Goal: Task Accomplishment & Management: Manage account settings

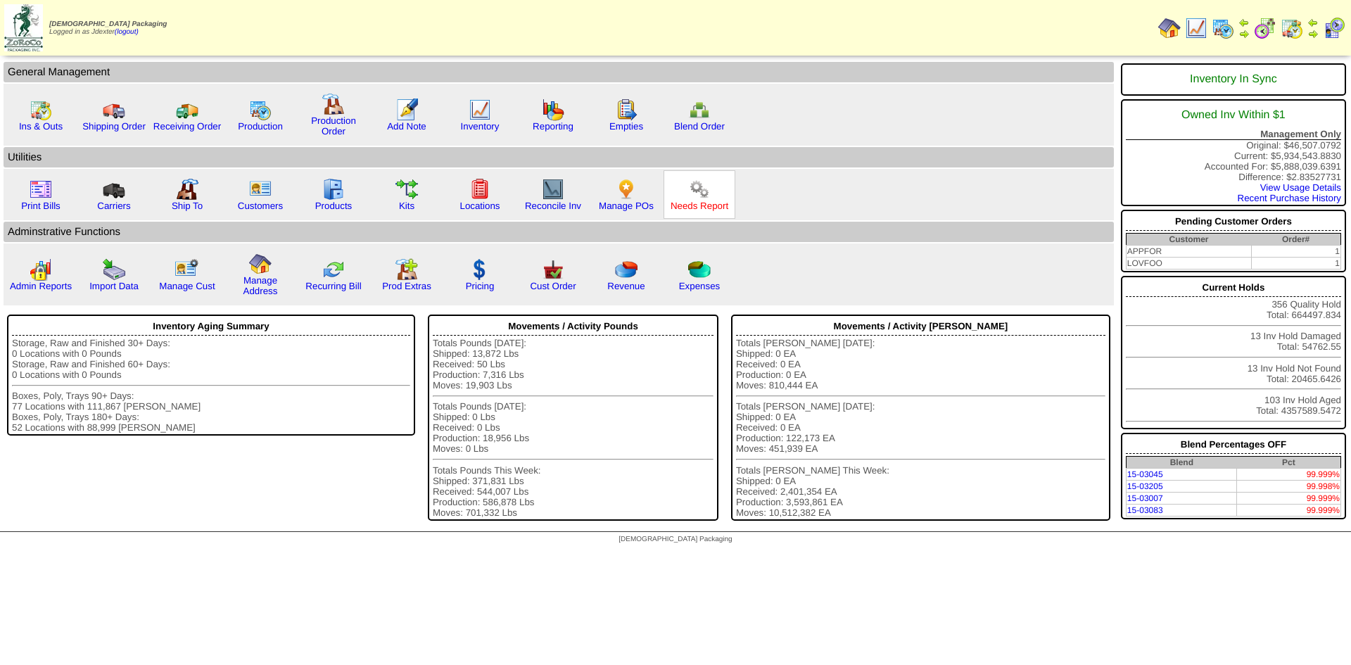
click at [690, 206] on link "Needs Report" at bounding box center [700, 206] width 58 height 11
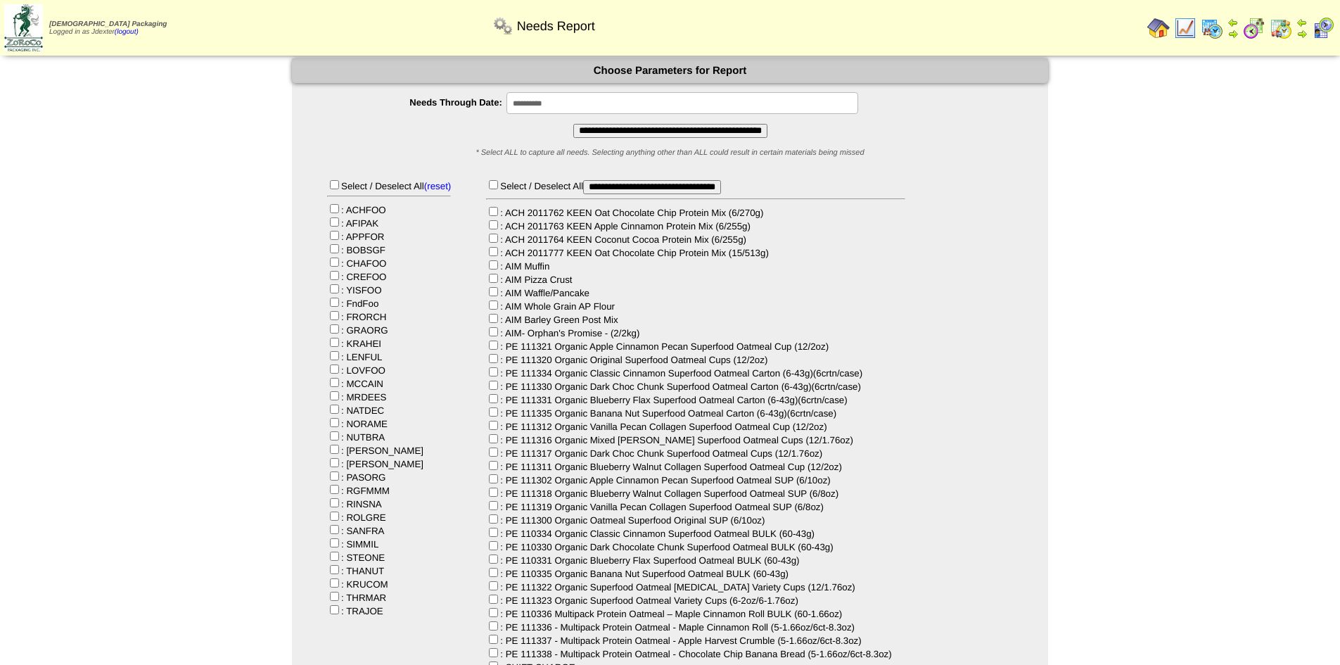
click at [563, 111] on input "**********" at bounding box center [683, 103] width 352 height 22
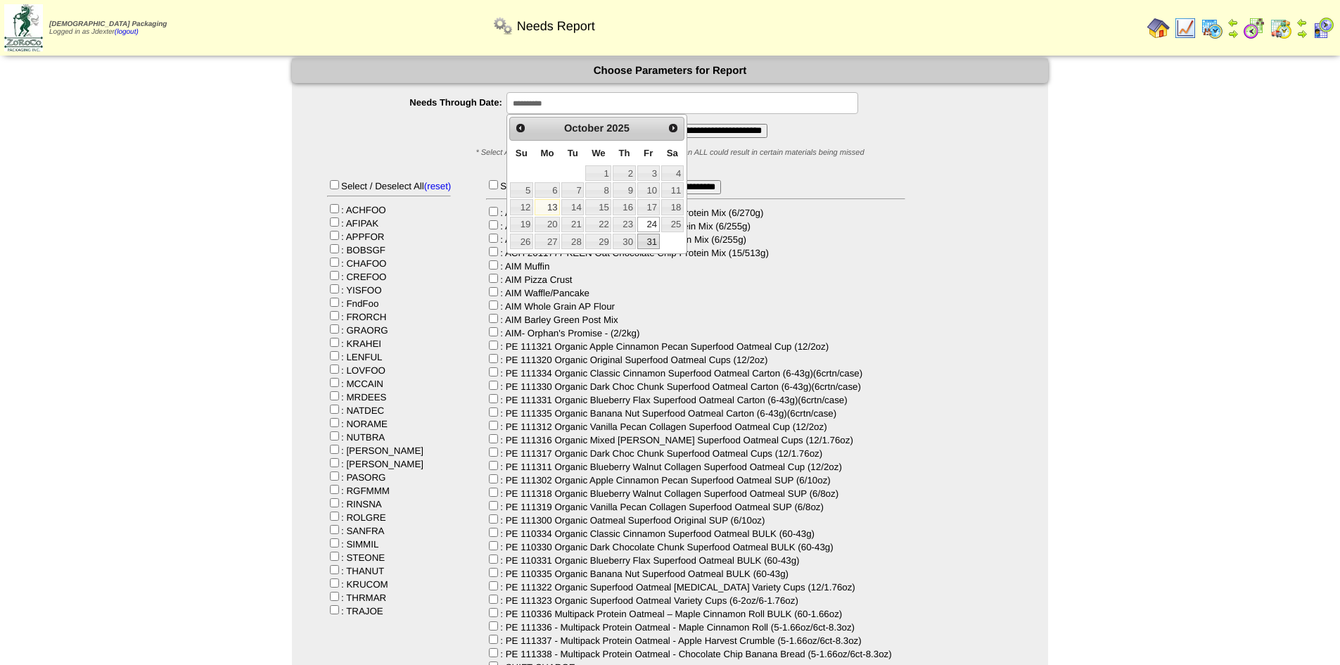
click at [656, 243] on link "31" at bounding box center [649, 241] width 23 height 15
type input "**********"
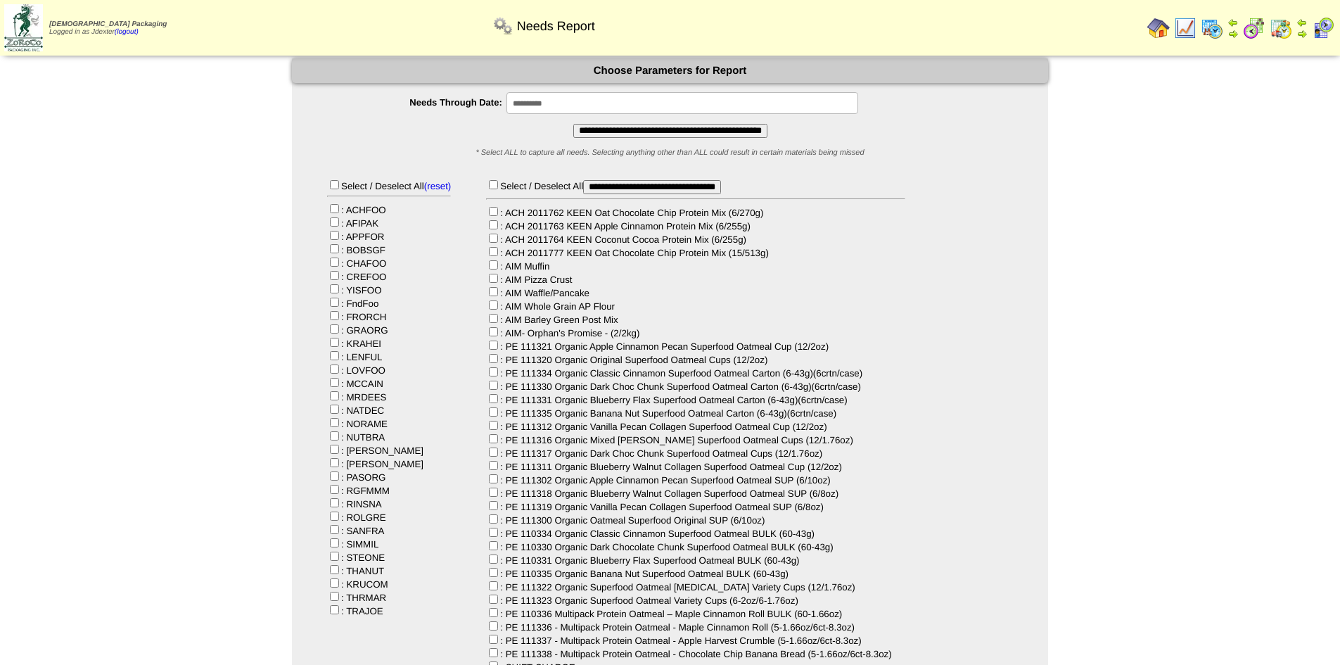
click at [679, 134] on input "**********" at bounding box center [670, 131] width 194 height 14
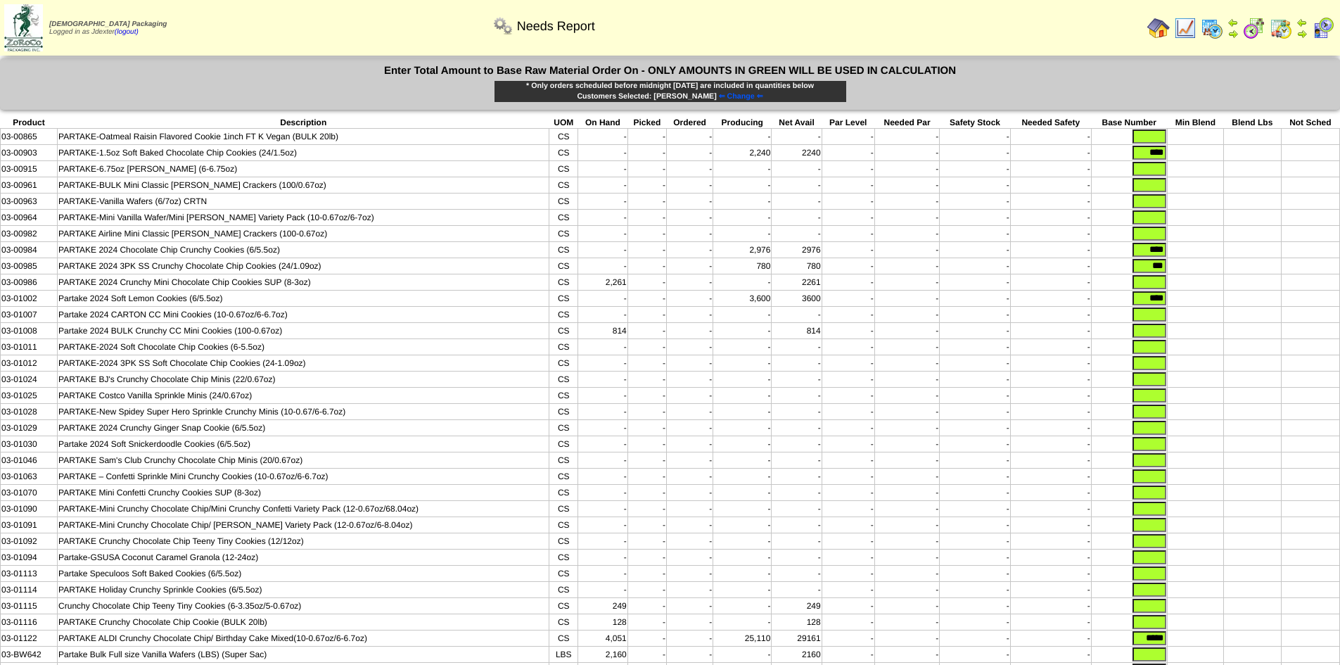
drag, startPoint x: 1144, startPoint y: 155, endPoint x: 1212, endPoint y: 160, distance: 68.4
click at [1212, 160] on tr "03-00903 PARTAKE-1.5oz Soft Baked Chocolate Chip Cookies (24/1.5oz) CS - - - 2,…" at bounding box center [671, 153] width 1340 height 16
drag, startPoint x: 1136, startPoint y: 253, endPoint x: 1198, endPoint y: 252, distance: 61.2
click at [1201, 251] on tr "03-00984 PARTAKE 2024 Chocolate Chip Crunchy Cookies (6/5.5oz) CS - - - 2,976 2…" at bounding box center [671, 250] width 1340 height 16
drag, startPoint x: 1146, startPoint y: 272, endPoint x: 1153, endPoint y: 303, distance: 32.3
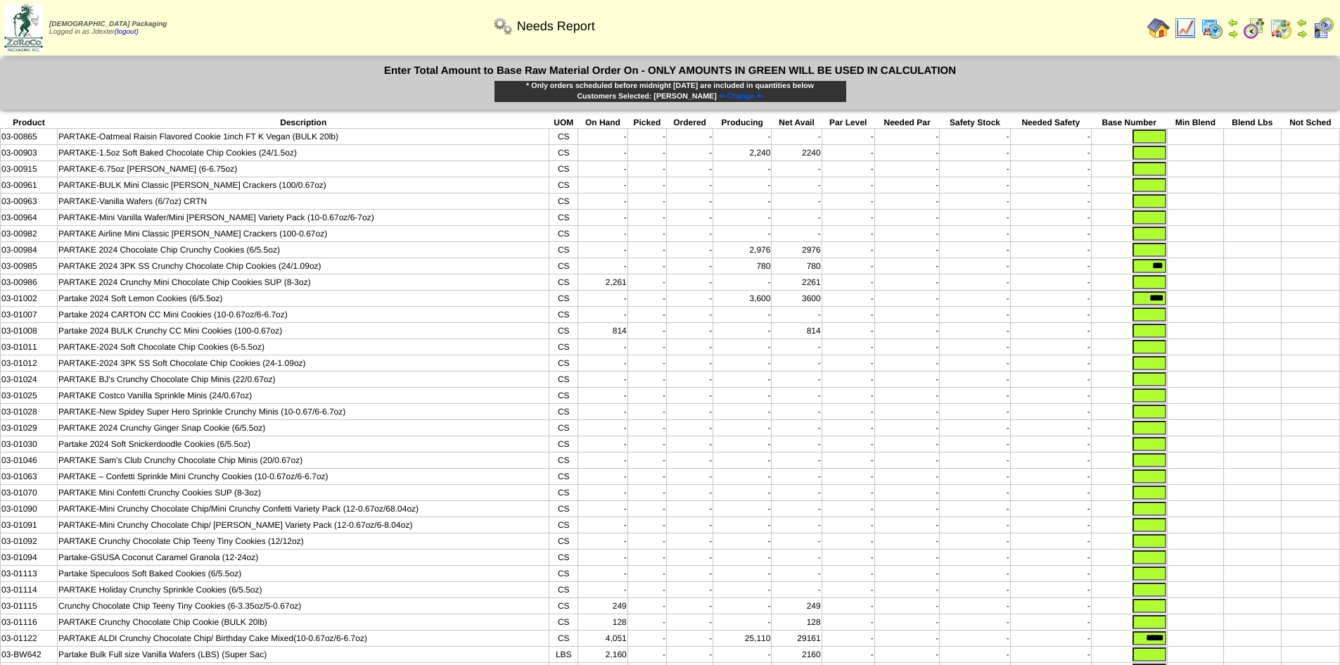
click at [1191, 273] on tr "03-00985 PARTAKE 2024 3PK SS Crunchy Chocolate Chip Cookies (24/1.09oz) CS - - …" at bounding box center [671, 266] width 1340 height 16
drag, startPoint x: 1139, startPoint y: 304, endPoint x: 1219, endPoint y: 316, distance: 81.1
click at [1219, 316] on tbody "Product Description UOM On Hand Picked Ordered Producing Net Avail Par Level Ne…" at bounding box center [671, 438] width 1340 height 643
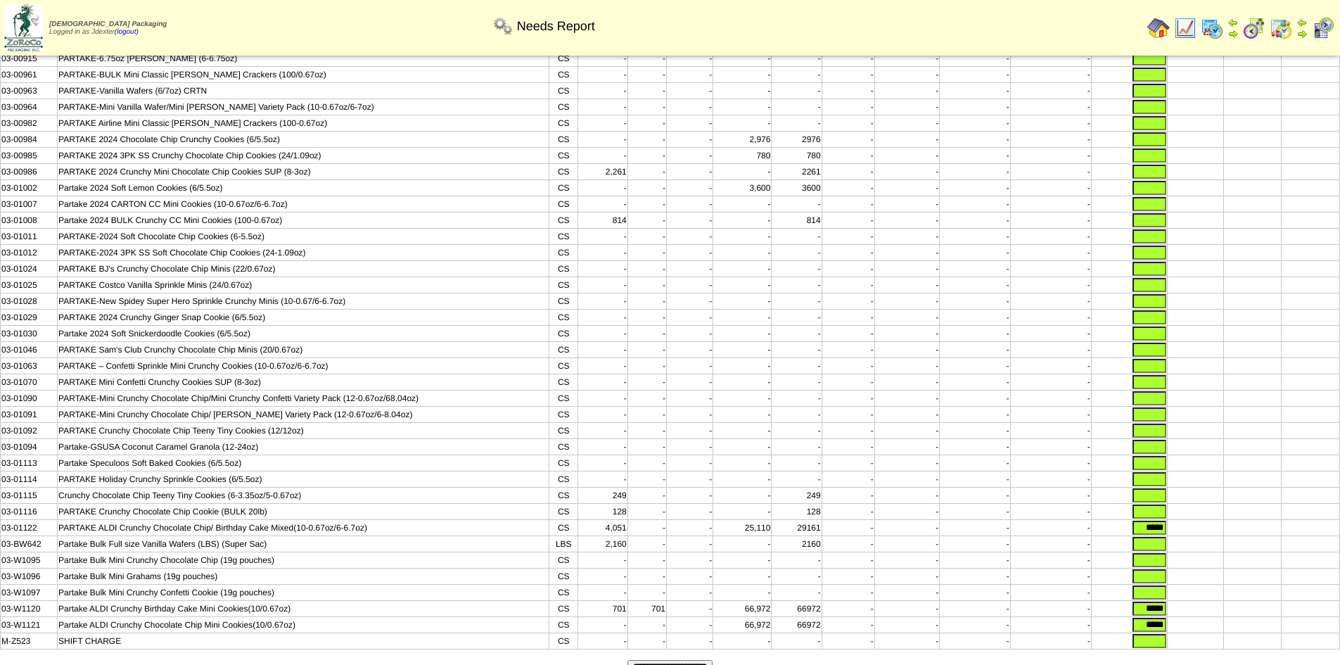
scroll to position [178, 0]
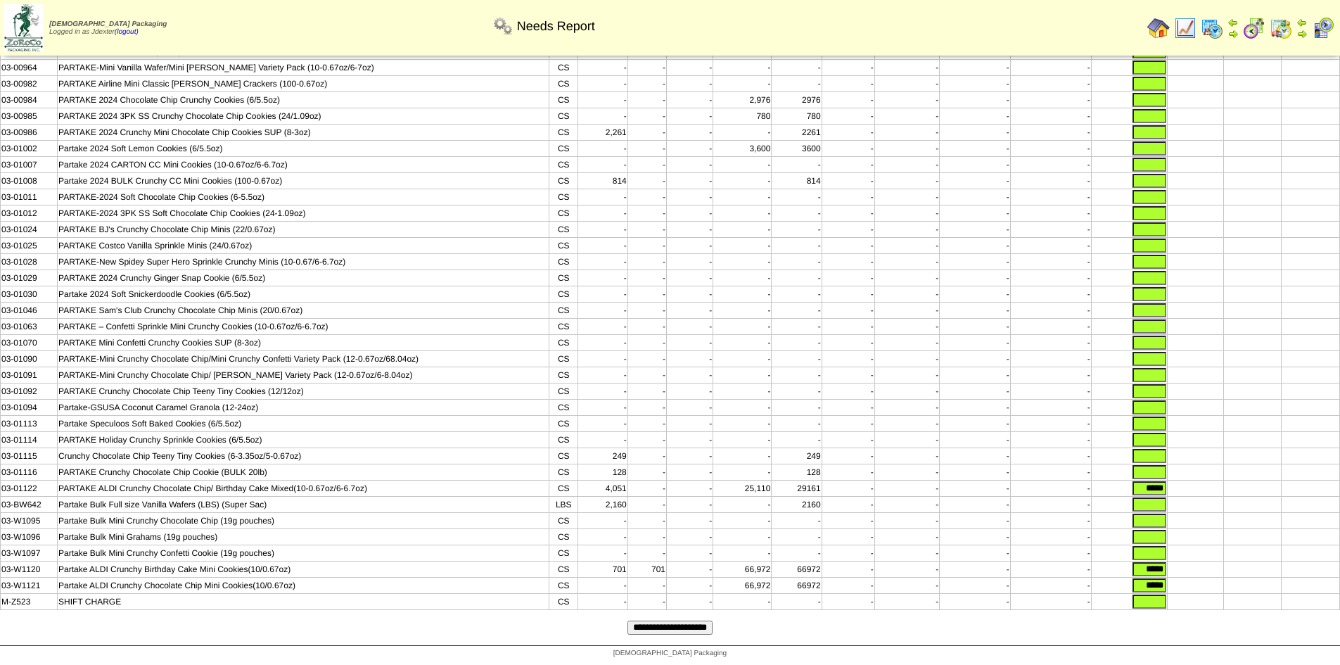
drag, startPoint x: 1139, startPoint y: 479, endPoint x: 1185, endPoint y: 484, distance: 46.7
click at [1185, 484] on tr "03-01122 PARTAKE ALDI Crunchy Chocolate Chip/ Birthday Cake Mixed(10-0.67oz/6-6…" at bounding box center [671, 489] width 1340 height 16
drag, startPoint x: 1136, startPoint y: 569, endPoint x: 1193, endPoint y: 570, distance: 56.3
click at [1193, 570] on tr "03-W1120 Partake ALDI Crunchy Birthday Cake Mini Cookies(10/0.67oz) CS 701 701 …" at bounding box center [671, 570] width 1340 height 16
drag, startPoint x: 1130, startPoint y: 581, endPoint x: 1181, endPoint y: 589, distance: 52.1
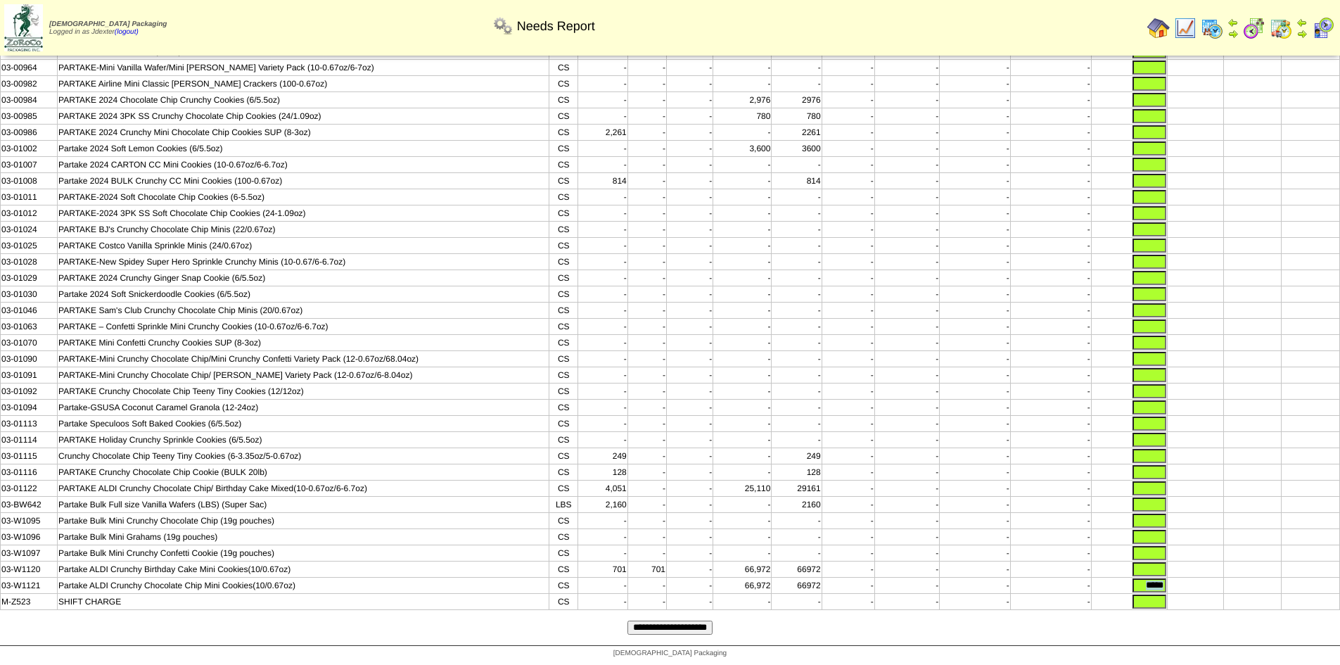
click at [1181, 589] on tr "03-W1121 Partake ALDI Crunchy Chocolate Chip Mini Cookies(10/0.67oz) CS - - - 6…" at bounding box center [671, 586] width 1340 height 16
click at [1146, 585] on input "*****" at bounding box center [1150, 585] width 34 height 14
drag, startPoint x: 1137, startPoint y: 584, endPoint x: 1184, endPoint y: 582, distance: 46.5
click at [1184, 582] on tr "03-W1121 Partake ALDI Crunchy Chocolate Chip Mini Cookies(10/0.67oz) CS - - - 6…" at bounding box center [671, 586] width 1340 height 16
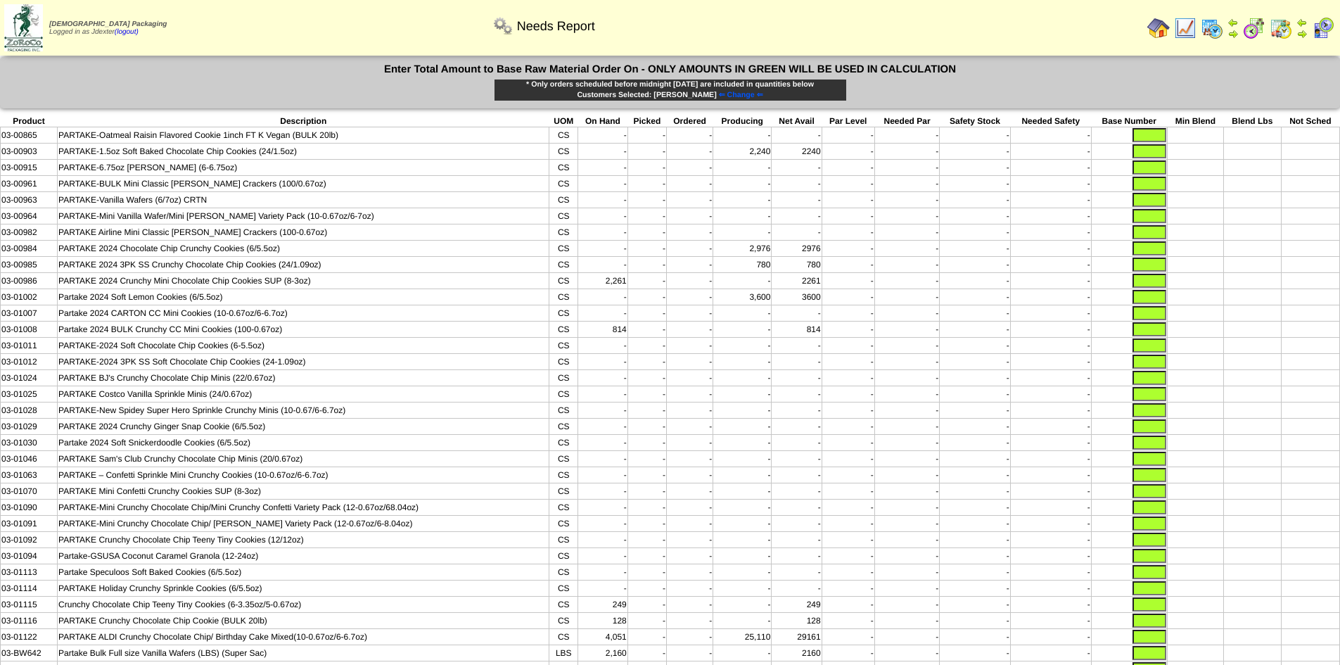
scroll to position [0, 0]
click at [1158, 172] on input "text" at bounding box center [1150, 169] width 34 height 14
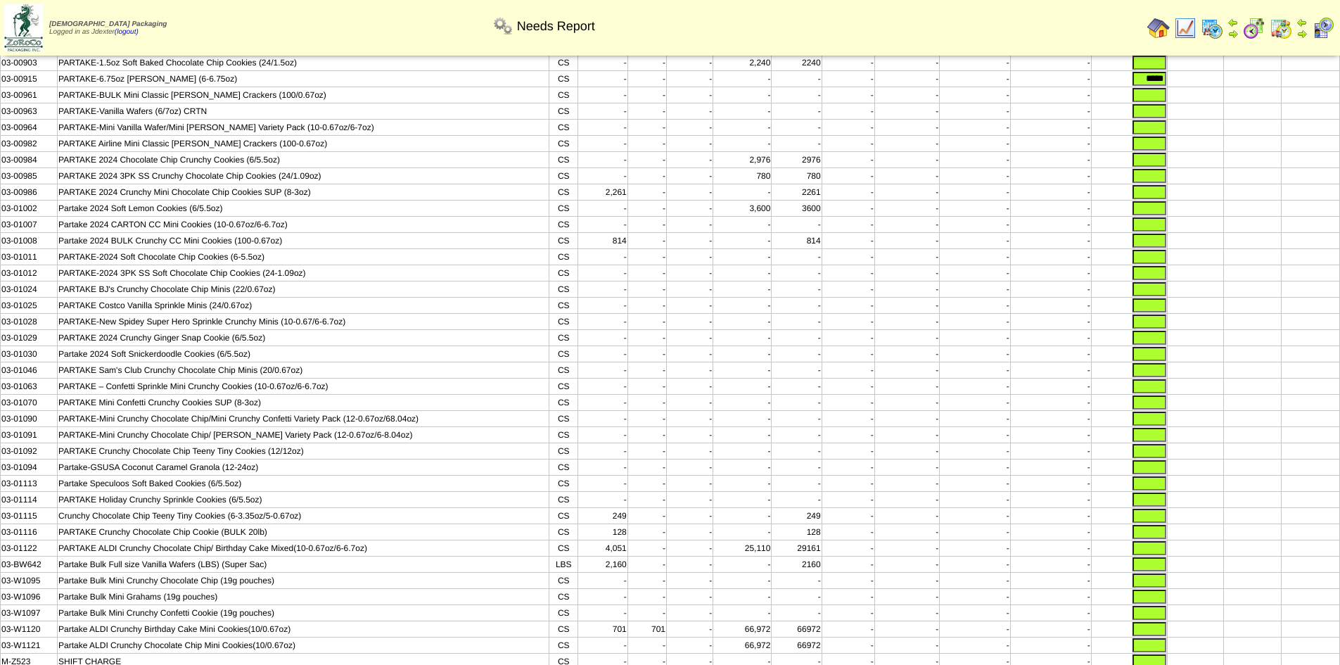
scroll to position [178, 0]
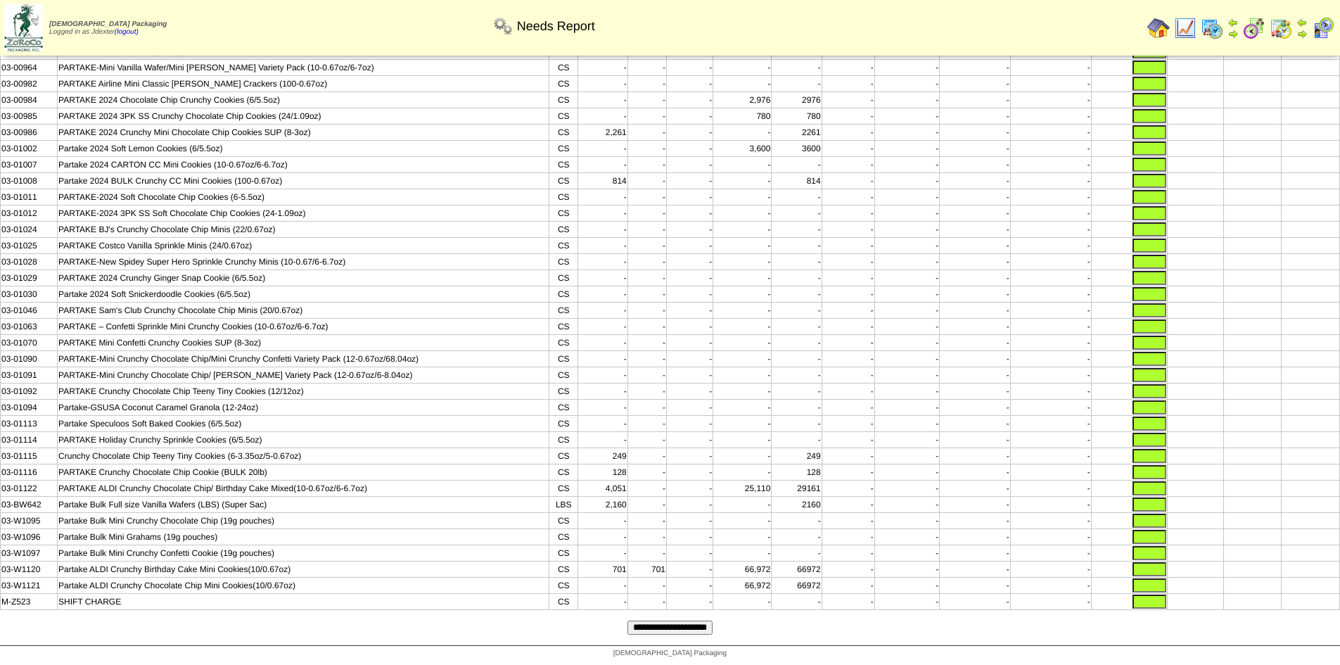
type input "*****"
click at [1155, 604] on input "text" at bounding box center [1150, 602] width 34 height 14
type input "*"
click at [1159, 588] on input "text" at bounding box center [1150, 585] width 34 height 14
type input "*"
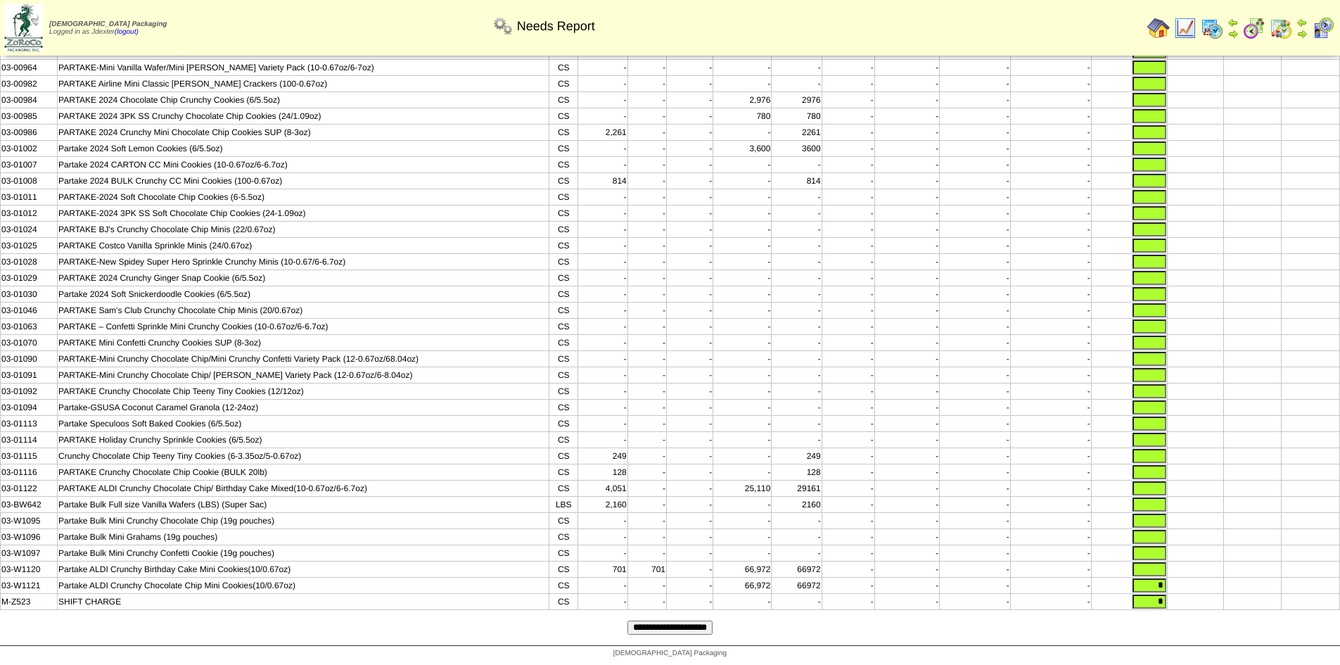
click at [1159, 567] on input "text" at bounding box center [1150, 569] width 34 height 14
type input "*"
click at [1155, 552] on input "text" at bounding box center [1150, 553] width 34 height 14
type input "*"
click at [1160, 531] on input "text" at bounding box center [1150, 537] width 34 height 14
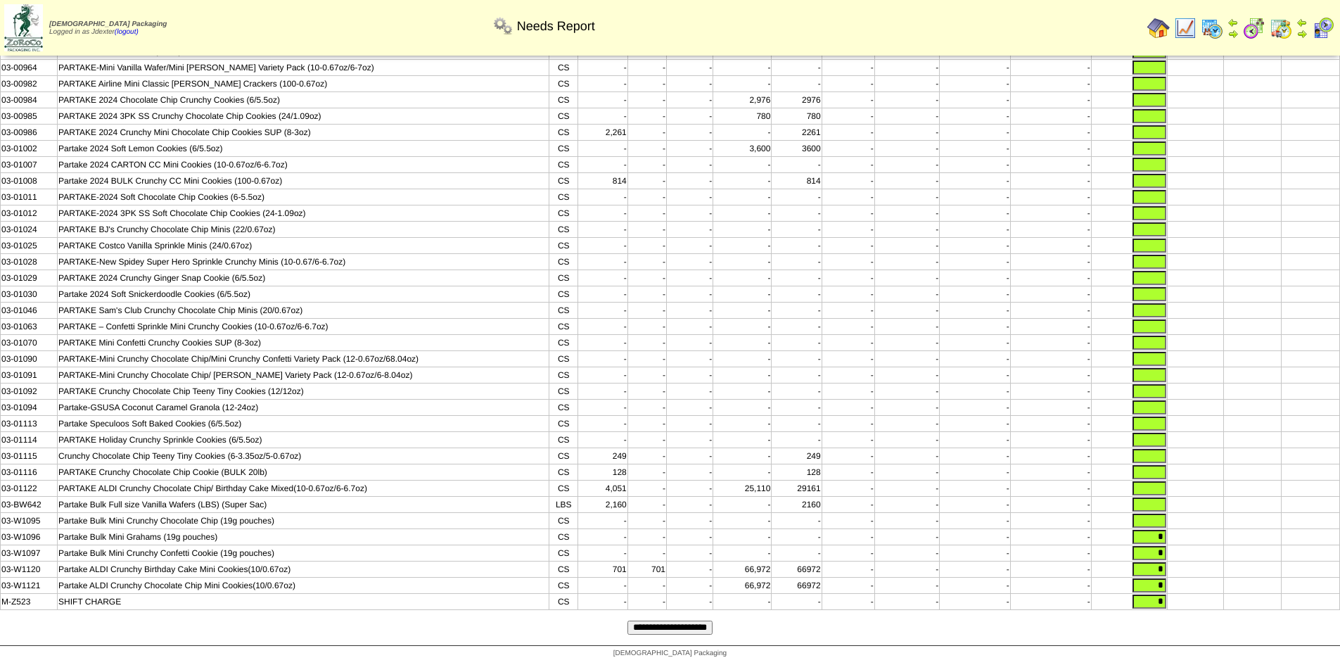
type input "*"
click at [1156, 514] on input "text" at bounding box center [1150, 521] width 34 height 14
type input "*"
click at [1155, 497] on input "text" at bounding box center [1150, 504] width 34 height 14
type input "*"
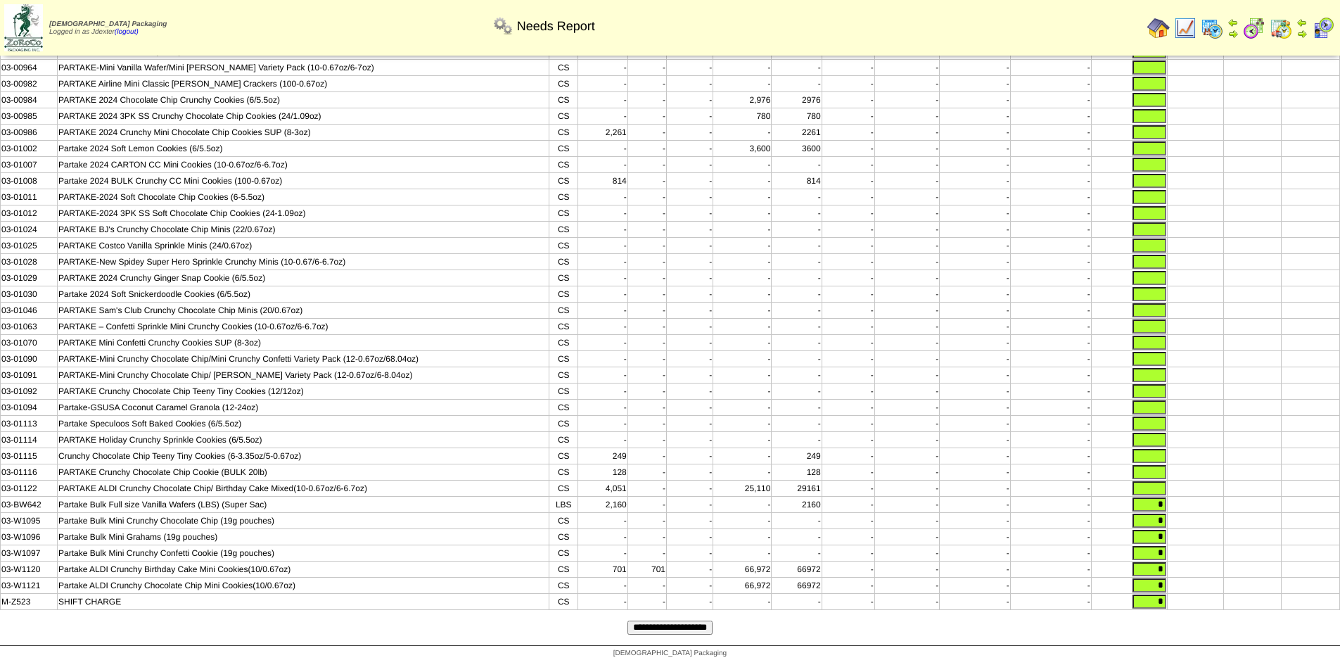
click at [1152, 481] on input "text" at bounding box center [1150, 488] width 34 height 14
type input "*"
click at [1156, 465] on input "text" at bounding box center [1150, 472] width 34 height 14
type input "*"
click at [1161, 449] on input "text" at bounding box center [1150, 456] width 34 height 14
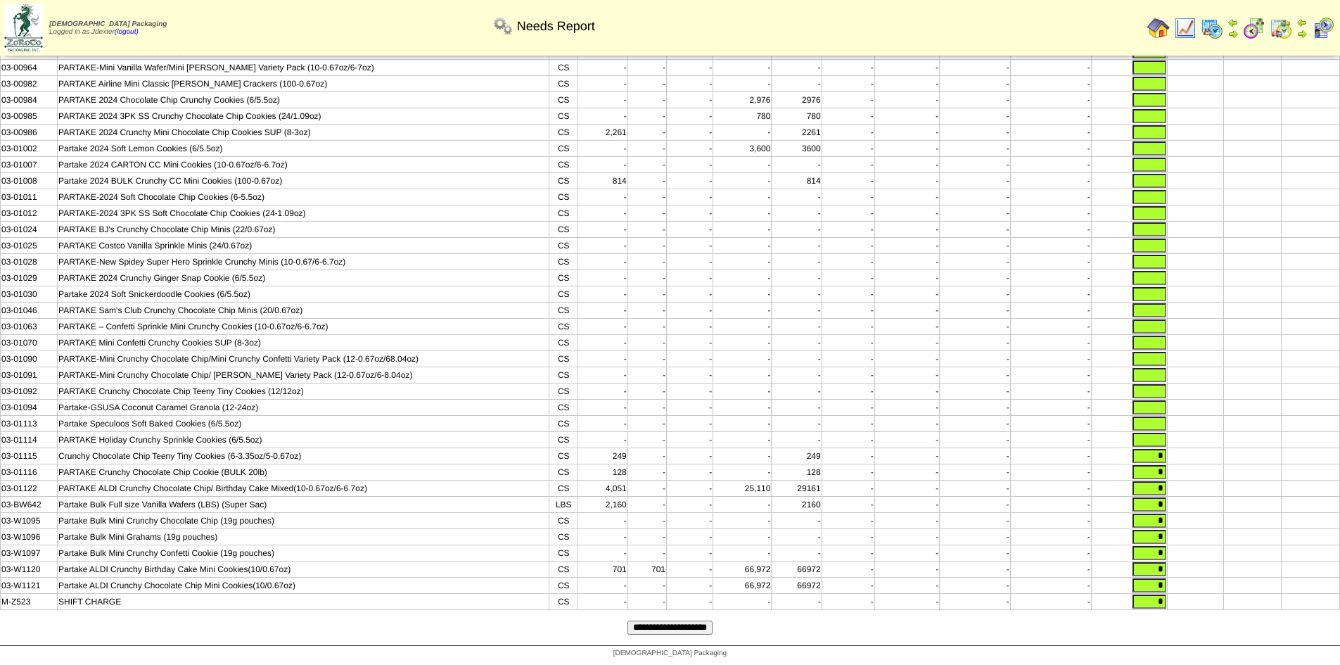
type input "*"
click at [1160, 433] on input "text" at bounding box center [1150, 440] width 34 height 14
type input "*"
click at [1159, 417] on input "text" at bounding box center [1150, 424] width 34 height 14
type input "*"
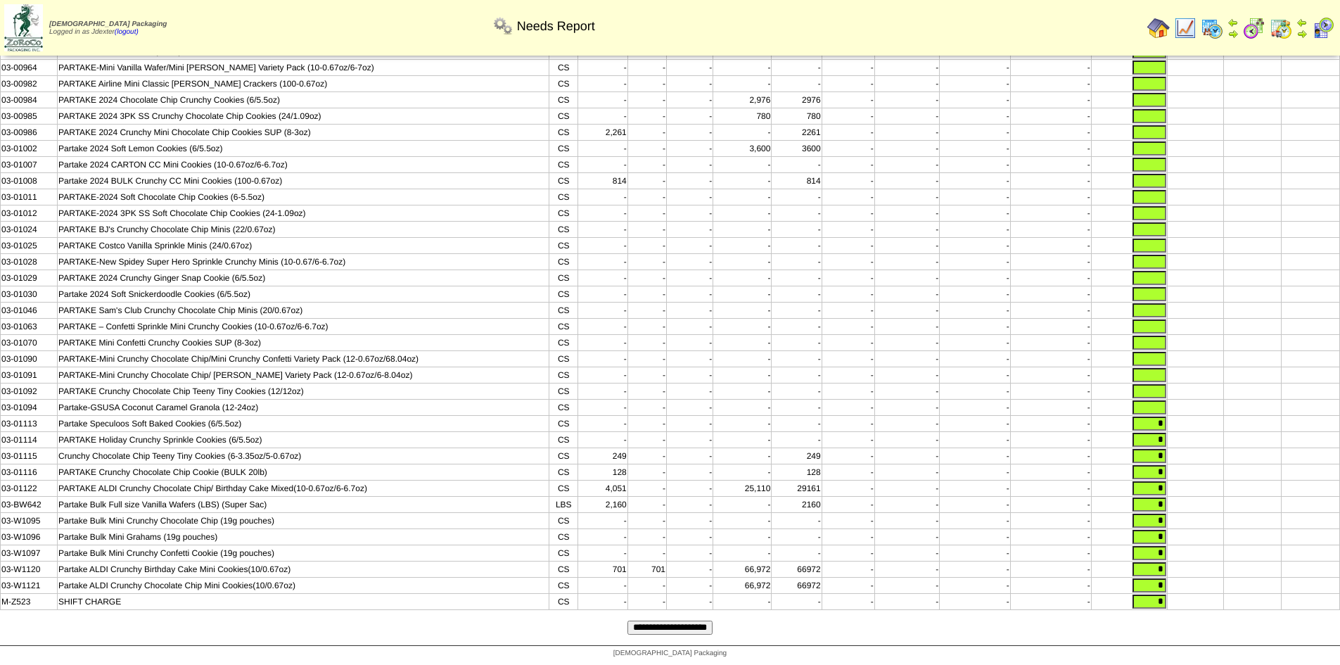
click at [1161, 400] on input "text" at bounding box center [1150, 407] width 34 height 14
type input "*"
click at [1158, 384] on input "text" at bounding box center [1150, 391] width 34 height 14
type input "*"
click at [1160, 368] on input "text" at bounding box center [1150, 375] width 34 height 14
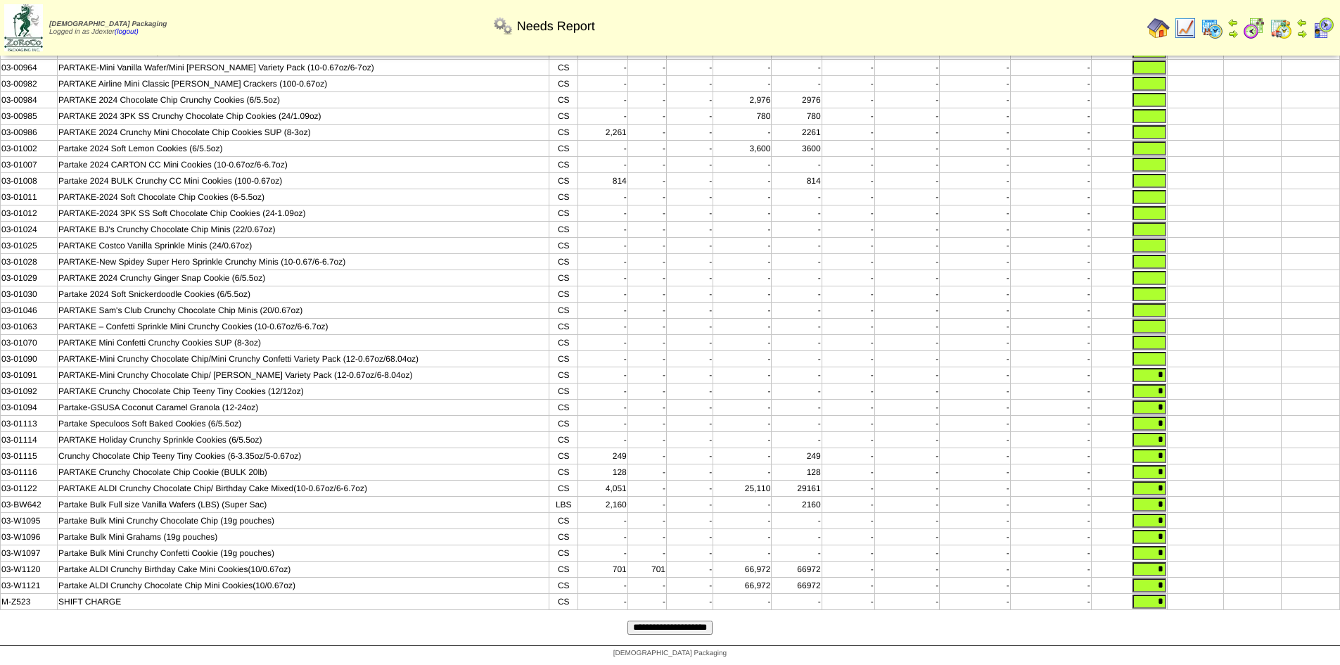
type input "*"
click at [1159, 352] on input "text" at bounding box center [1150, 359] width 34 height 14
type input "*"
click at [1164, 336] on input "text" at bounding box center [1150, 343] width 34 height 14
type input "*"
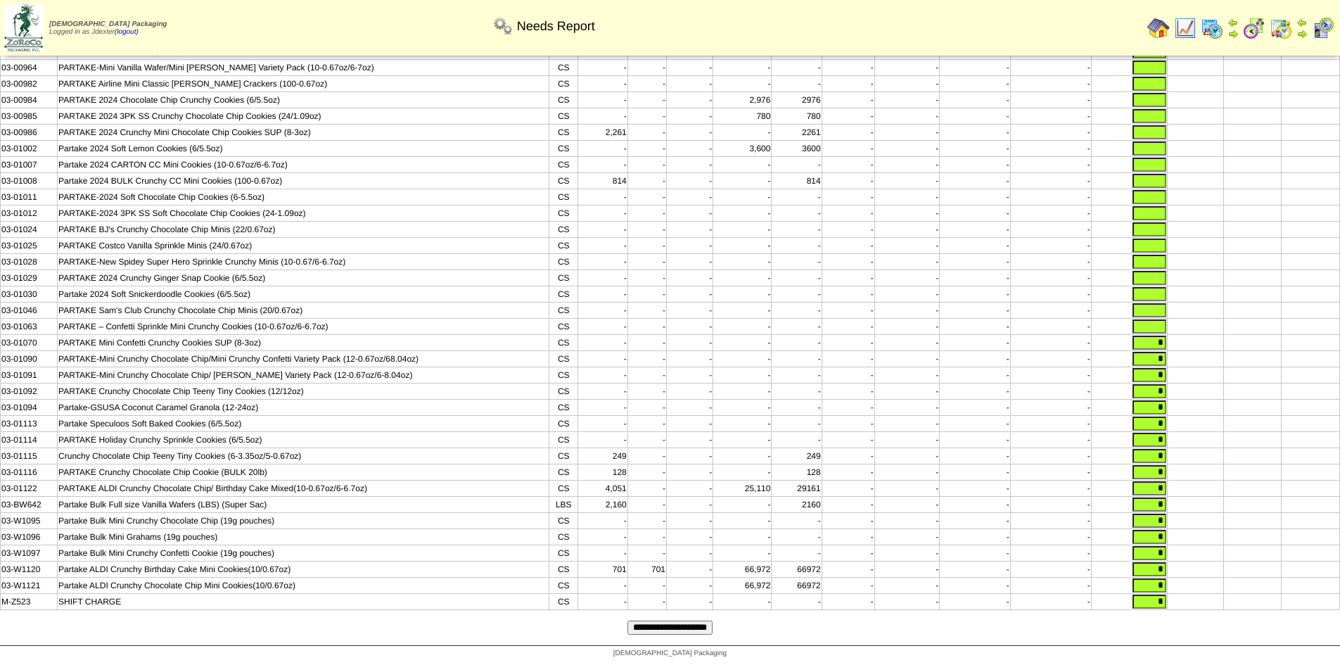
click at [1162, 319] on input "text" at bounding box center [1150, 326] width 34 height 14
type input "*"
click at [1158, 303] on input "text" at bounding box center [1150, 310] width 34 height 14
type input "*"
click at [1158, 287] on input "text" at bounding box center [1150, 294] width 34 height 14
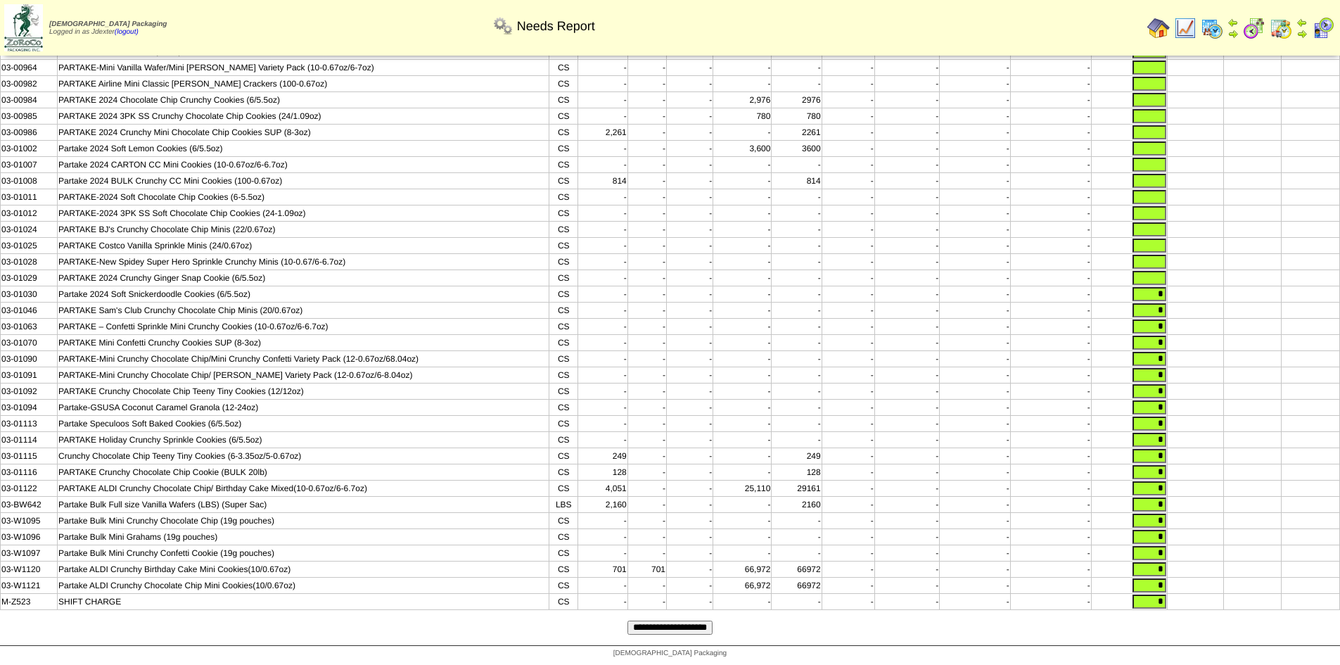
scroll to position [108, 0]
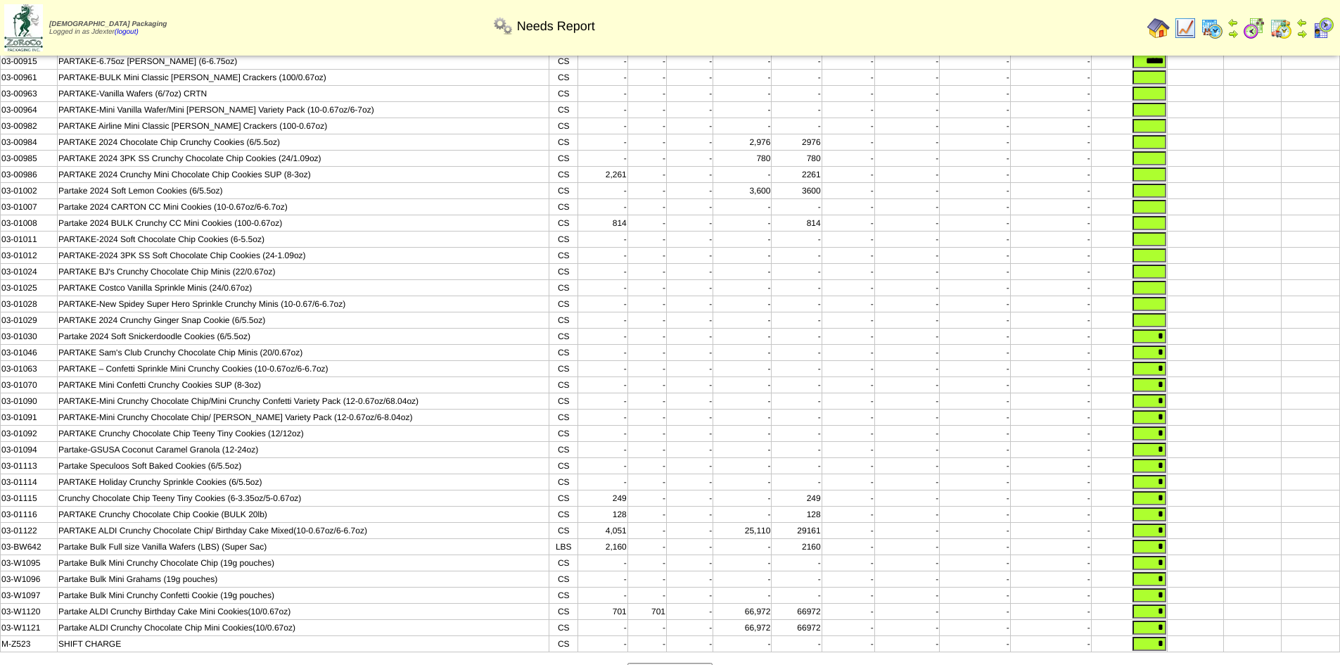
type input "*"
click at [1157, 327] on input "text" at bounding box center [1150, 320] width 34 height 14
type input "*"
click at [1159, 310] on input "text" at bounding box center [1150, 304] width 34 height 14
type input "*"
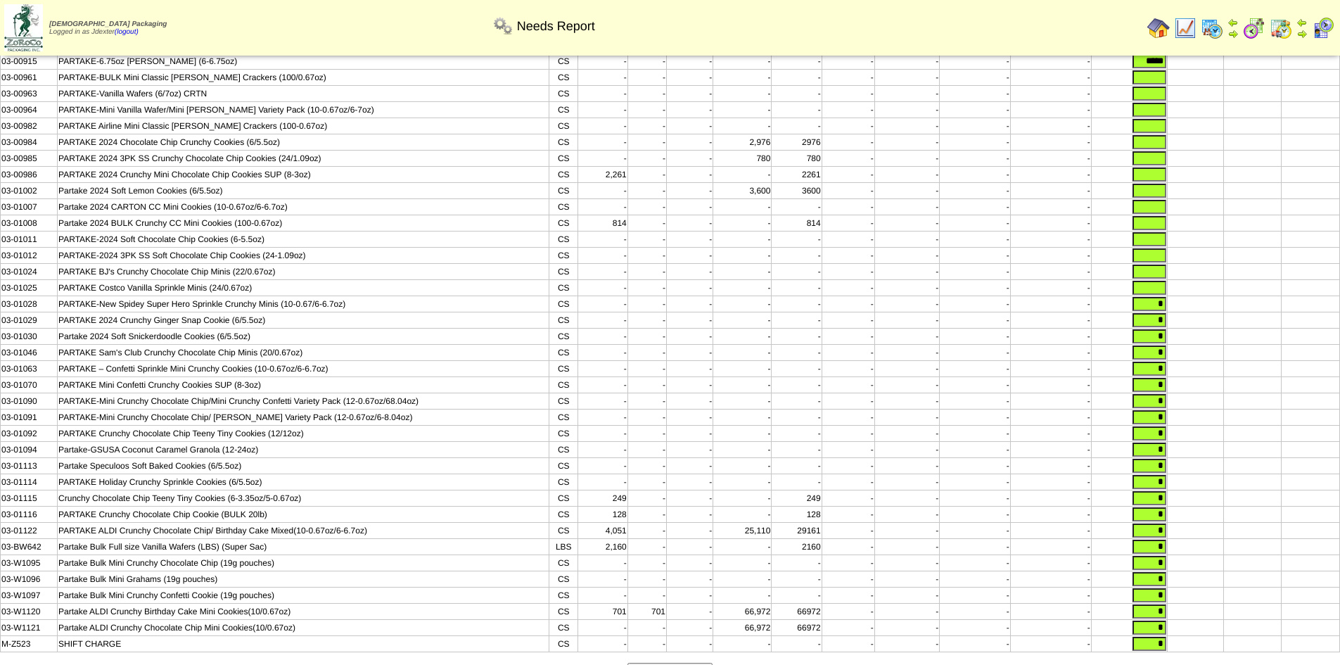
click at [1156, 295] on input "text" at bounding box center [1150, 288] width 34 height 14
type input "*"
click at [1153, 277] on input "text" at bounding box center [1150, 272] width 34 height 14
type input "*"
click at [1160, 262] on input "text" at bounding box center [1150, 255] width 34 height 14
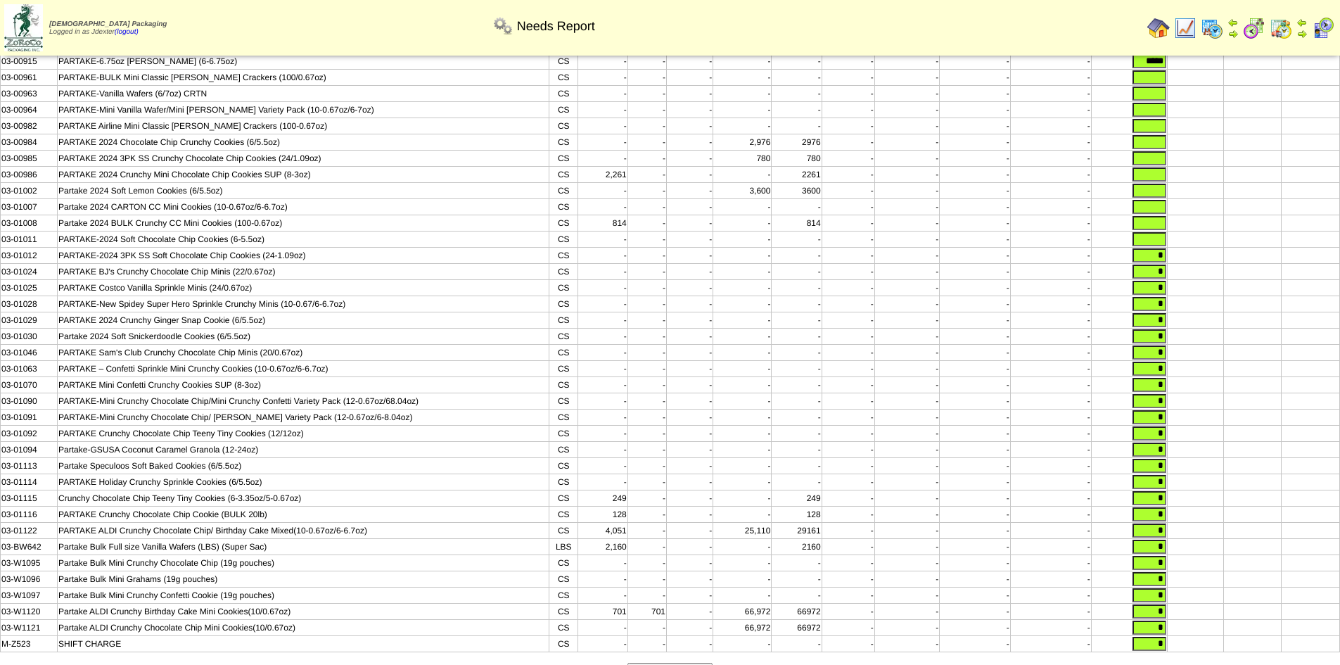
type input "*"
click at [1162, 246] on input "text" at bounding box center [1150, 239] width 34 height 14
type input "*"
click at [1162, 230] on input "text" at bounding box center [1150, 223] width 34 height 14
type input "*"
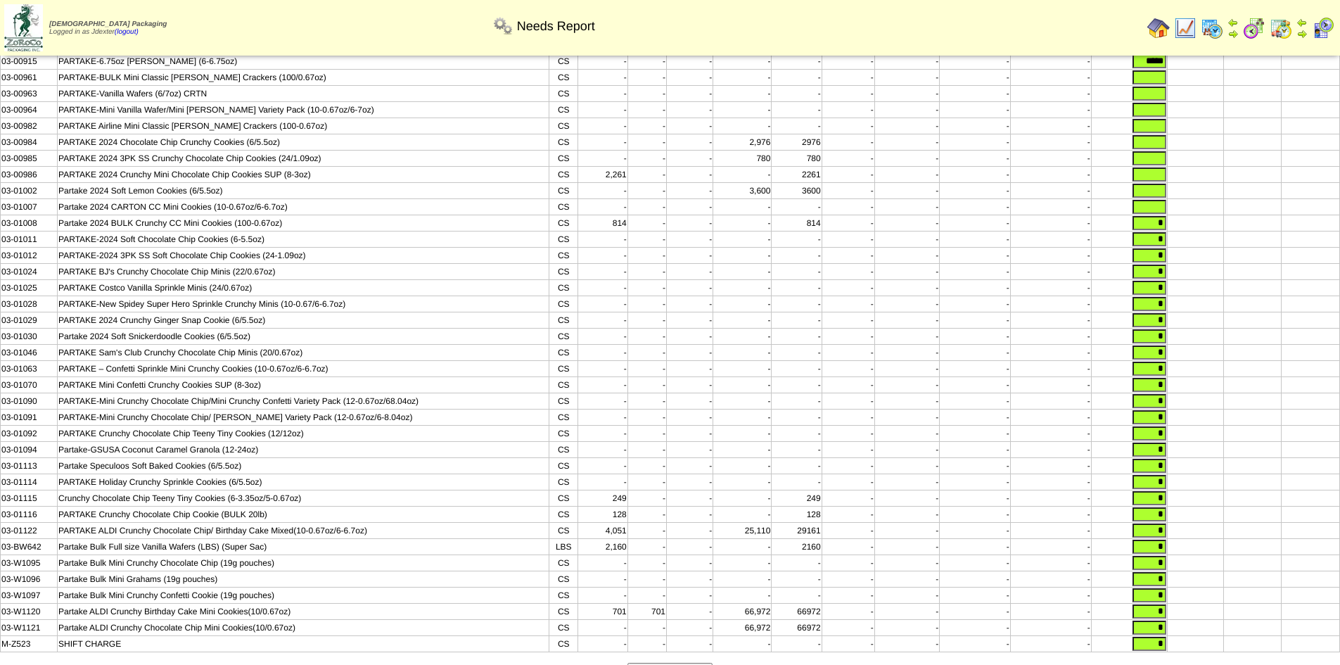
click at [1159, 213] on input "text" at bounding box center [1150, 207] width 34 height 14
type input "*"
click at [1162, 196] on input "text" at bounding box center [1150, 191] width 34 height 14
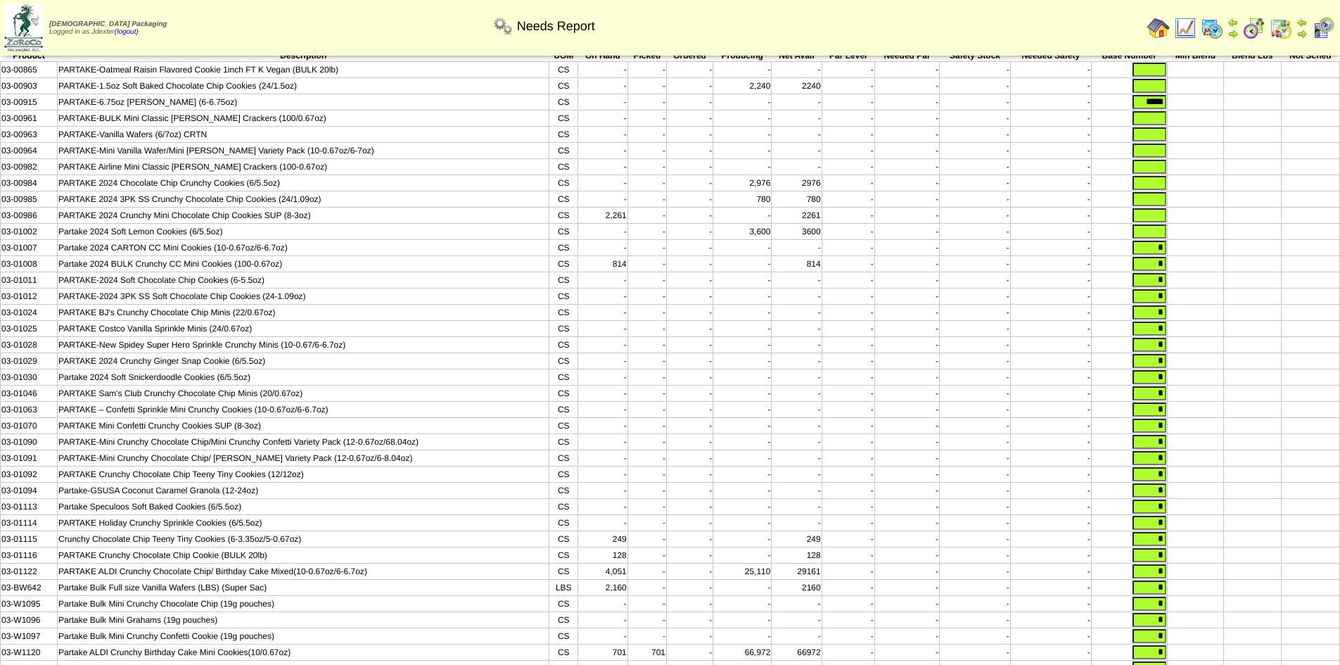
scroll to position [0, 0]
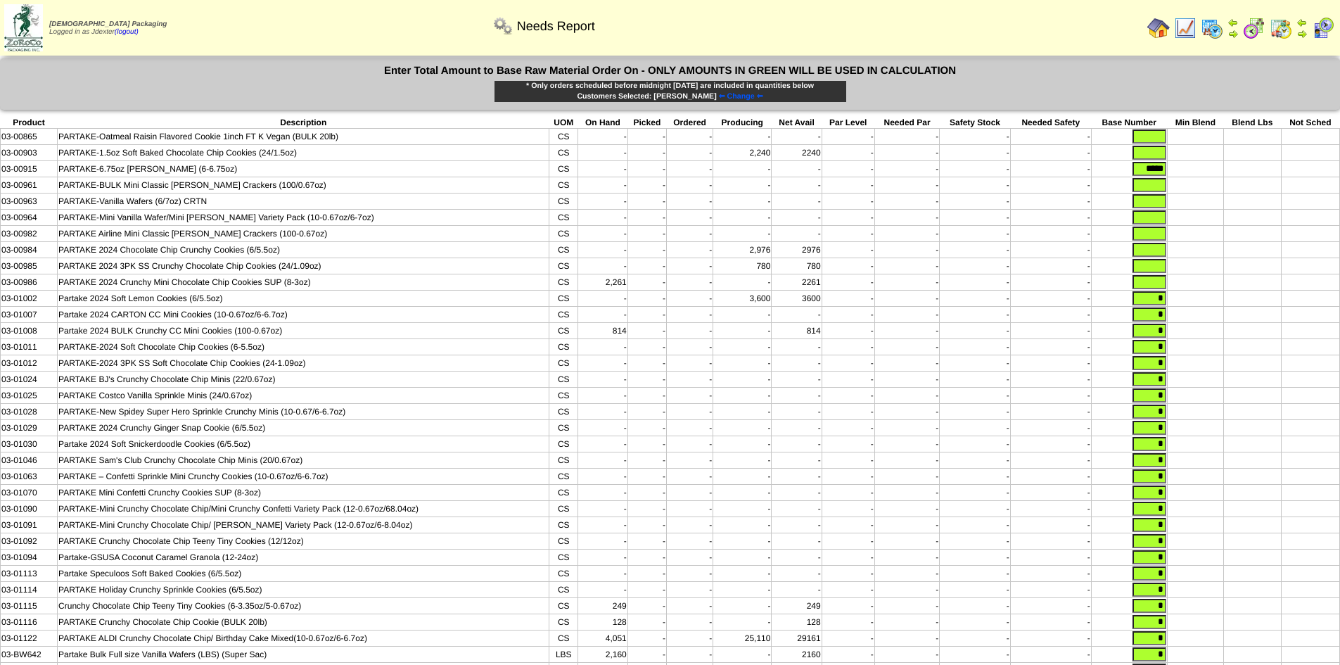
type input "*"
click at [1158, 285] on input "text" at bounding box center [1150, 282] width 34 height 14
type input "*"
click at [1160, 270] on input "text" at bounding box center [1150, 266] width 34 height 14
type input "*"
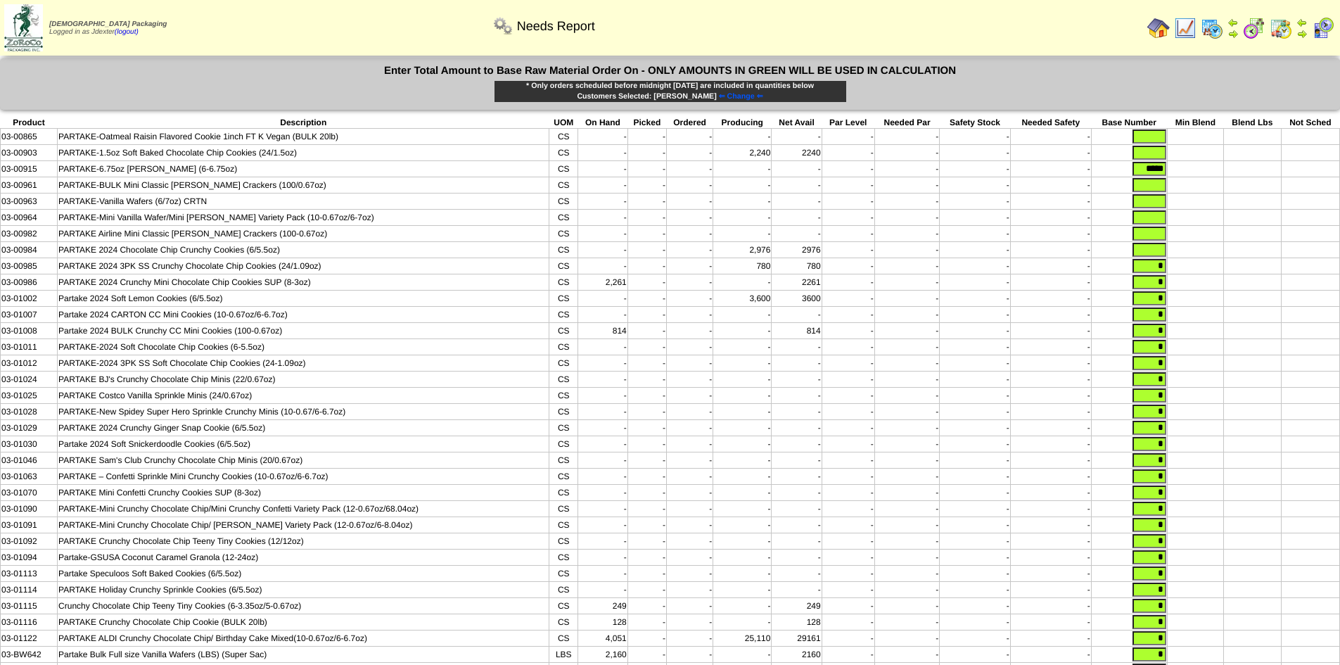
click at [1160, 255] on input "text" at bounding box center [1150, 250] width 34 height 14
type input "*"
click at [1160, 236] on input "text" at bounding box center [1150, 234] width 34 height 14
type input "*"
click at [1162, 220] on input "text" at bounding box center [1150, 217] width 34 height 14
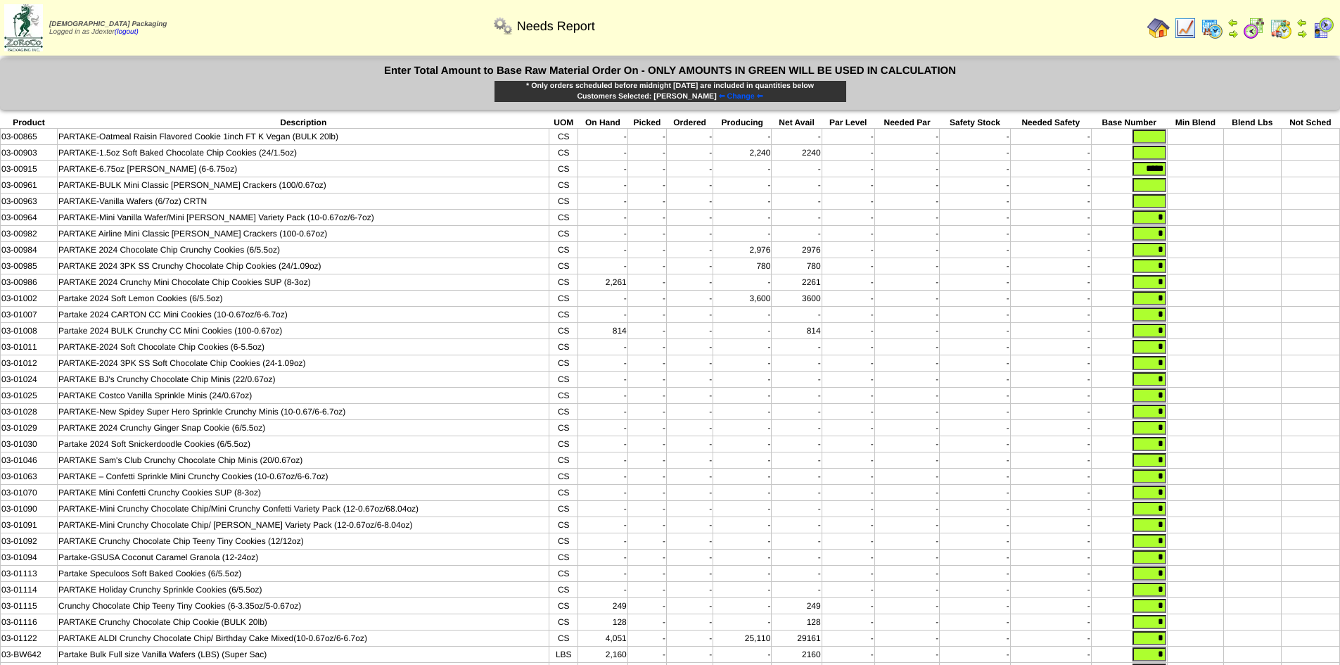
type input "*"
click at [1162, 203] on input "text" at bounding box center [1150, 201] width 34 height 14
type input "*"
click at [1160, 186] on input "text" at bounding box center [1150, 185] width 34 height 14
type input "*"
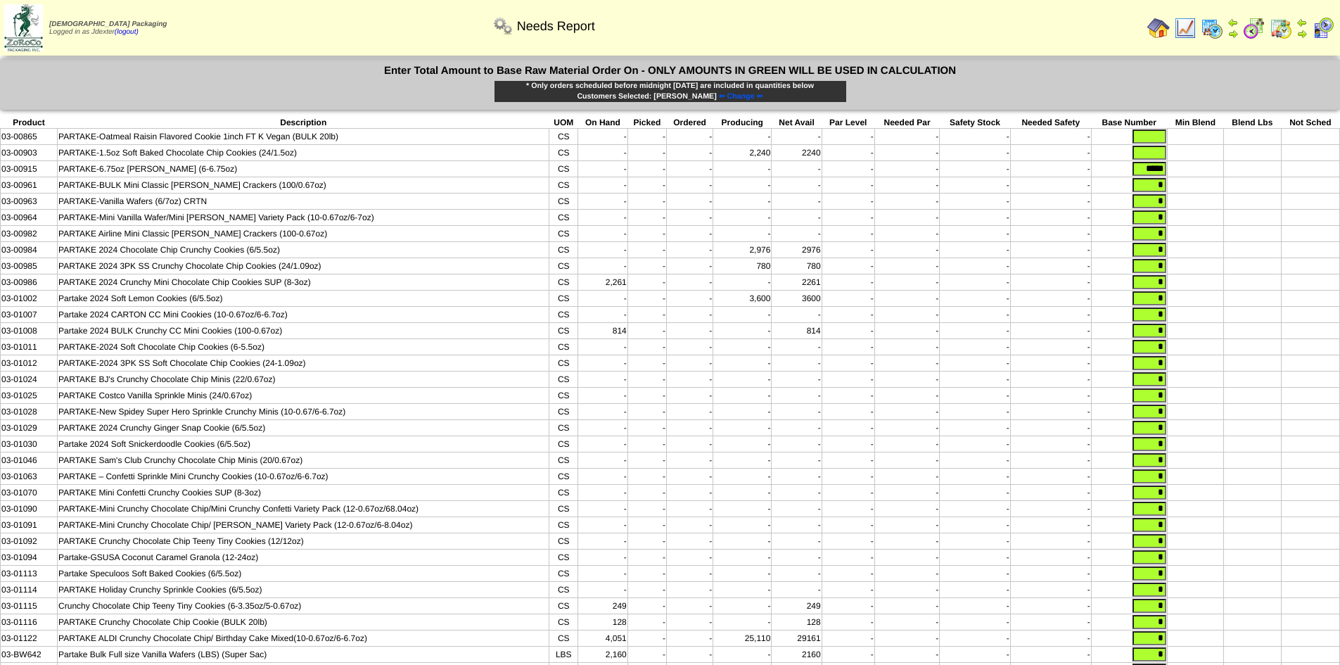
drag, startPoint x: 1159, startPoint y: 149, endPoint x: 1163, endPoint y: 143, distance: 7.6
click at [1159, 149] on input "text" at bounding box center [1150, 153] width 34 height 14
type input "*"
click at [1157, 134] on input "text" at bounding box center [1150, 136] width 34 height 14
type input "*"
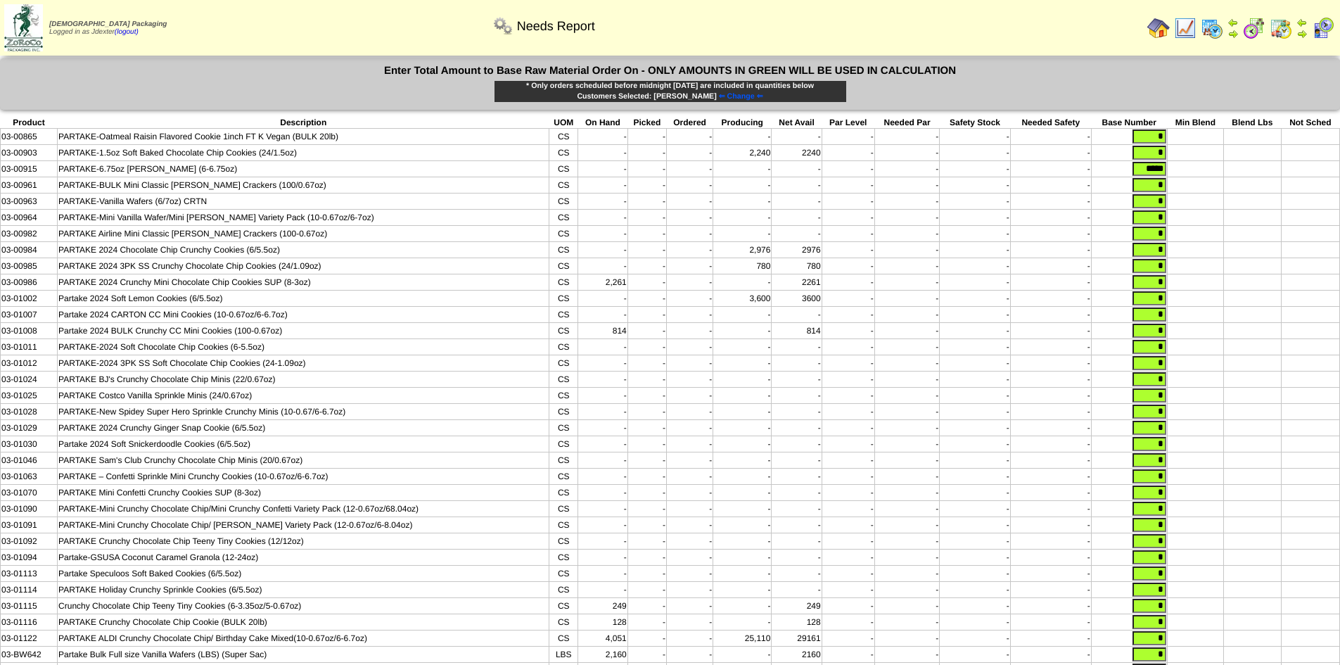
click at [1210, 231] on td at bounding box center [1195, 234] width 57 height 16
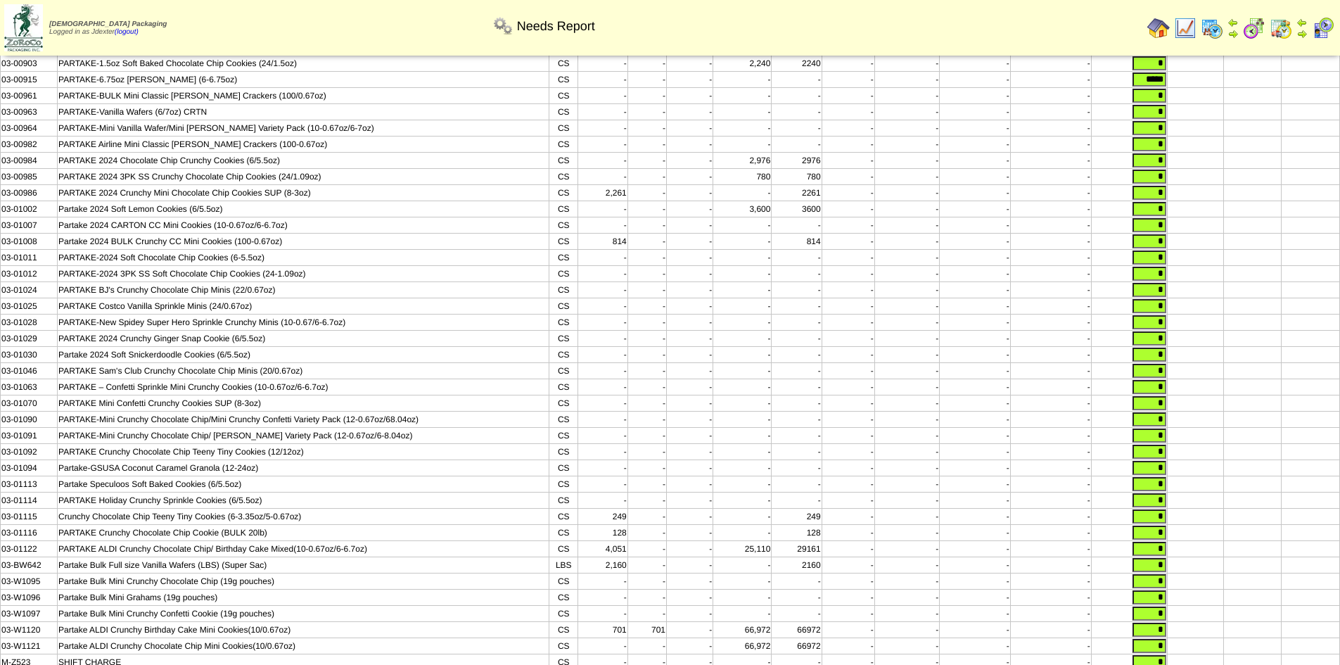
scroll to position [178, 0]
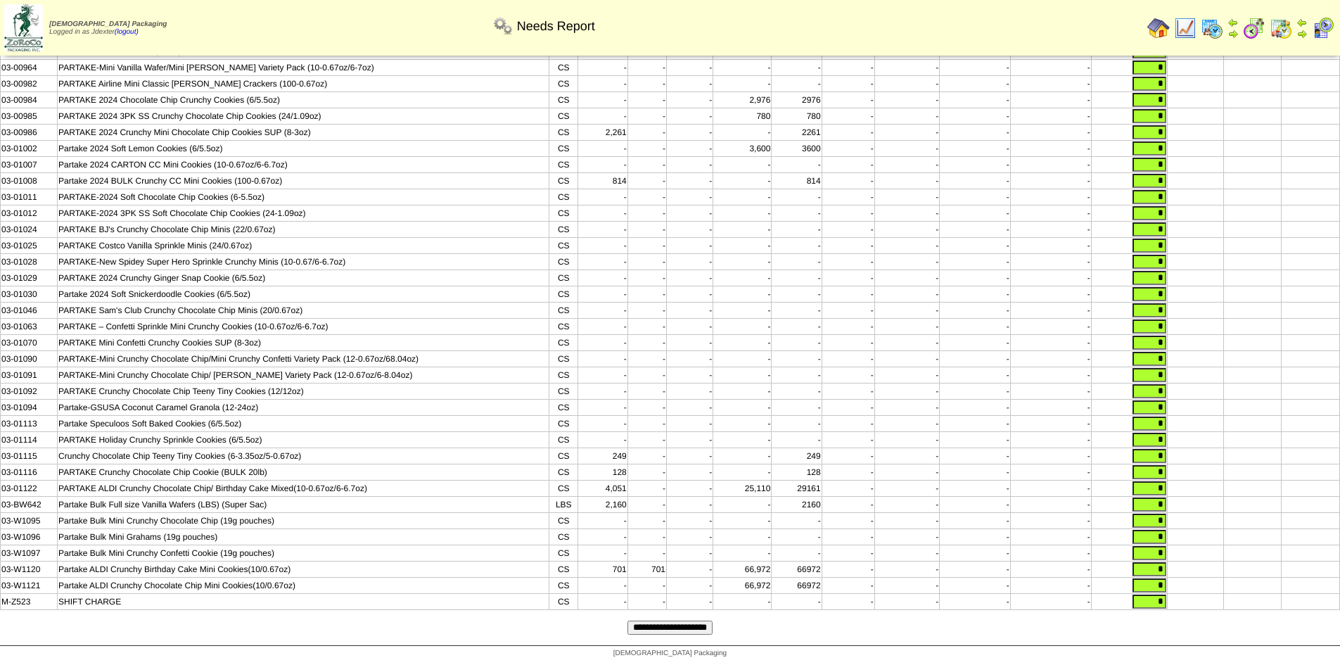
click at [690, 628] on input "**********" at bounding box center [670, 628] width 85 height 14
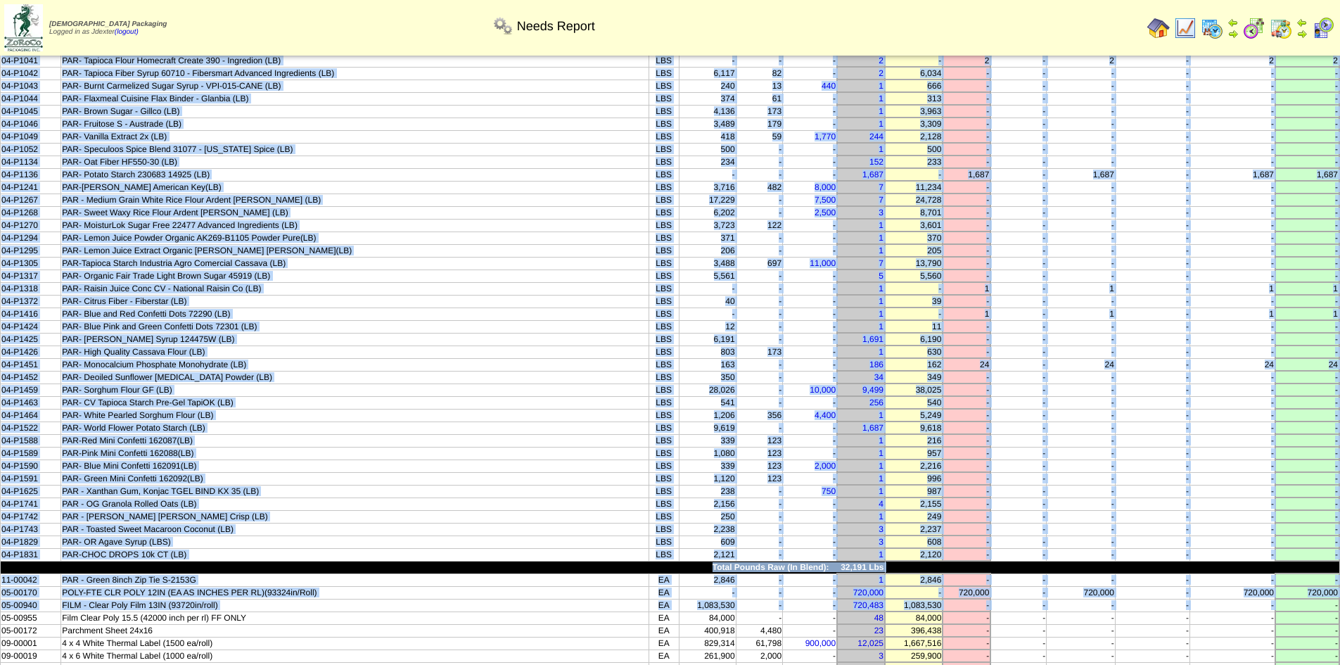
scroll to position [281, 0]
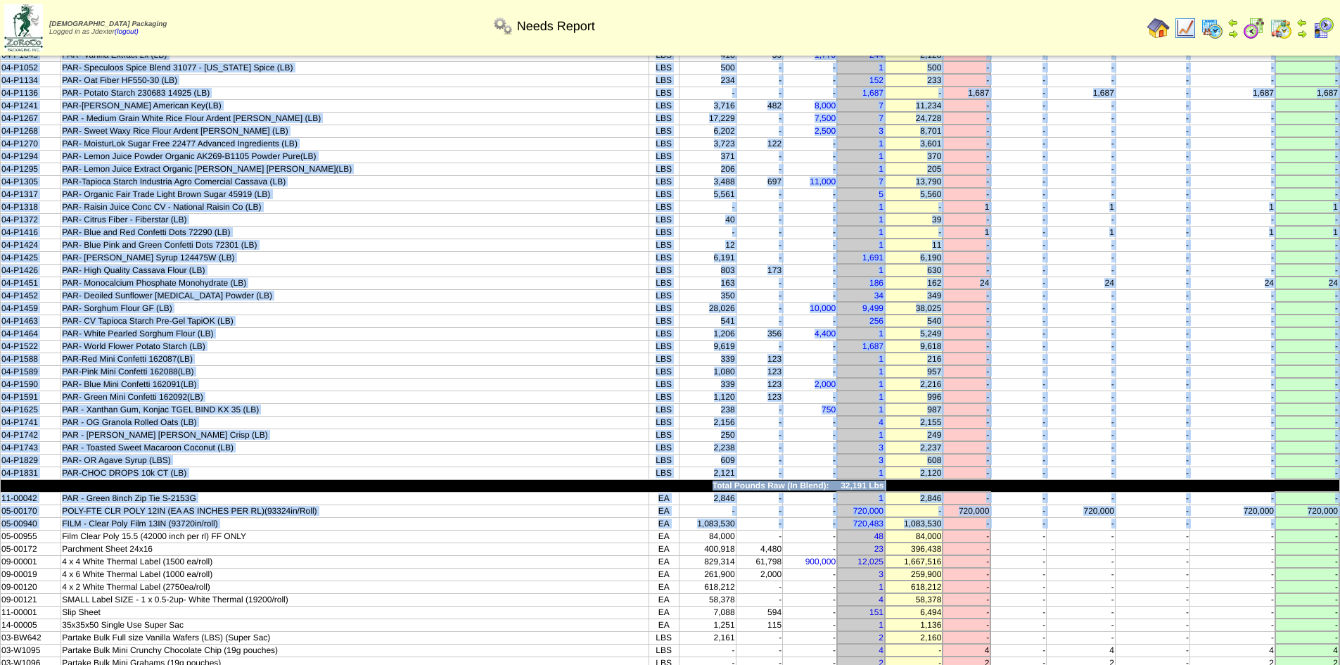
drag, startPoint x: 13, startPoint y: 92, endPoint x: 1339, endPoint y: 474, distance: 1380.1
click at [1339, 474] on tbody "Product Description UOM On Hand Picked In Bound Needed Net Avail Short Par Leve…" at bounding box center [671, 657] width 1340 height 1697
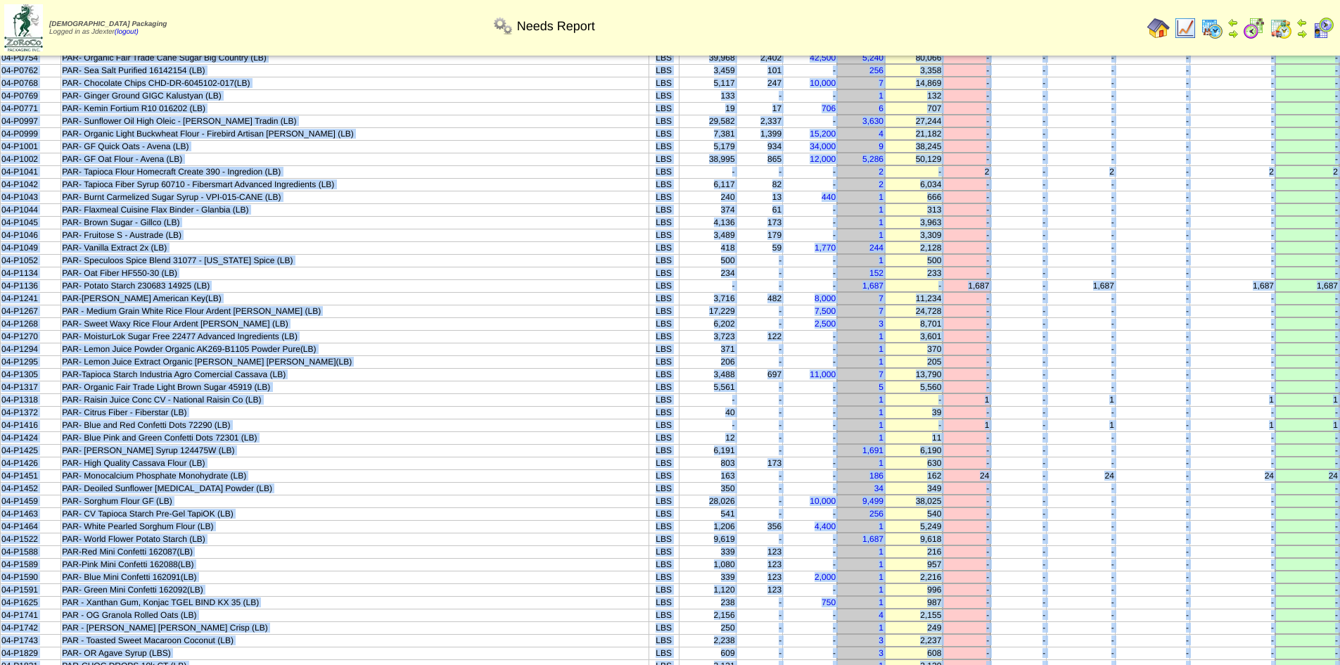
scroll to position [0, 0]
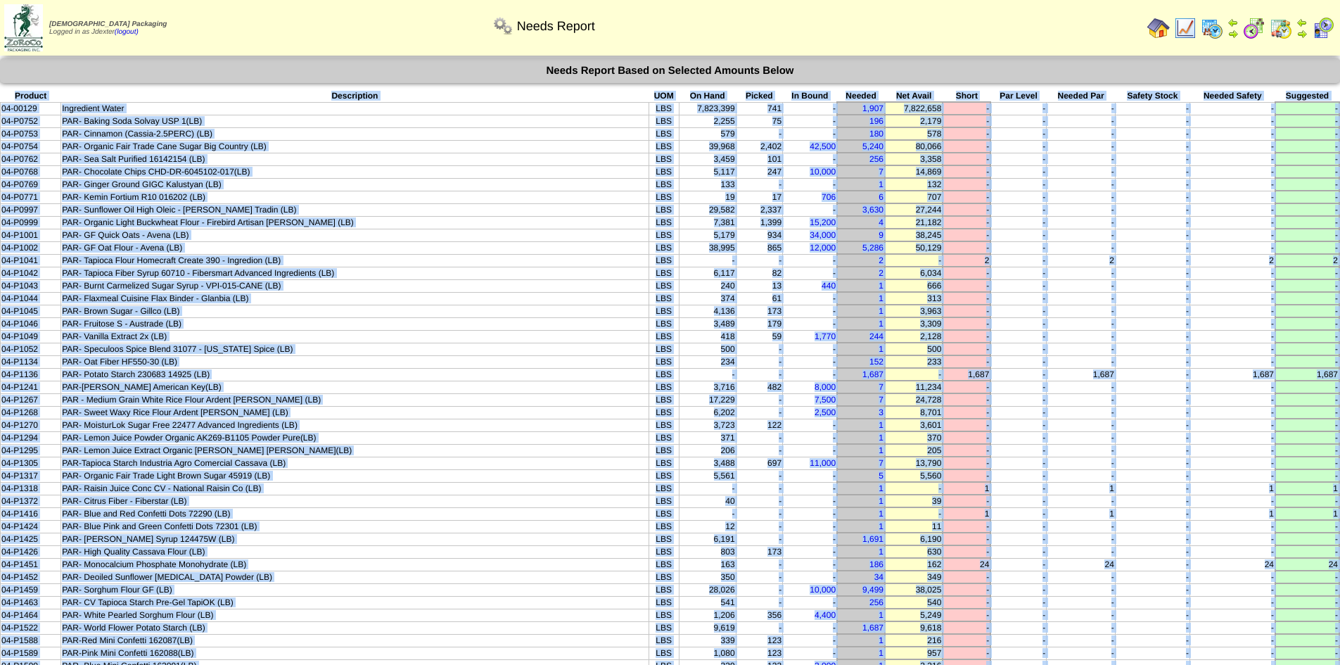
copy tbody "Product Description UOM On Hand Picked In Bound Needed Net Avail Short Par Leve…"
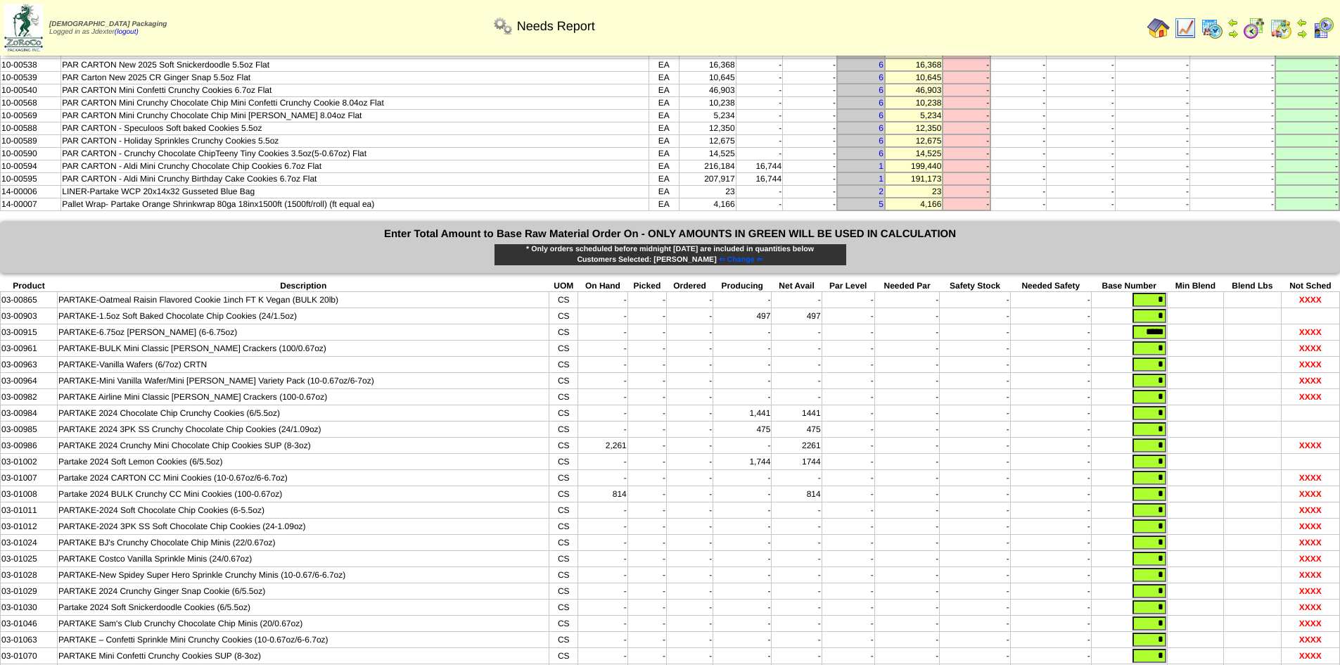
scroll to position [1689, 0]
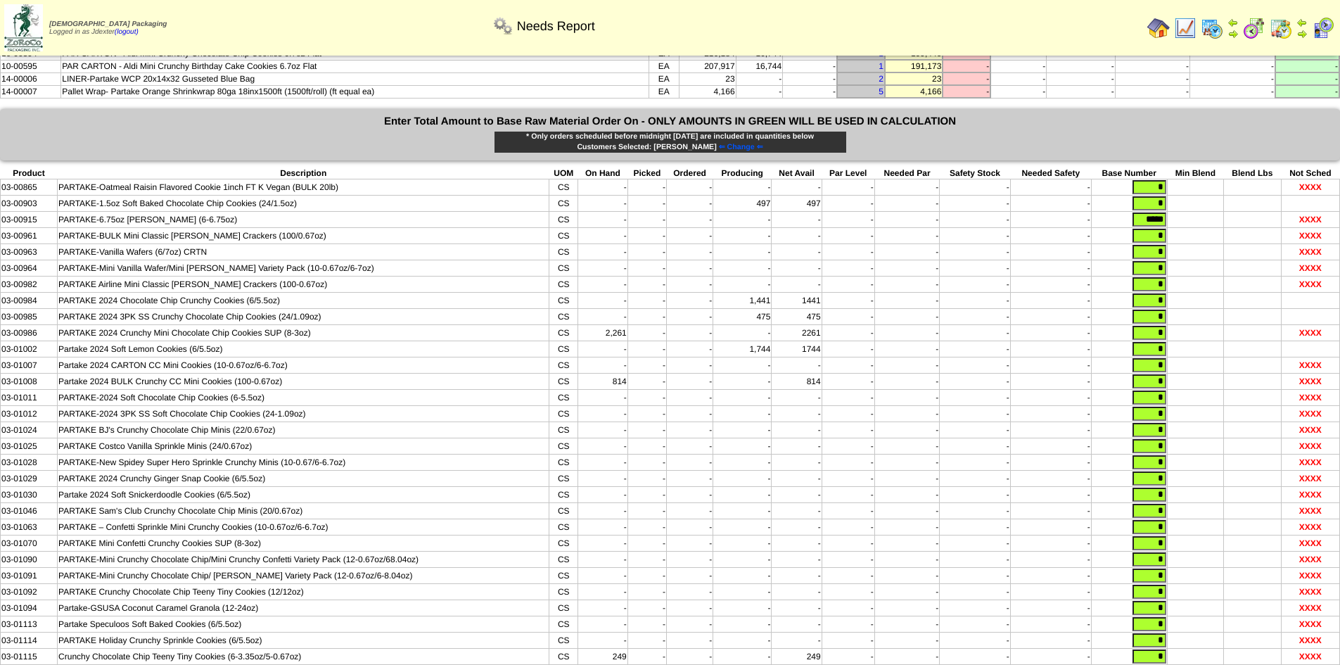
drag, startPoint x: 1136, startPoint y: 217, endPoint x: 1281, endPoint y: 223, distance: 145.1
click at [1281, 223] on tr "03-00915 PARTAKE-6.75oz Graham Cracker (6-6.75oz) CS - - - - - - - - - *****" at bounding box center [671, 220] width 1340 height 16
type input "*****"
click at [933, 309] on td "-" at bounding box center [907, 301] width 65 height 16
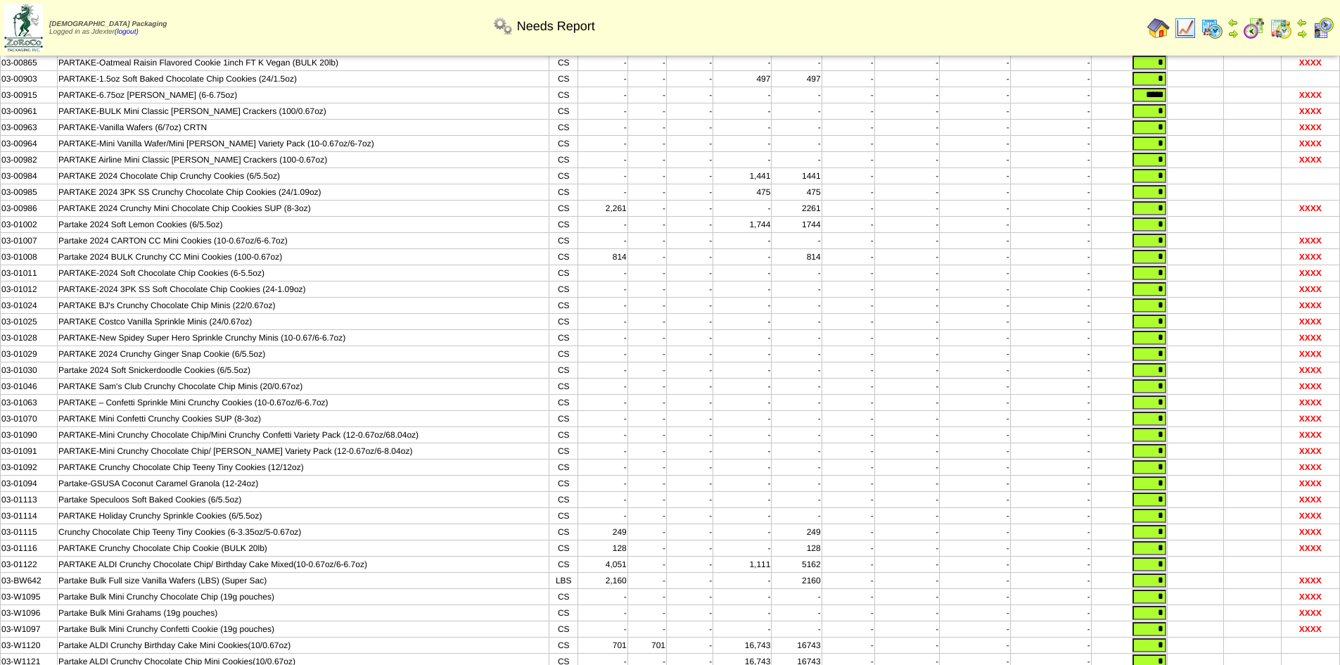
scroll to position [1917, 0]
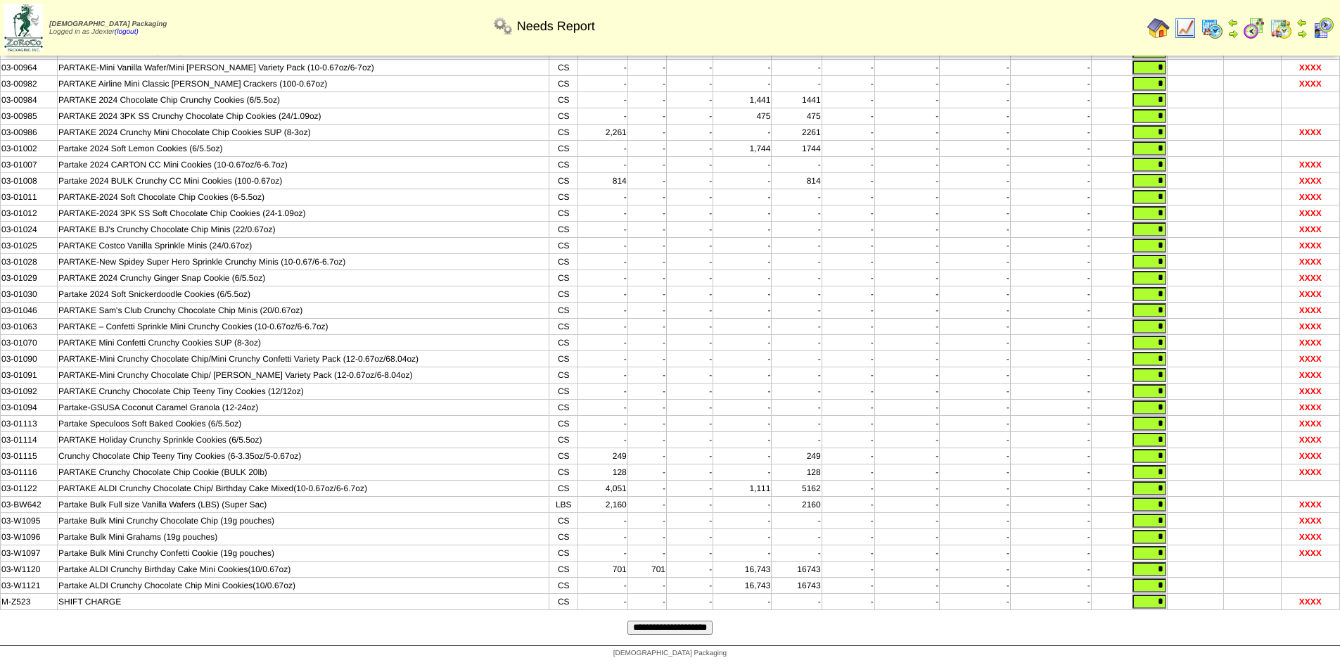
click at [690, 631] on input "**********" at bounding box center [670, 628] width 85 height 14
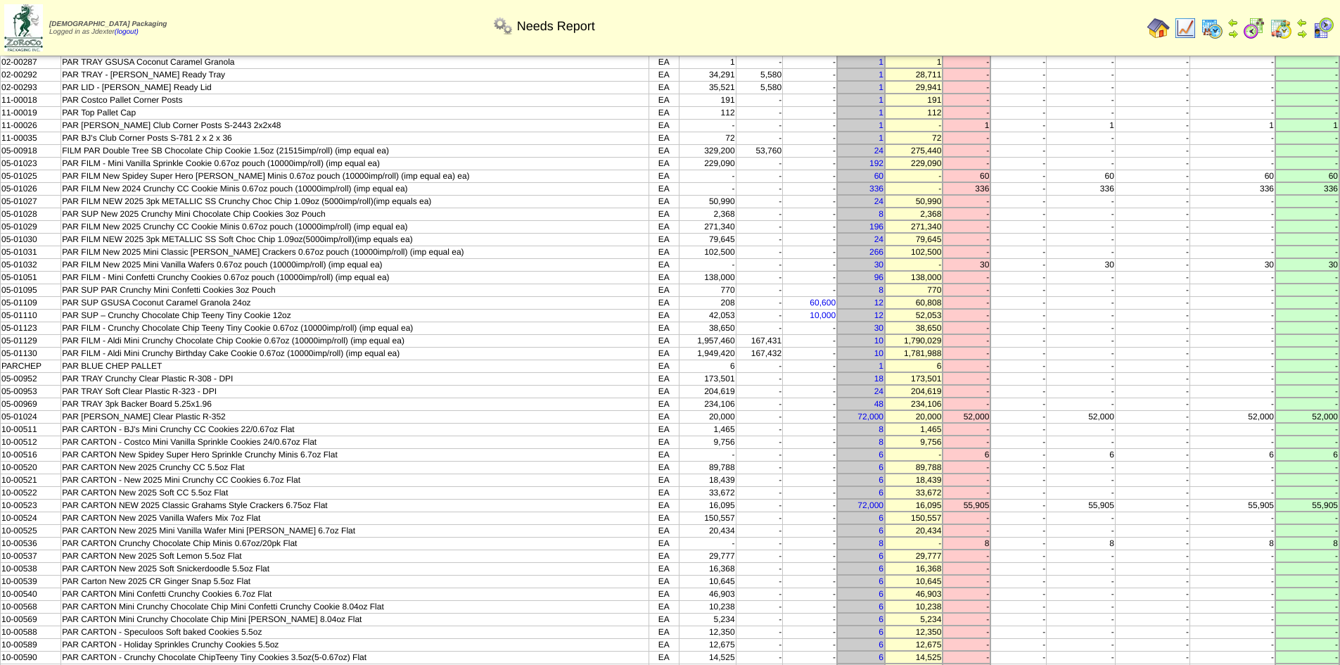
scroll to position [721, 0]
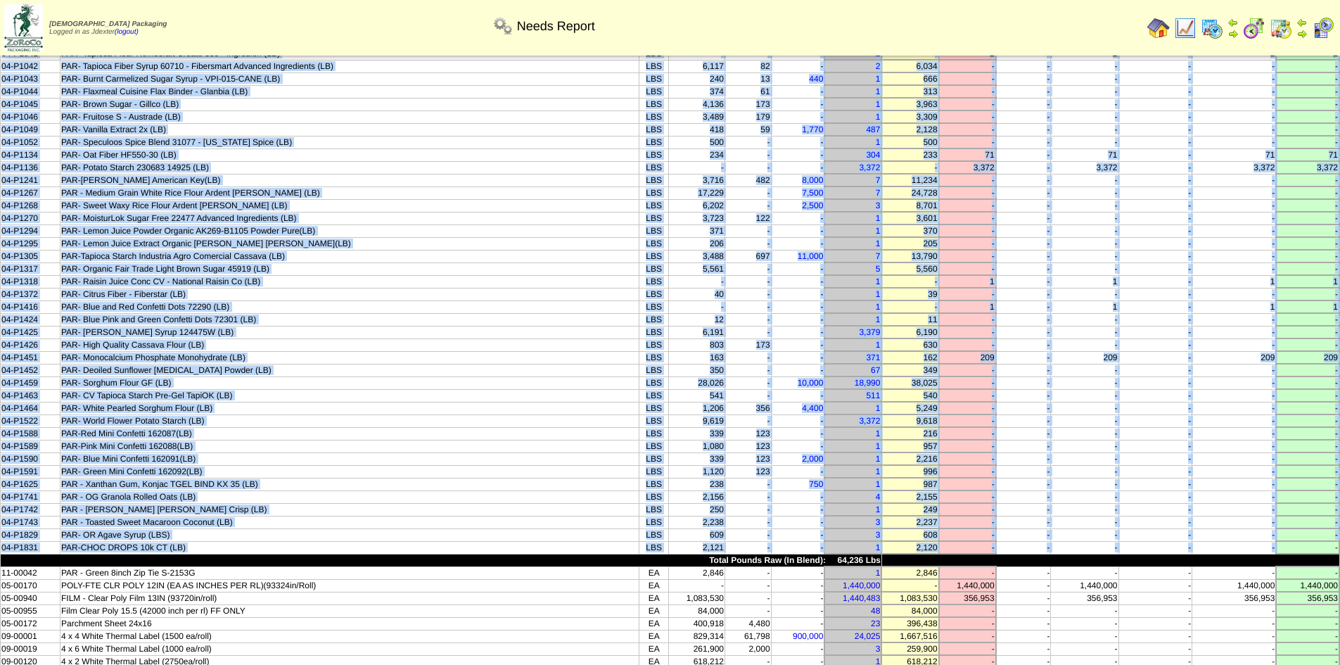
scroll to position [211, 0]
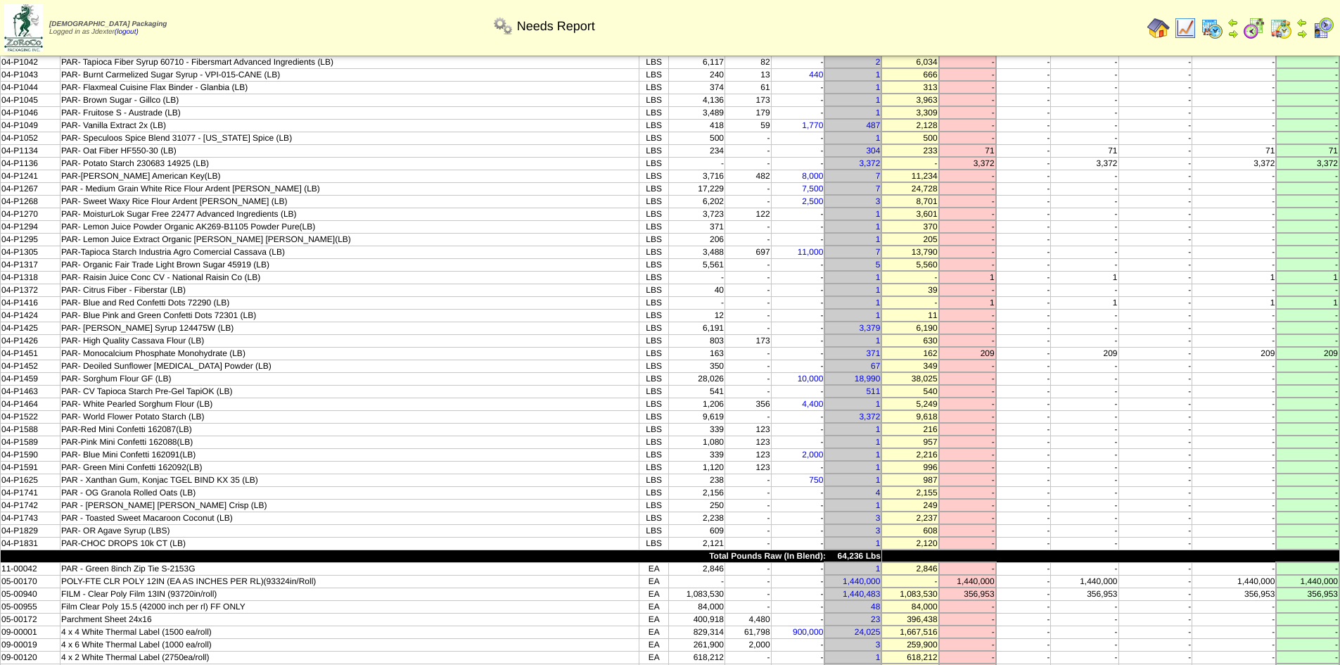
drag, startPoint x: 13, startPoint y: 95, endPoint x: 1342, endPoint y: 543, distance: 1402.5
click at [1134, 457] on td "-" at bounding box center [1156, 454] width 74 height 13
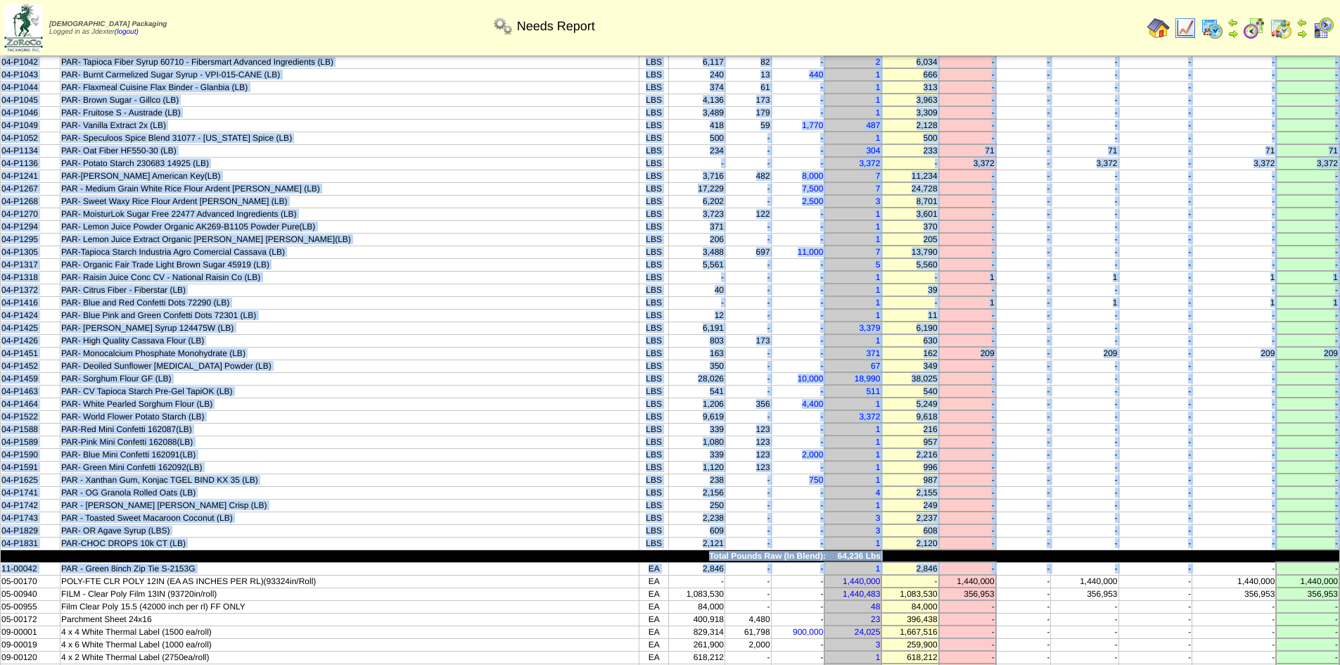
drag, startPoint x: 13, startPoint y: 99, endPoint x: 1340, endPoint y: 548, distance: 1401.6
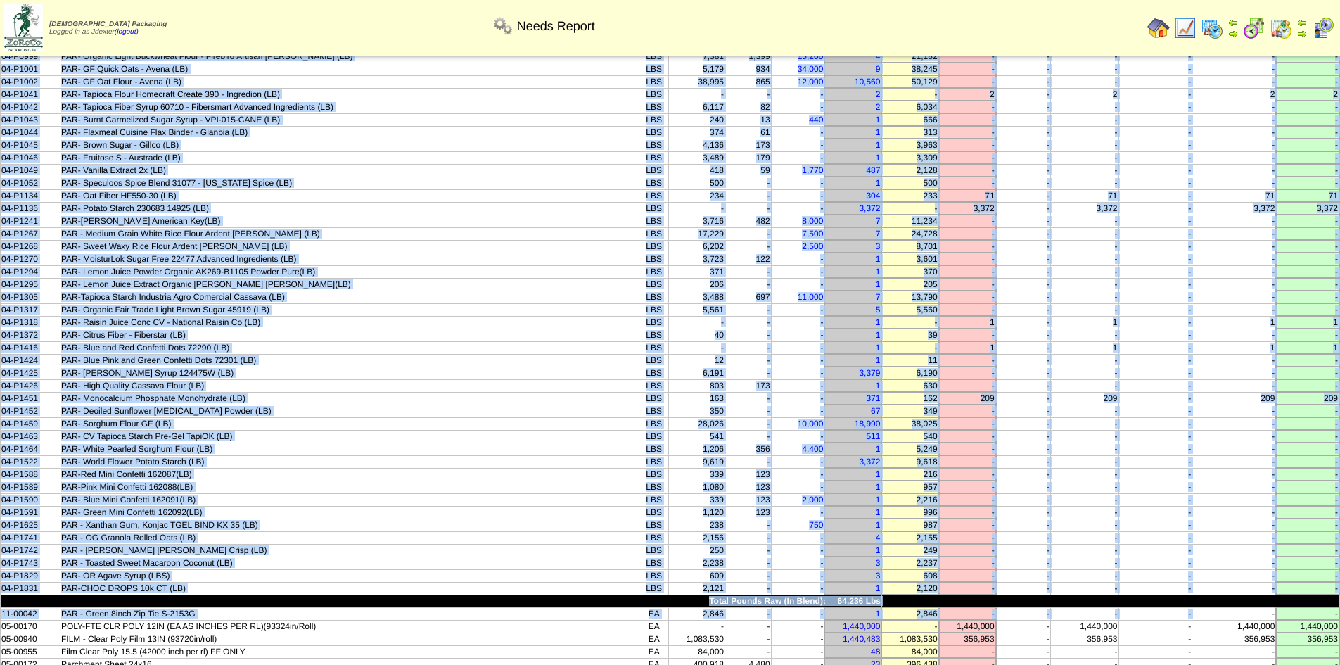
scroll to position [0, 0]
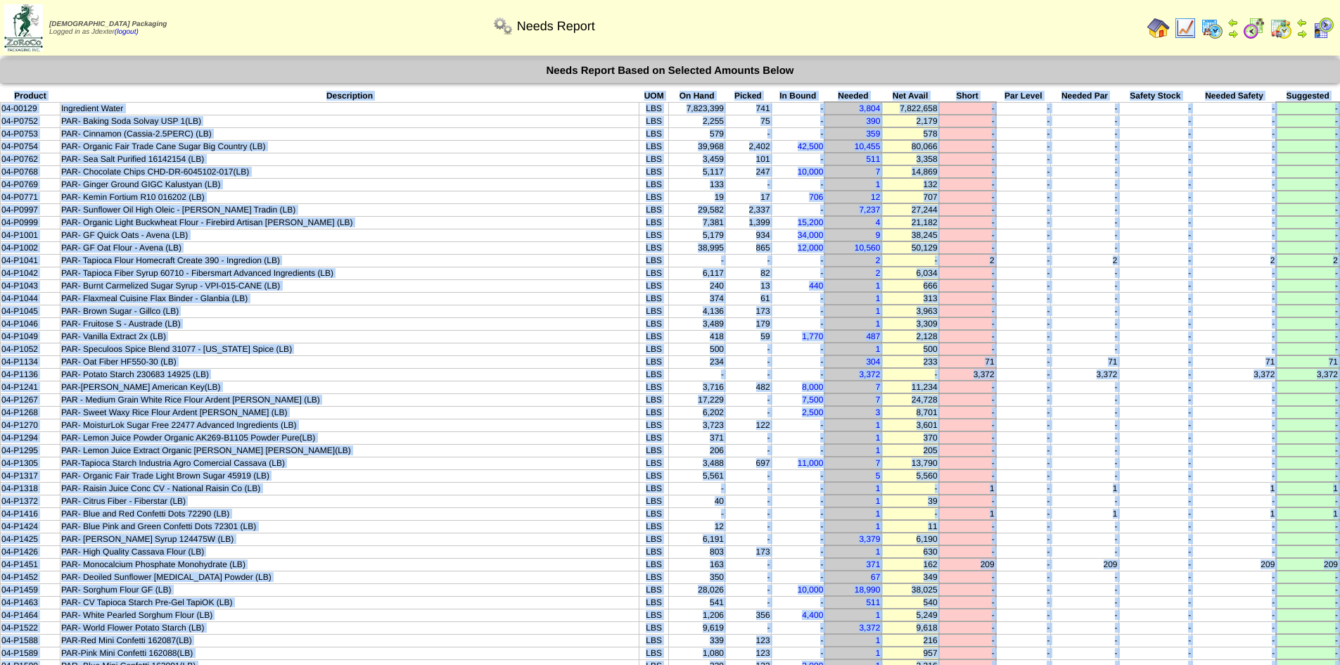
copy tbody "Product Description UOM On Hand Picked In Bound Needed Net Avail Short Par Leve…"
click at [1152, 25] on img at bounding box center [1159, 28] width 23 height 23
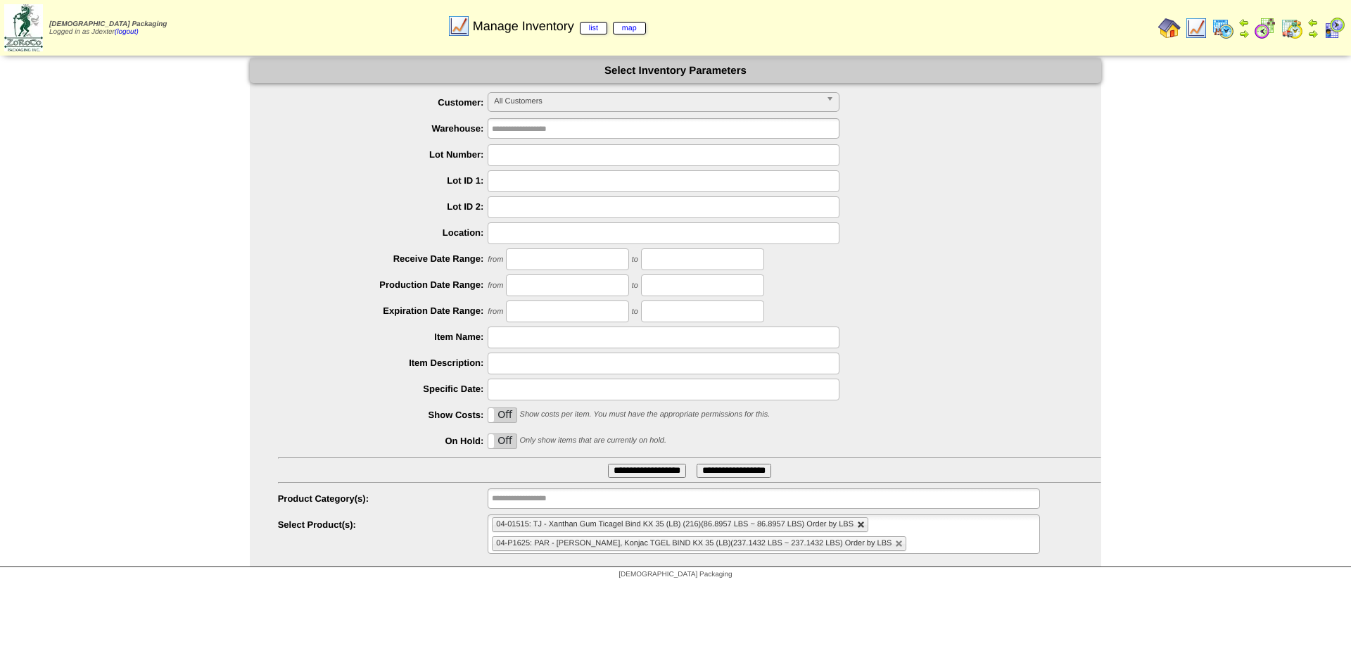
click at [866, 526] on link at bounding box center [861, 525] width 8 height 8
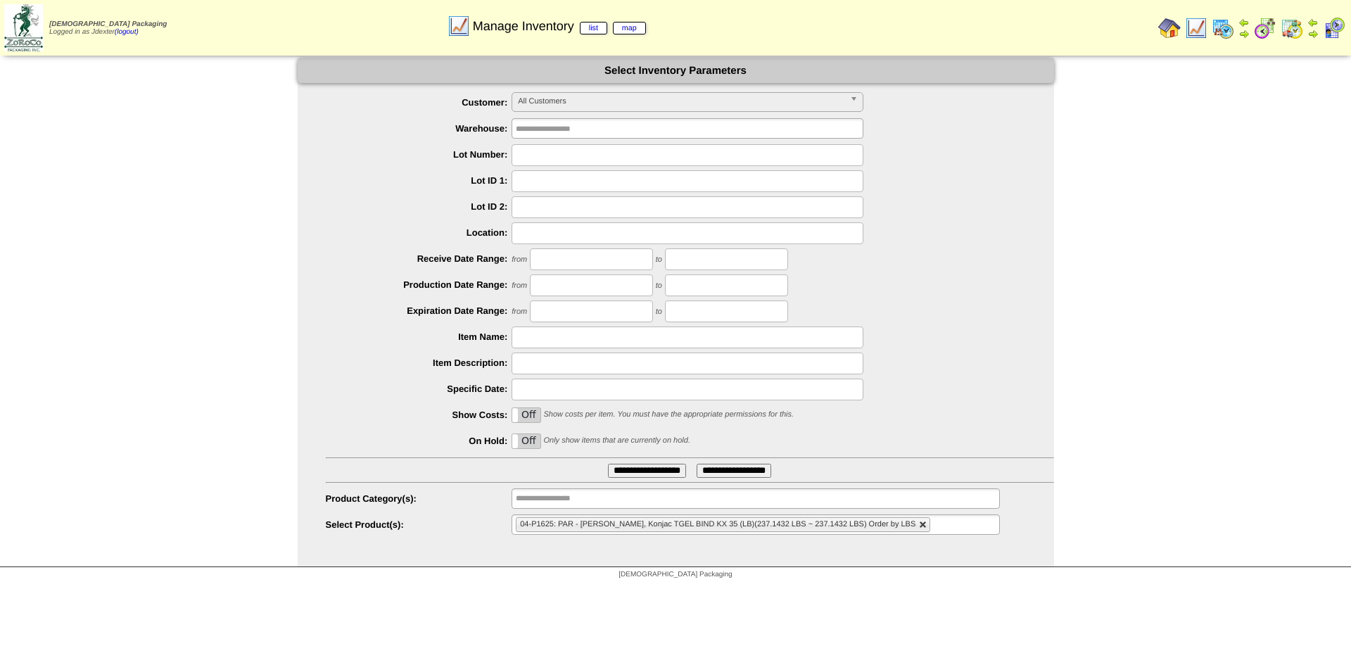
click at [919, 521] on link at bounding box center [923, 525] width 8 height 8
type input "**********"
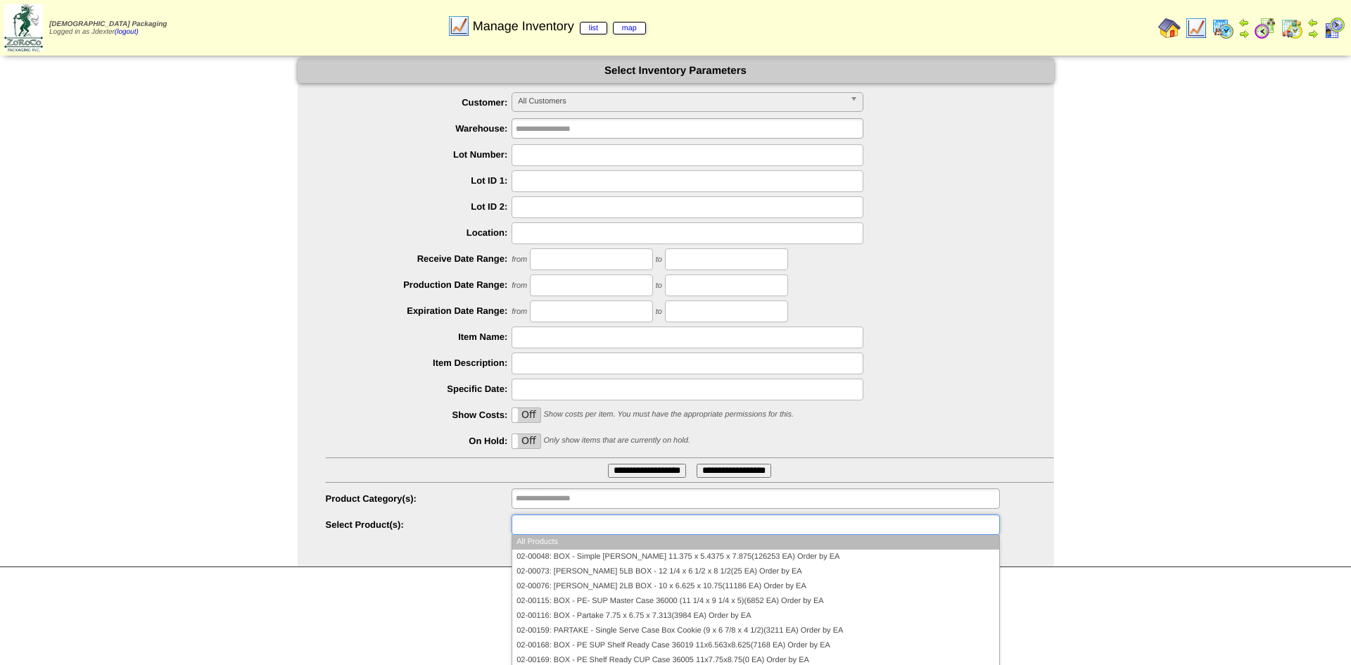
click at [868, 524] on ul at bounding box center [756, 524] width 488 height 20
type input "********"
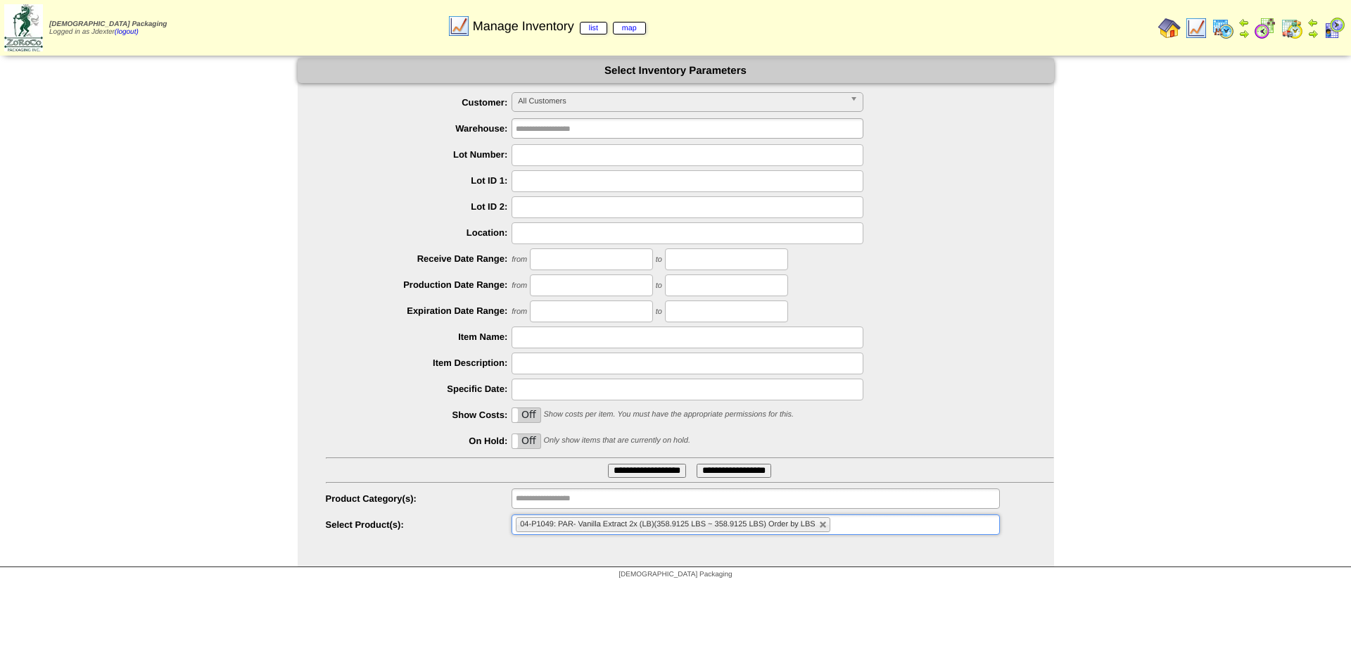
click at [634, 471] on input "**********" at bounding box center [647, 471] width 78 height 14
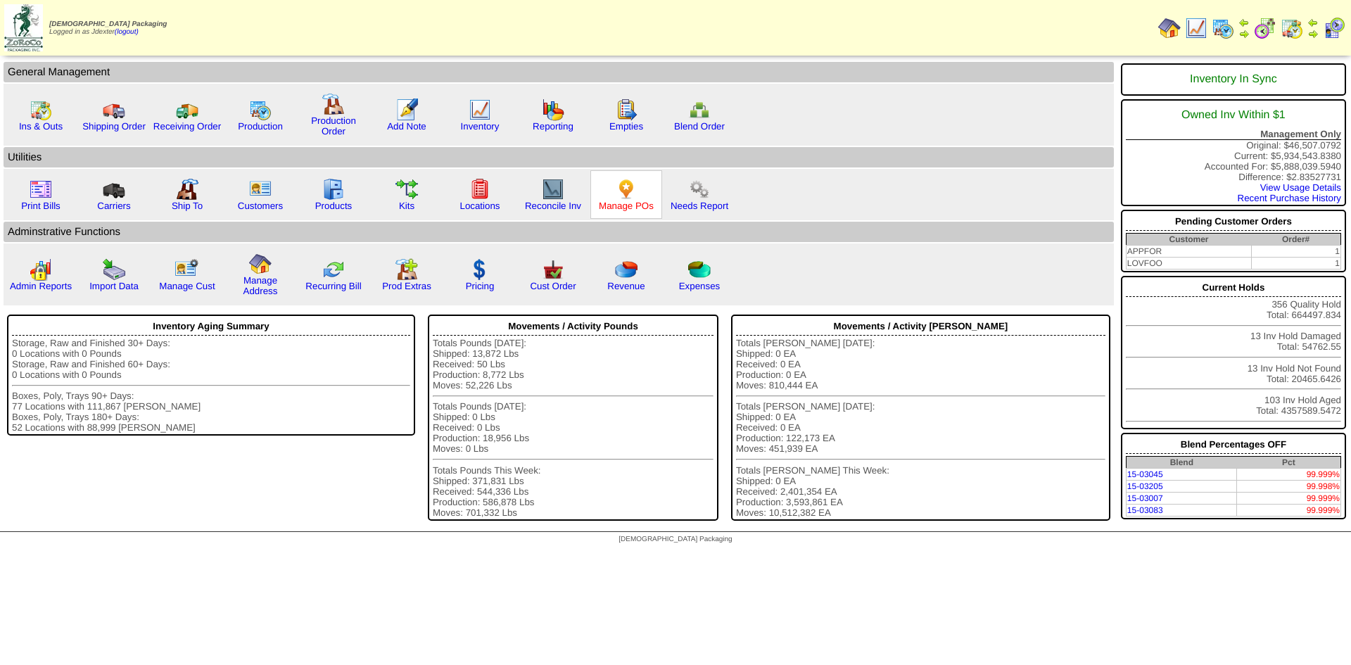
click at [630, 203] on link "Manage POs" at bounding box center [626, 206] width 55 height 11
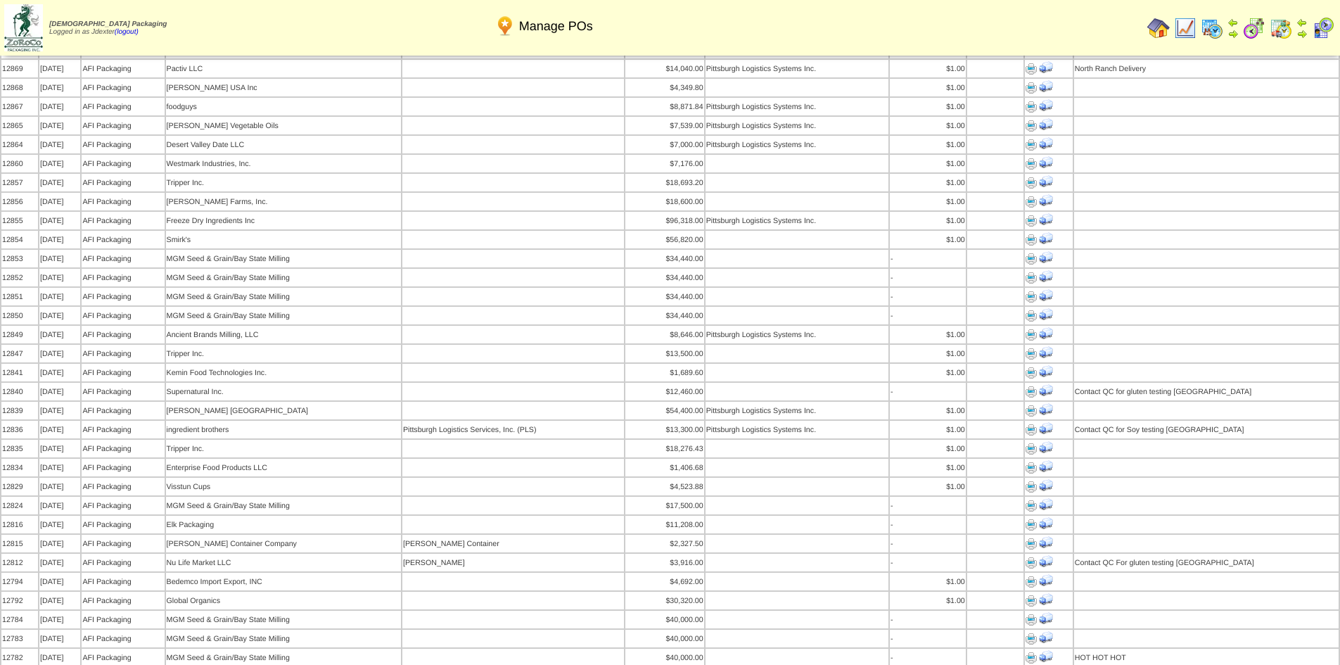
scroll to position [493, 0]
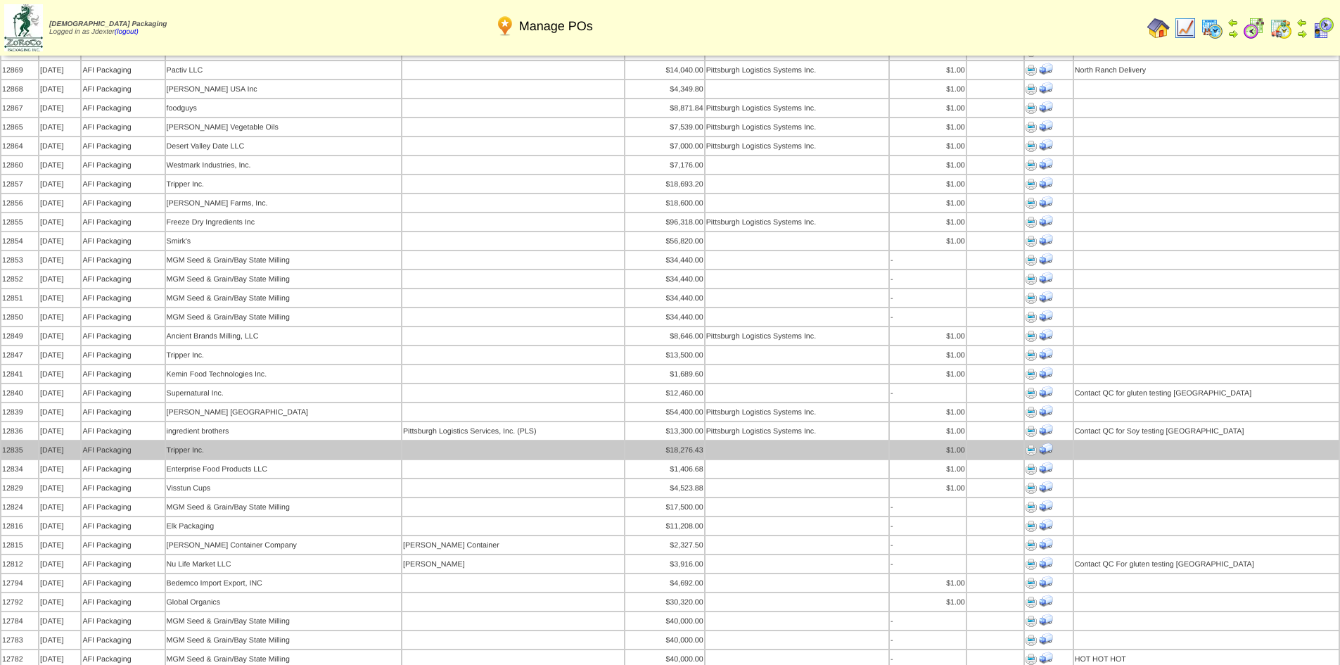
click at [1032, 445] on img at bounding box center [1031, 450] width 11 height 11
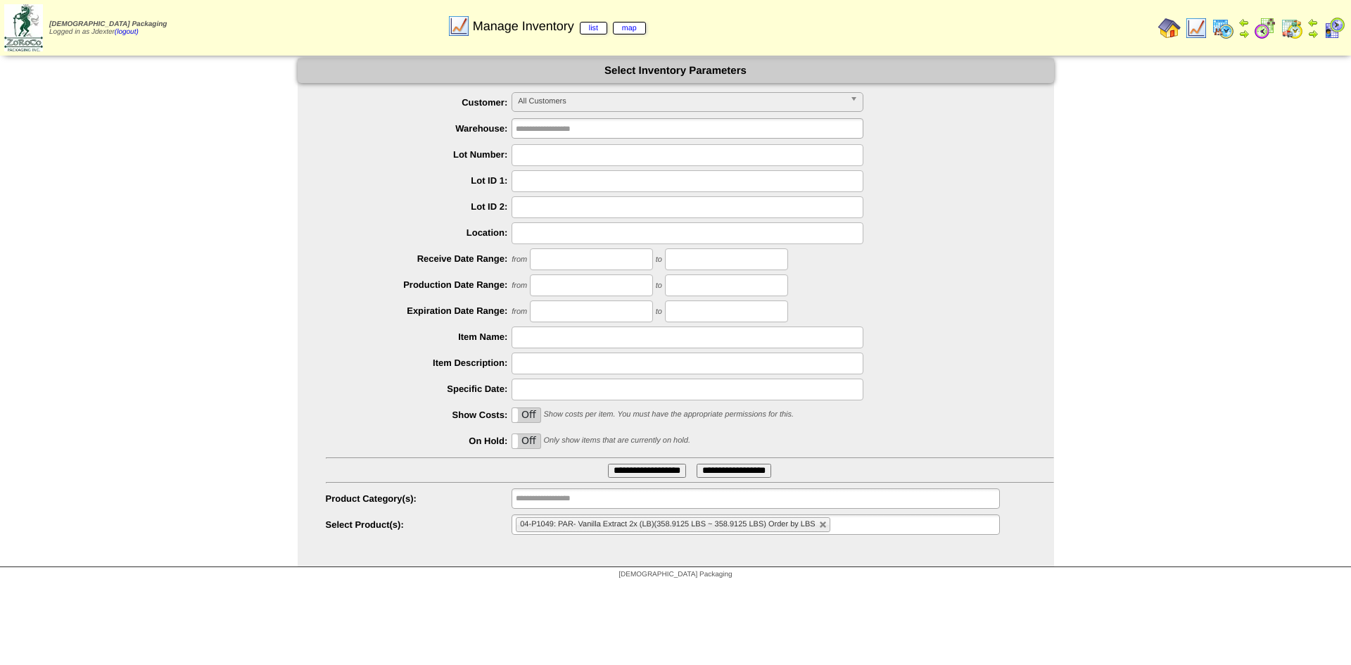
click at [820, 527] on link at bounding box center [823, 525] width 8 height 8
type input "**********"
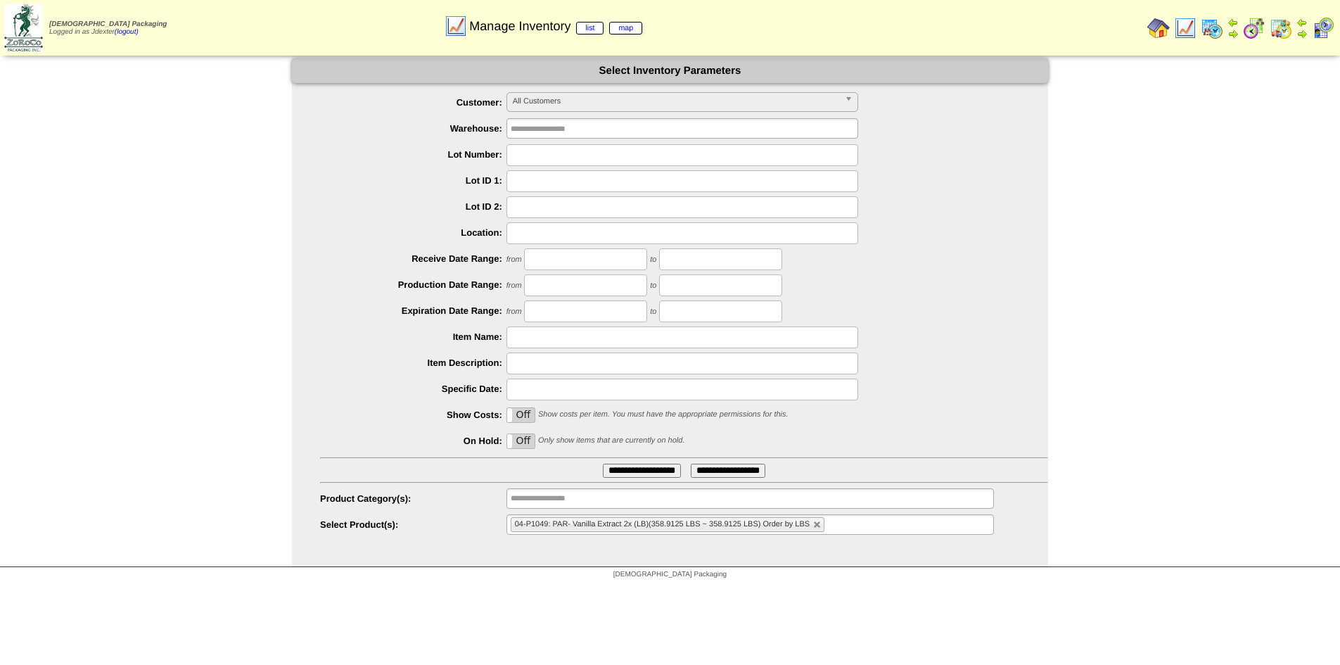
click at [866, 532] on ul "04-P1049: PAR- Vanilla Extract 2x (LB)(358.9125 LBS ~ 358.9125 LBS) Order by LBS" at bounding box center [751, 524] width 488 height 20
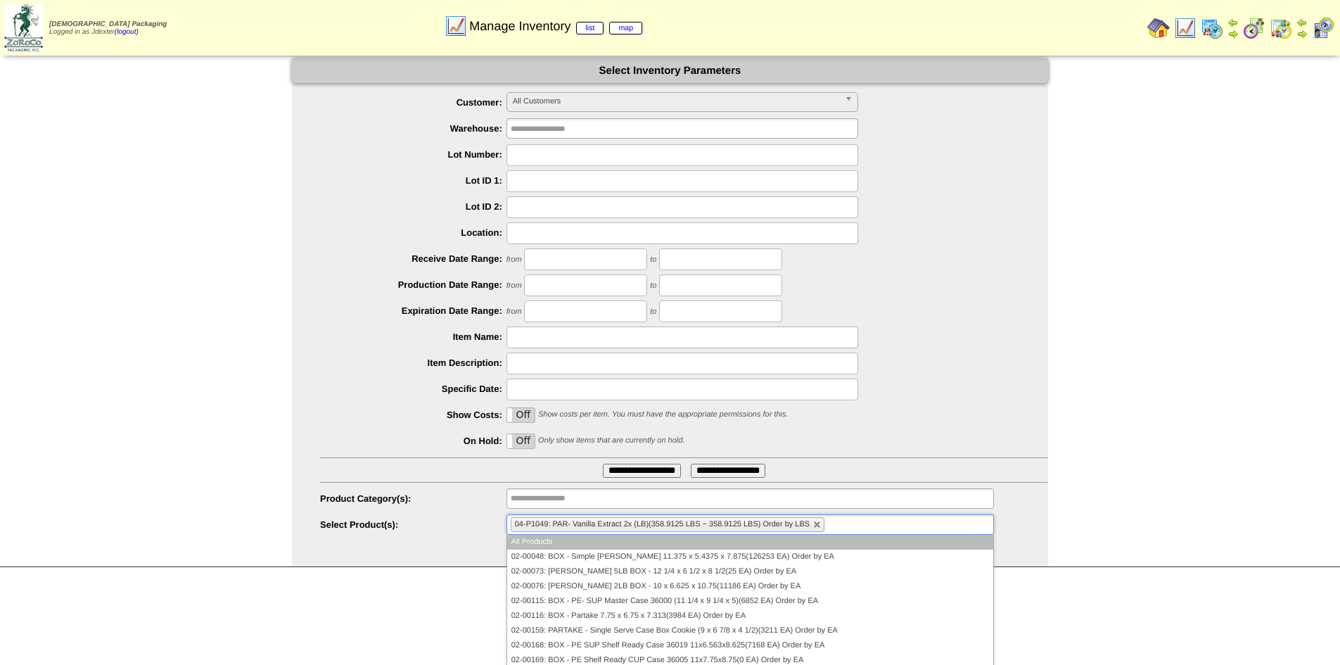
click at [650, 468] on input "**********" at bounding box center [642, 471] width 78 height 14
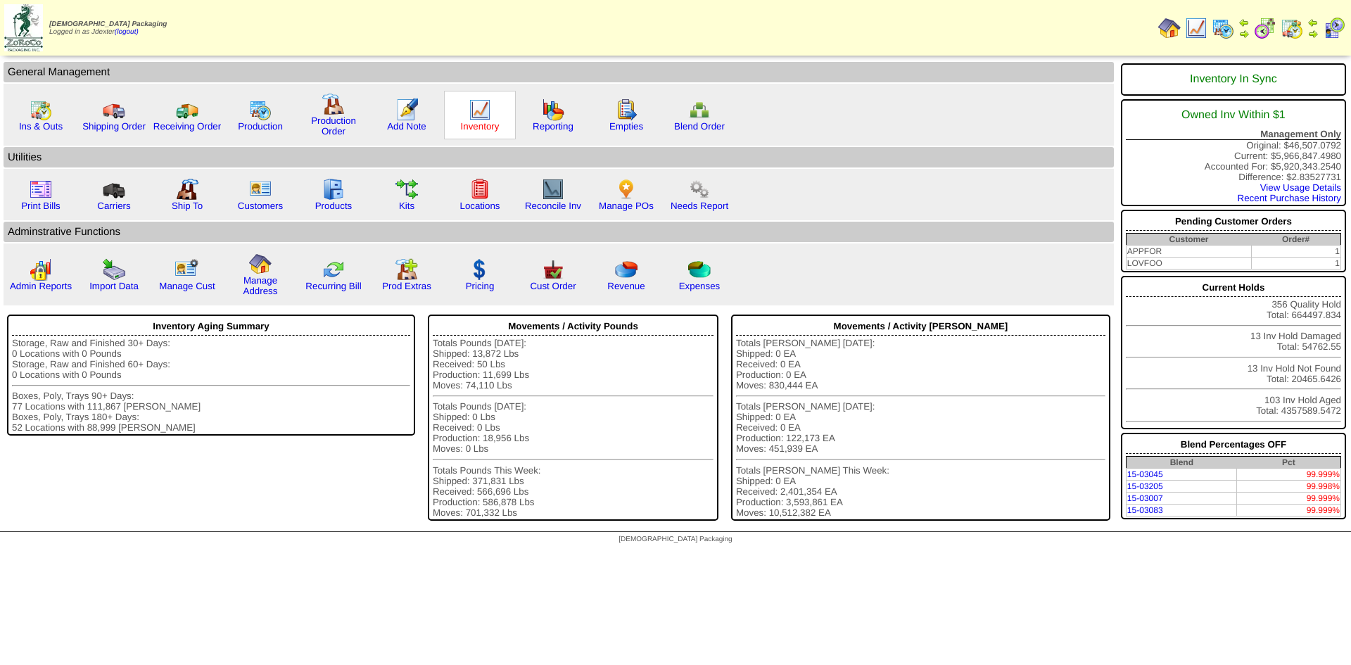
click at [487, 125] on link "Inventory" at bounding box center [480, 126] width 39 height 11
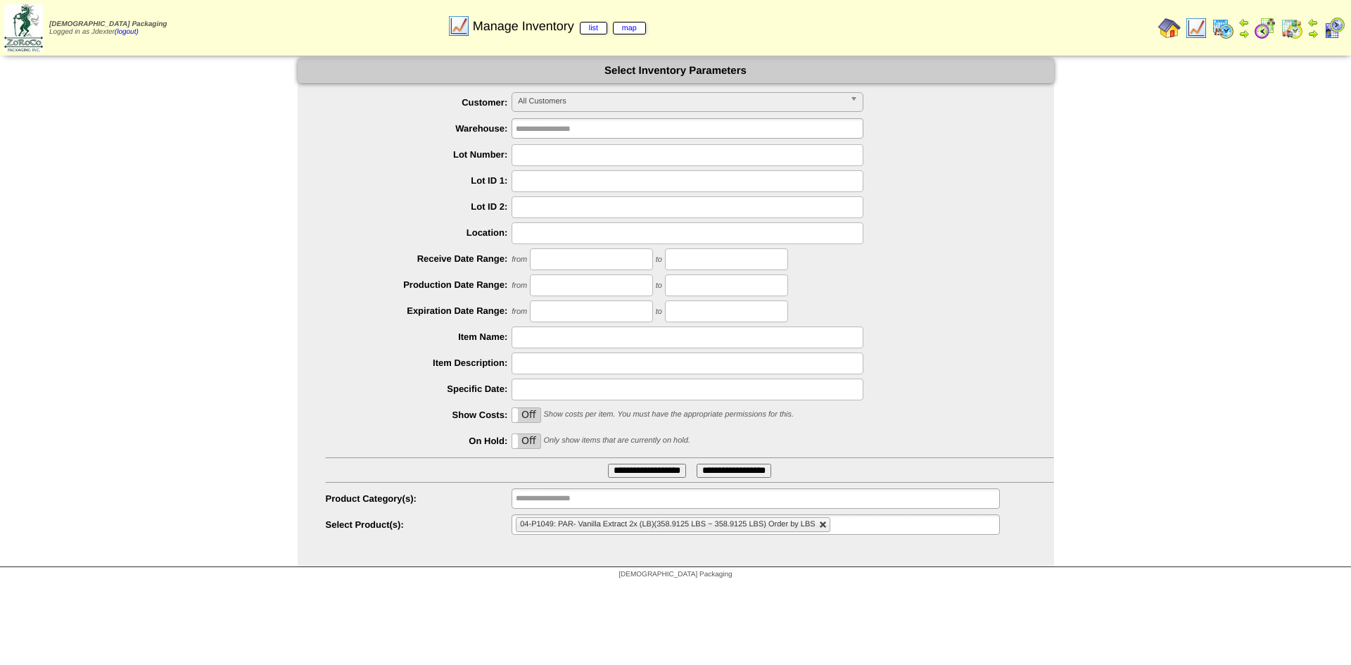
click at [825, 528] on link at bounding box center [823, 525] width 8 height 8
type input "**********"
click at [928, 524] on link at bounding box center [931, 525] width 8 height 8
type input "**********"
click at [928, 524] on ul at bounding box center [756, 524] width 488 height 20
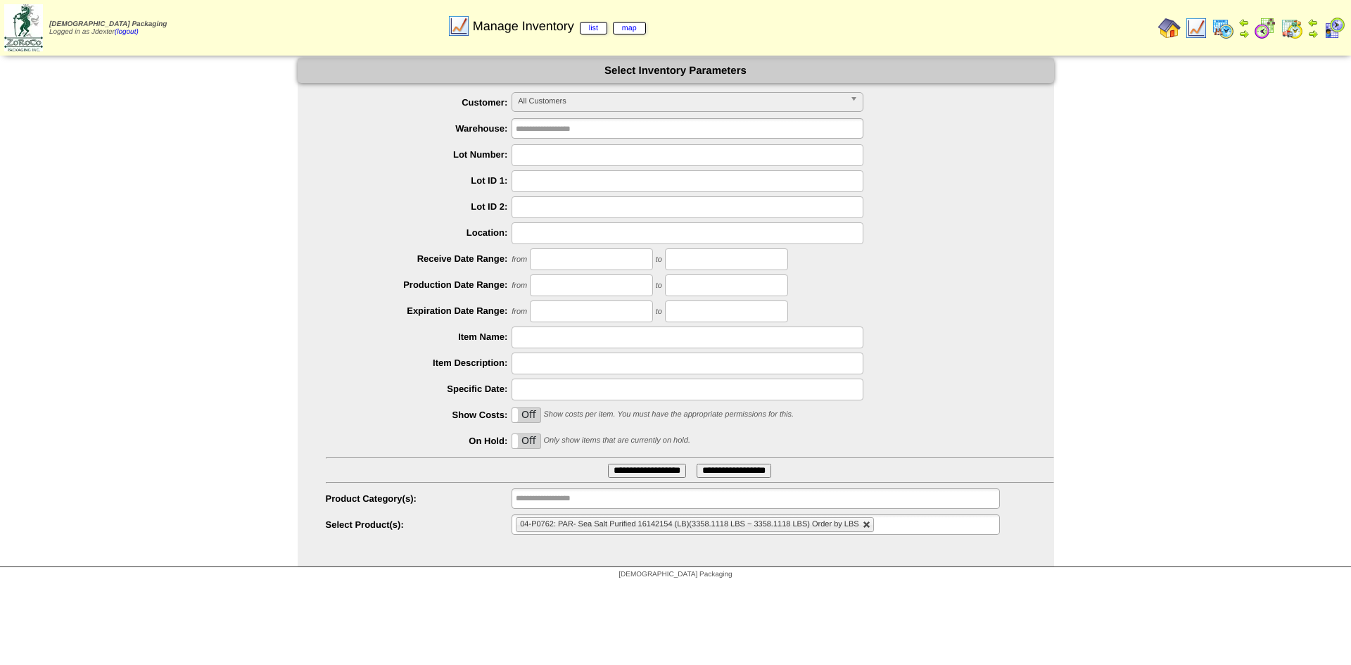
click at [868, 526] on link at bounding box center [867, 525] width 8 height 8
type input "**********"
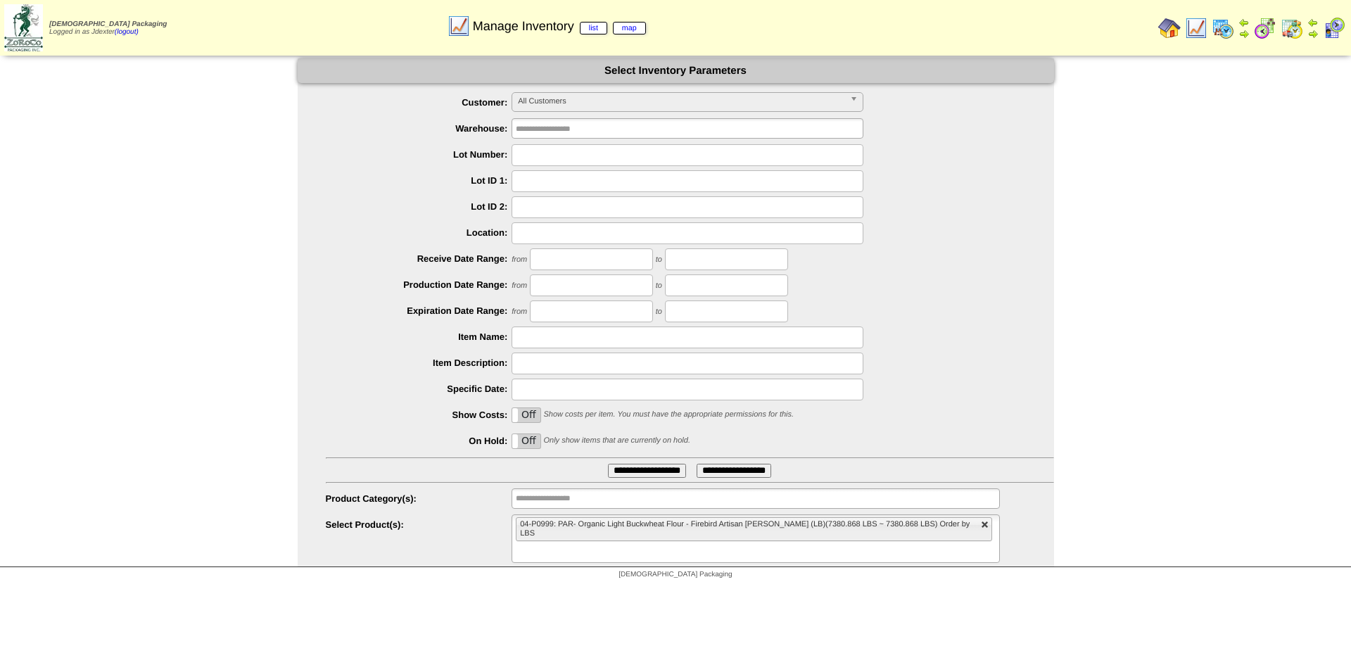
click at [981, 524] on link at bounding box center [985, 525] width 8 height 8
type input "**********"
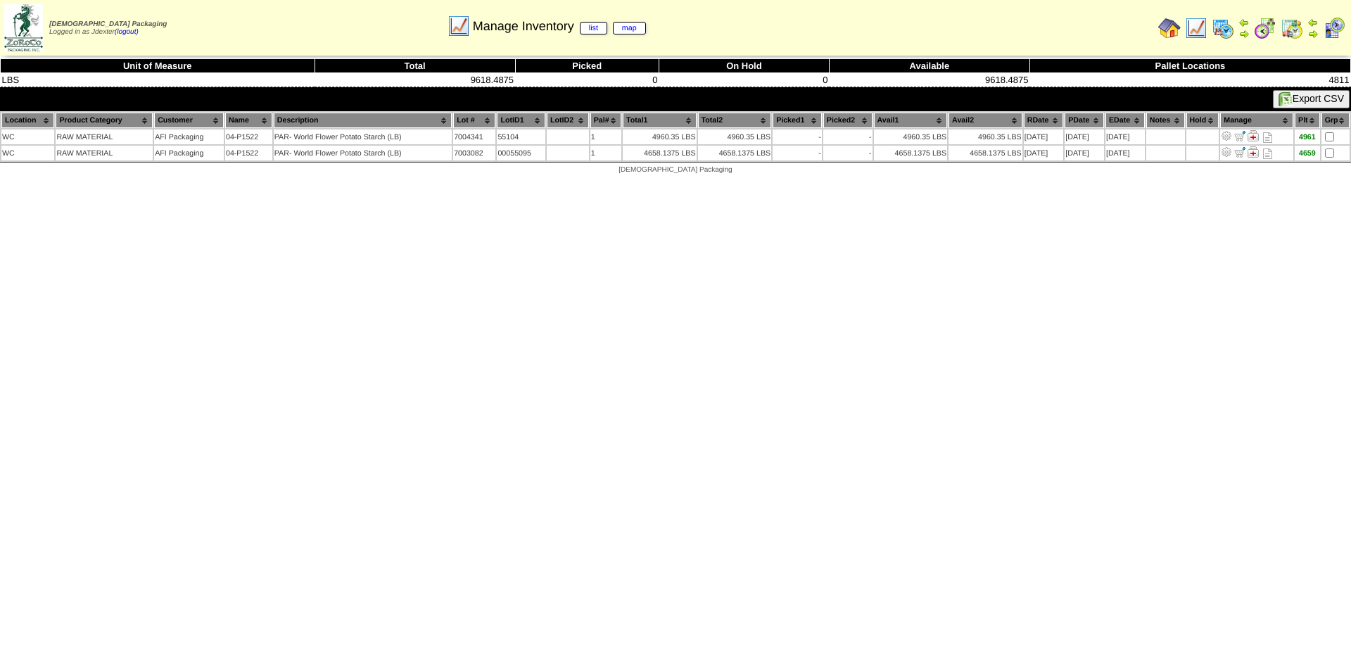
click at [604, 182] on html "[DEMOGRAPHIC_DATA] Packaging Logged in as Jdexter (logout) Print All" at bounding box center [675, 91] width 1351 height 182
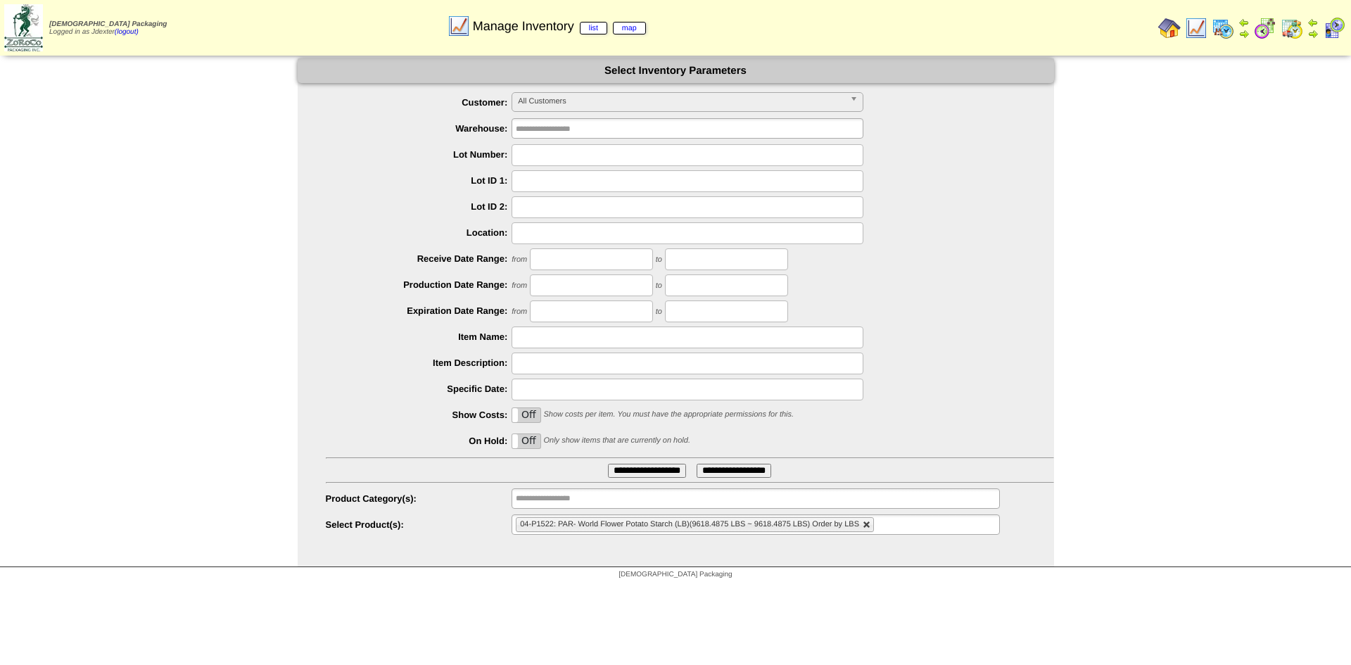
click at [866, 523] on link at bounding box center [867, 525] width 8 height 8
type input "**********"
click at [866, 523] on ul at bounding box center [756, 524] width 488 height 20
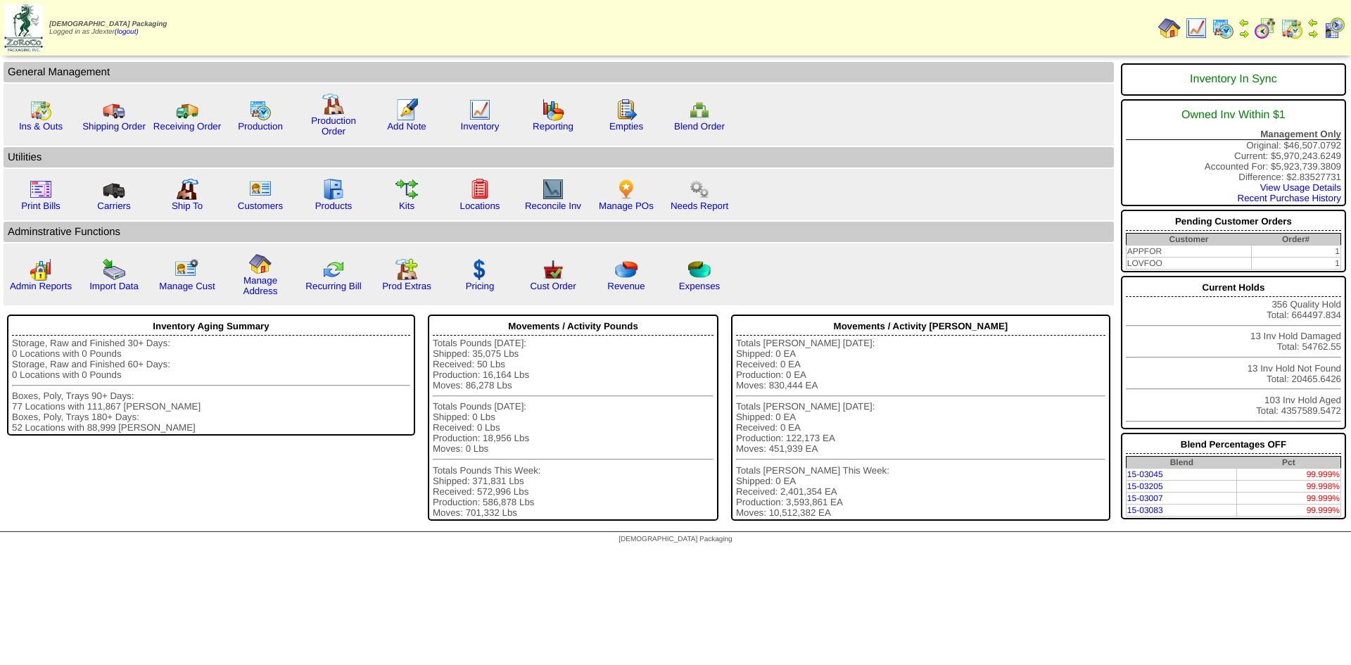
click at [1171, 28] on img at bounding box center [1169, 28] width 23 height 23
click at [554, 119] on img at bounding box center [553, 110] width 23 height 23
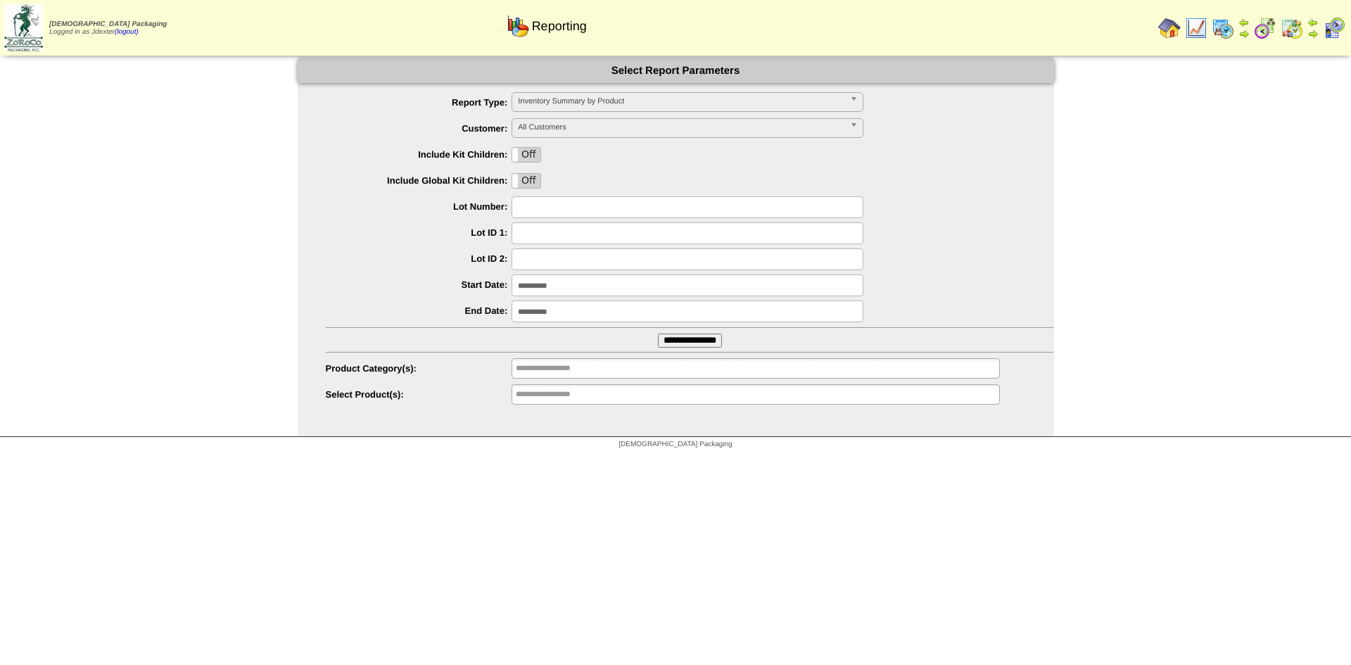
click at [593, 103] on span "Inventory Summary by Product" at bounding box center [681, 101] width 326 height 17
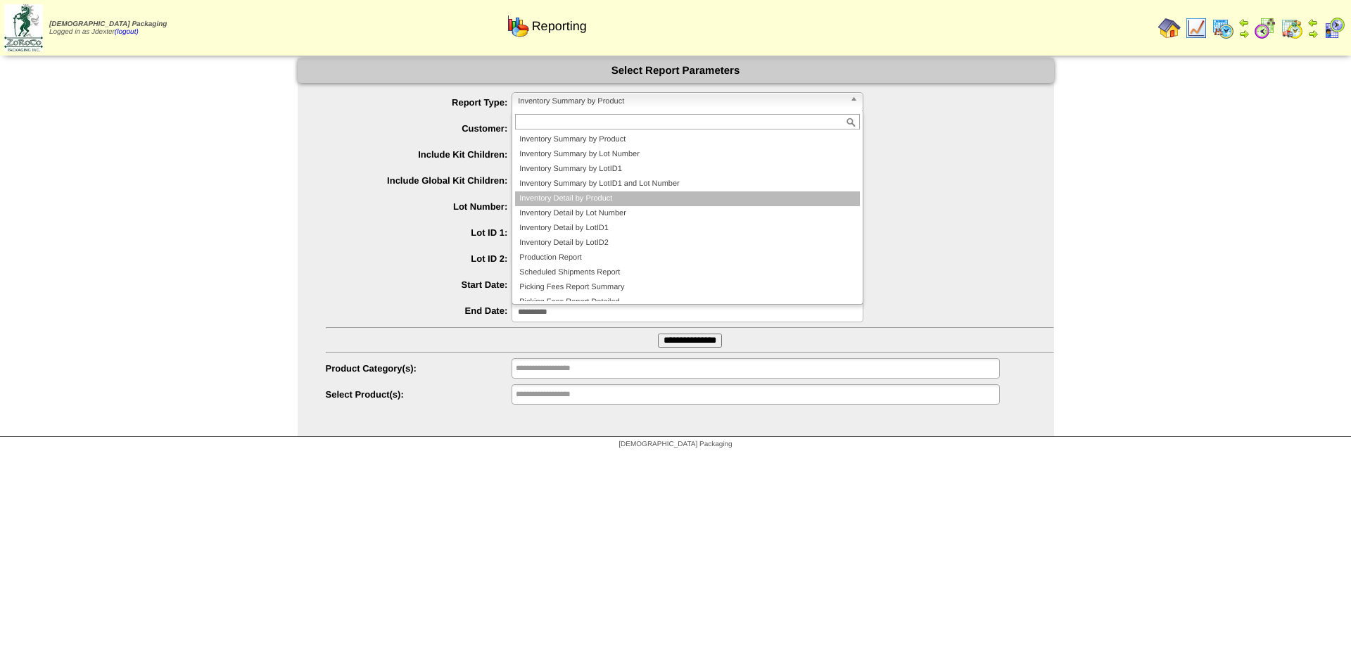
click at [606, 198] on li "Inventory Detail by Product" at bounding box center [687, 198] width 345 height 15
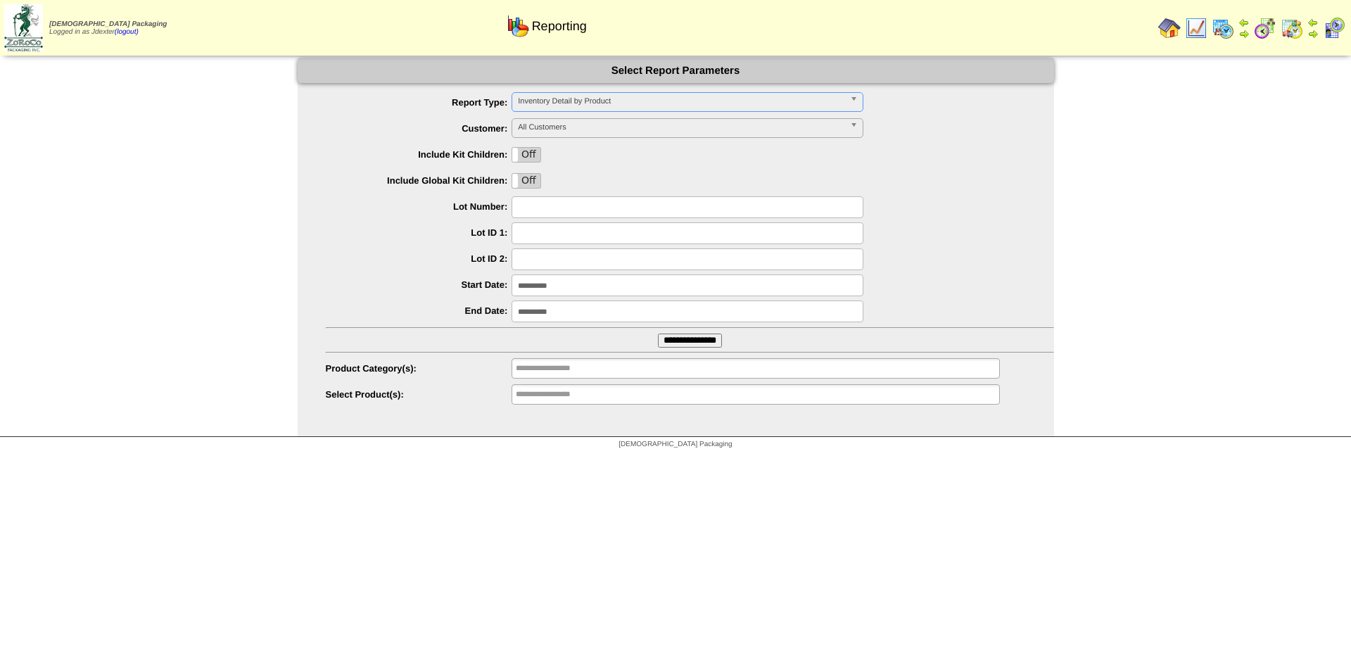
click at [557, 287] on input "**********" at bounding box center [688, 285] width 352 height 22
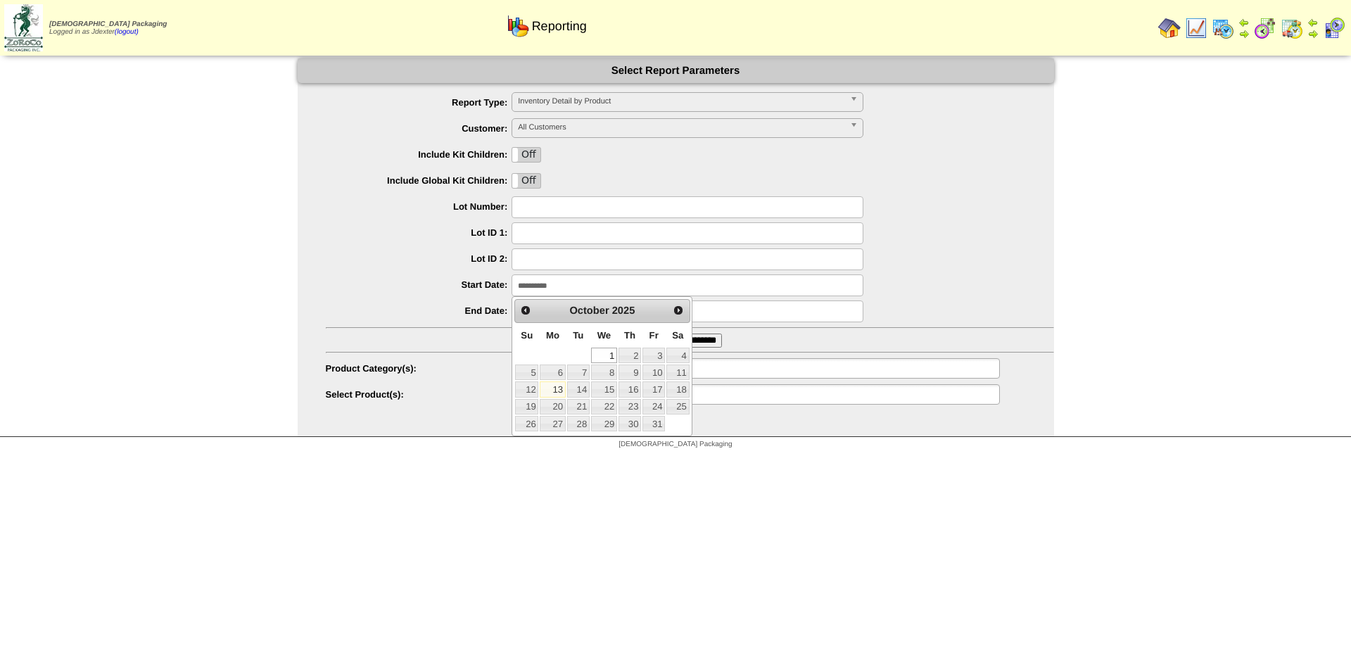
click at [552, 388] on link "13" at bounding box center [552, 388] width 25 height 15
click at [553, 286] on input "**********" at bounding box center [688, 285] width 352 height 22
click at [521, 310] on span "Prev" at bounding box center [525, 310] width 11 height 11
click at [560, 357] on link "1" at bounding box center [552, 355] width 25 height 15
type input "**********"
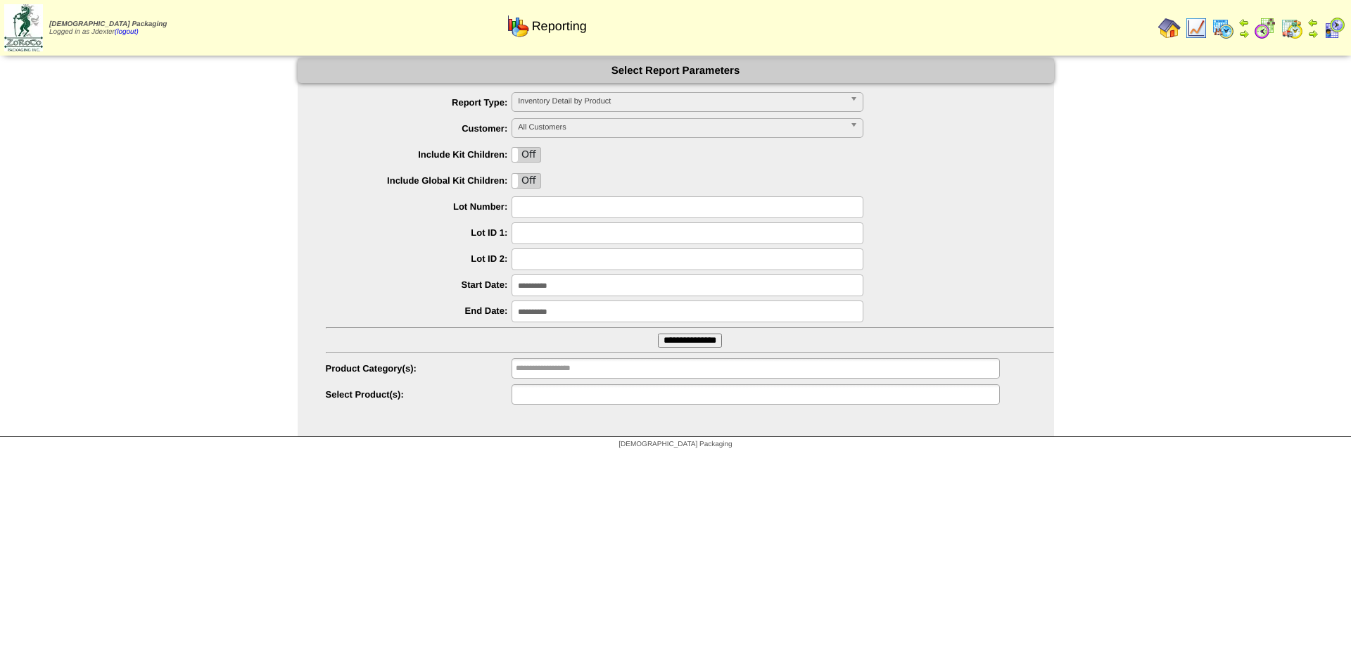
click at [573, 394] on input "text" at bounding box center [561, 395] width 90 height 18
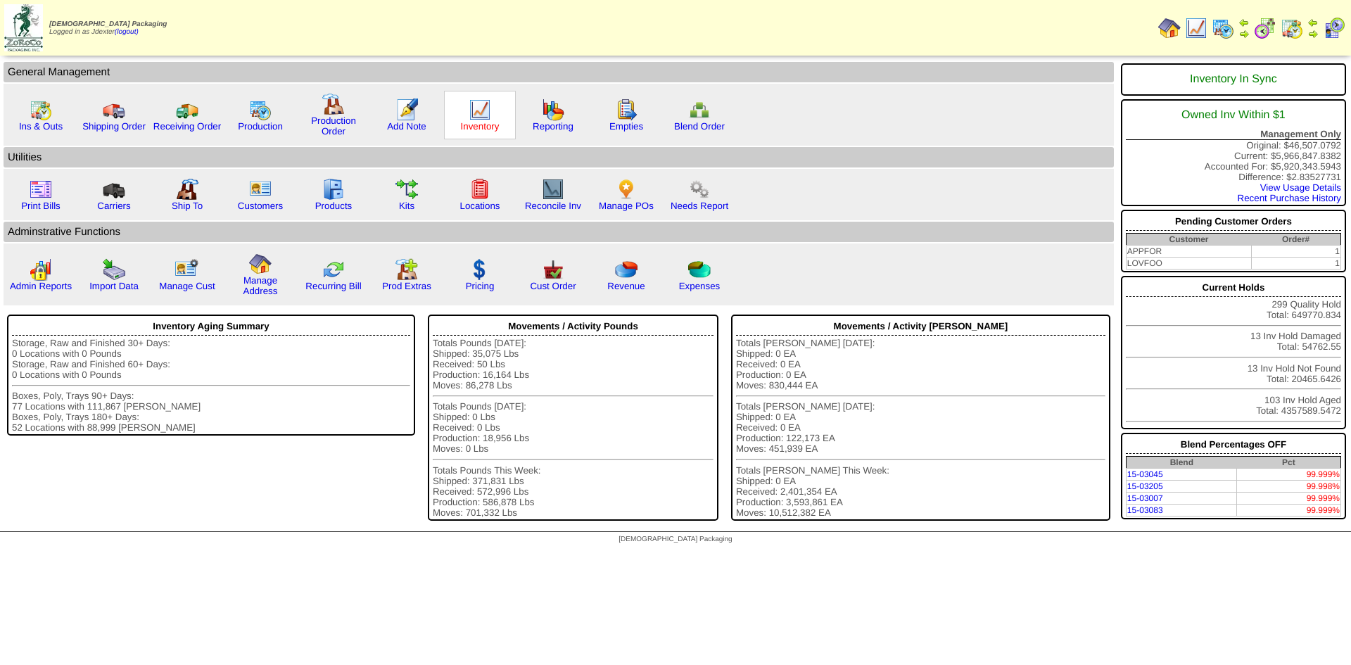
click at [475, 131] on link "Inventory" at bounding box center [480, 126] width 39 height 11
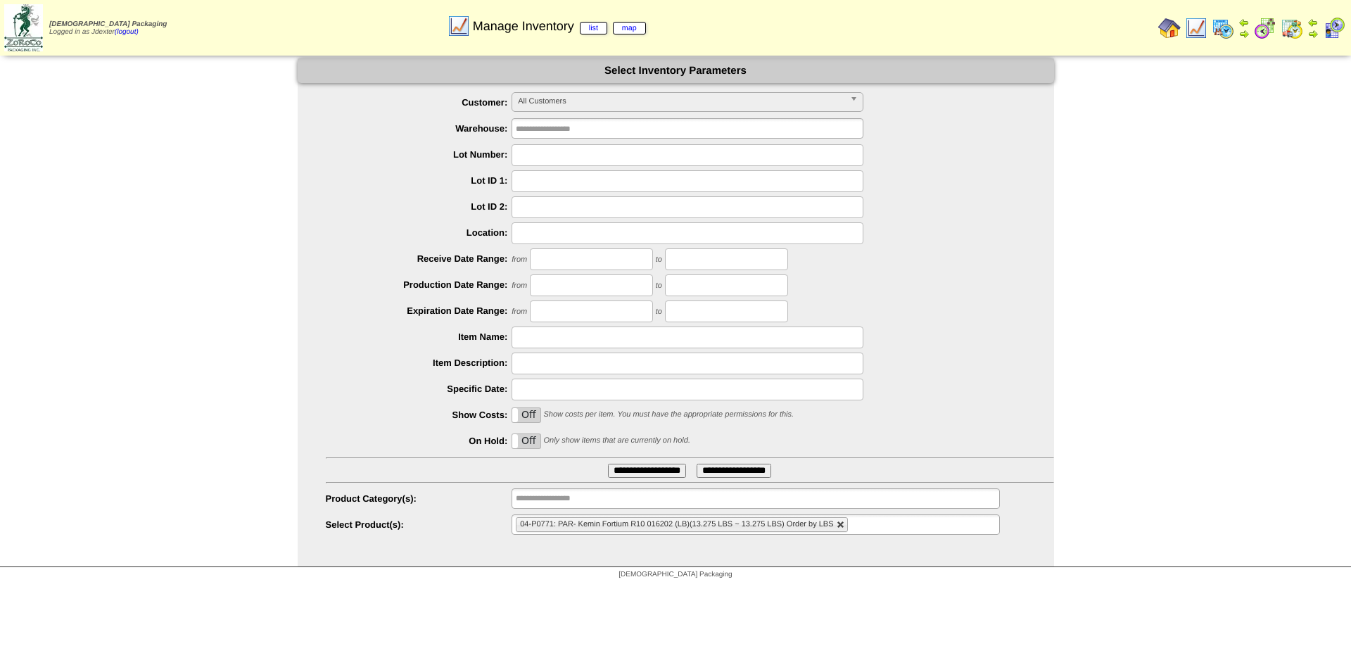
click at [842, 529] on link at bounding box center [841, 525] width 8 height 8
type input "**********"
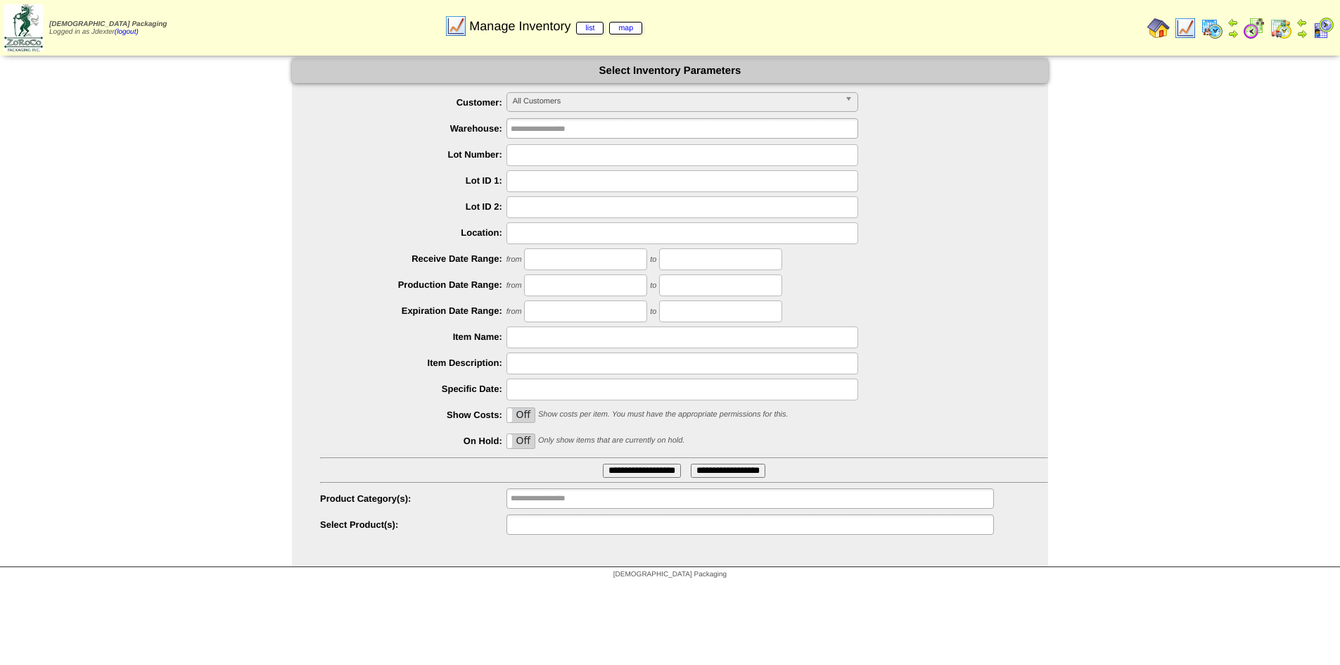
click at [842, 528] on ul at bounding box center [751, 524] width 488 height 20
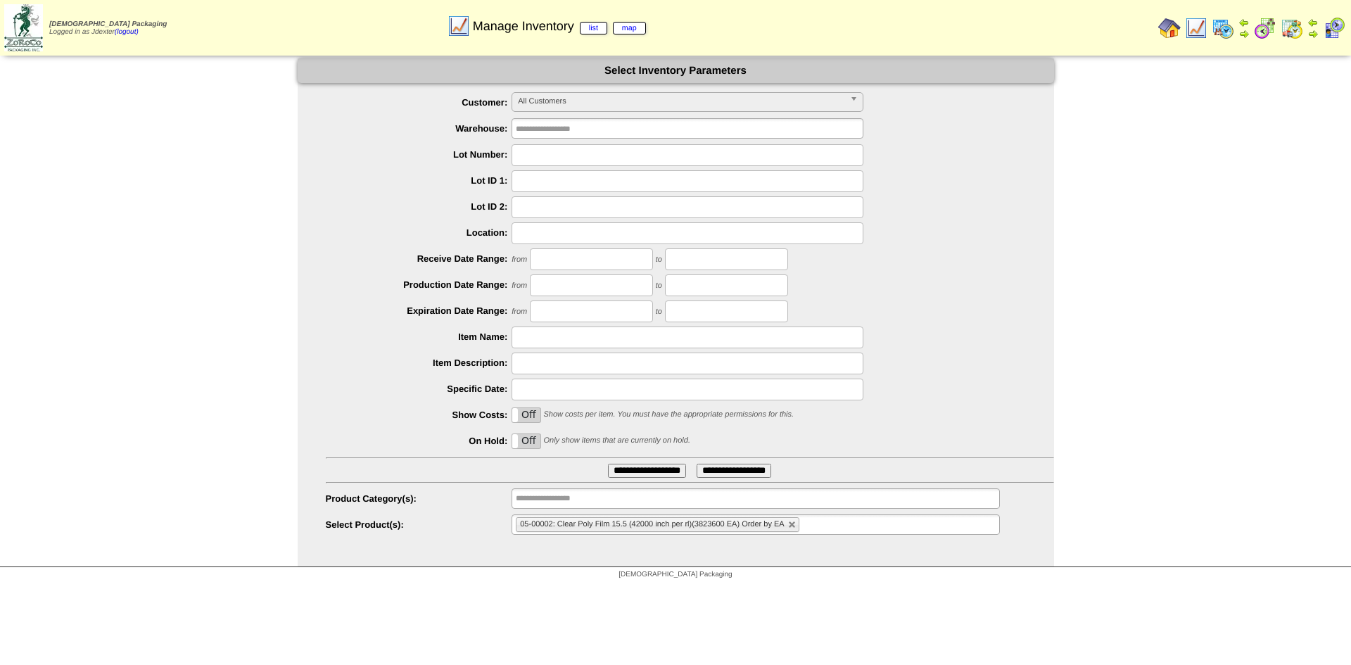
click at [1169, 25] on img at bounding box center [1169, 28] width 23 height 23
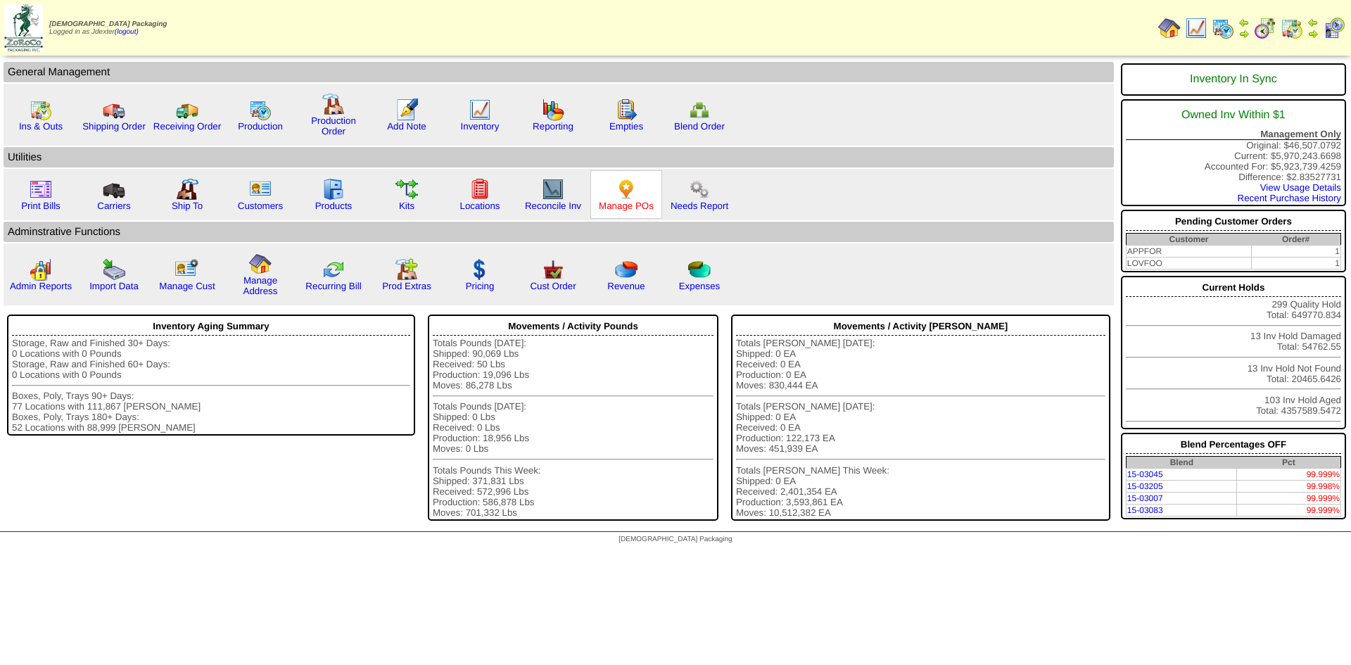
click at [640, 208] on link "Manage POs" at bounding box center [626, 206] width 55 height 11
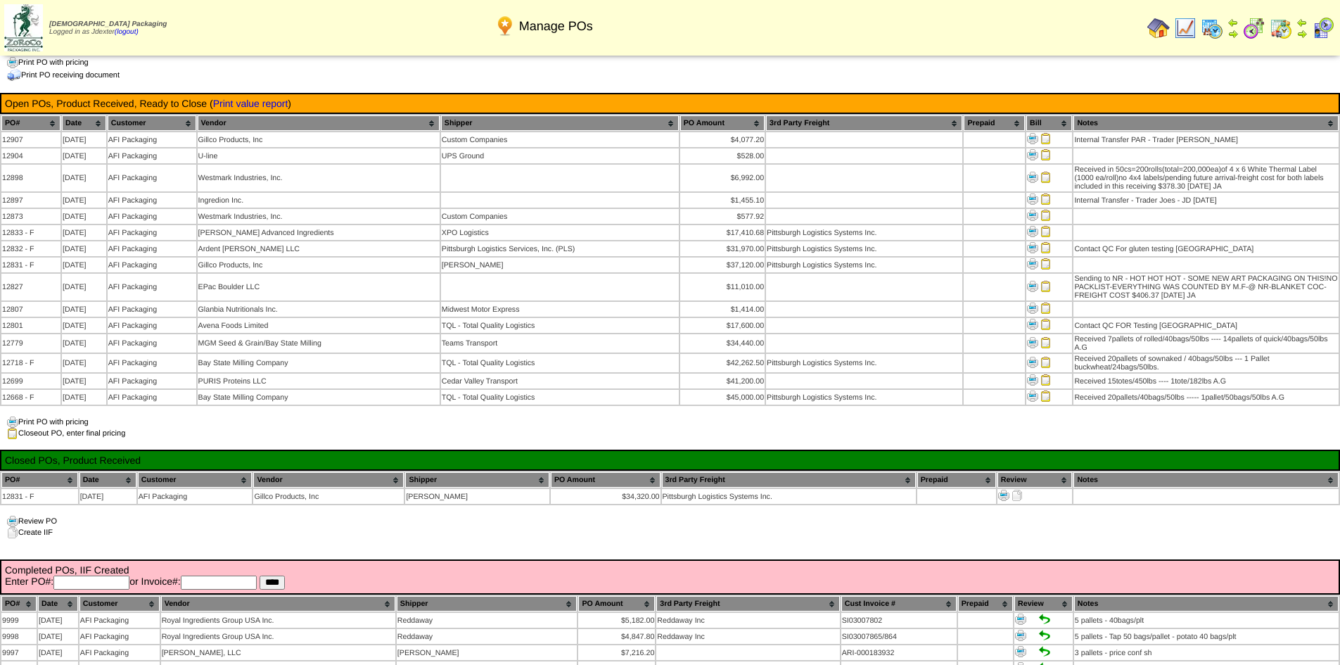
scroll to position [1267, 0]
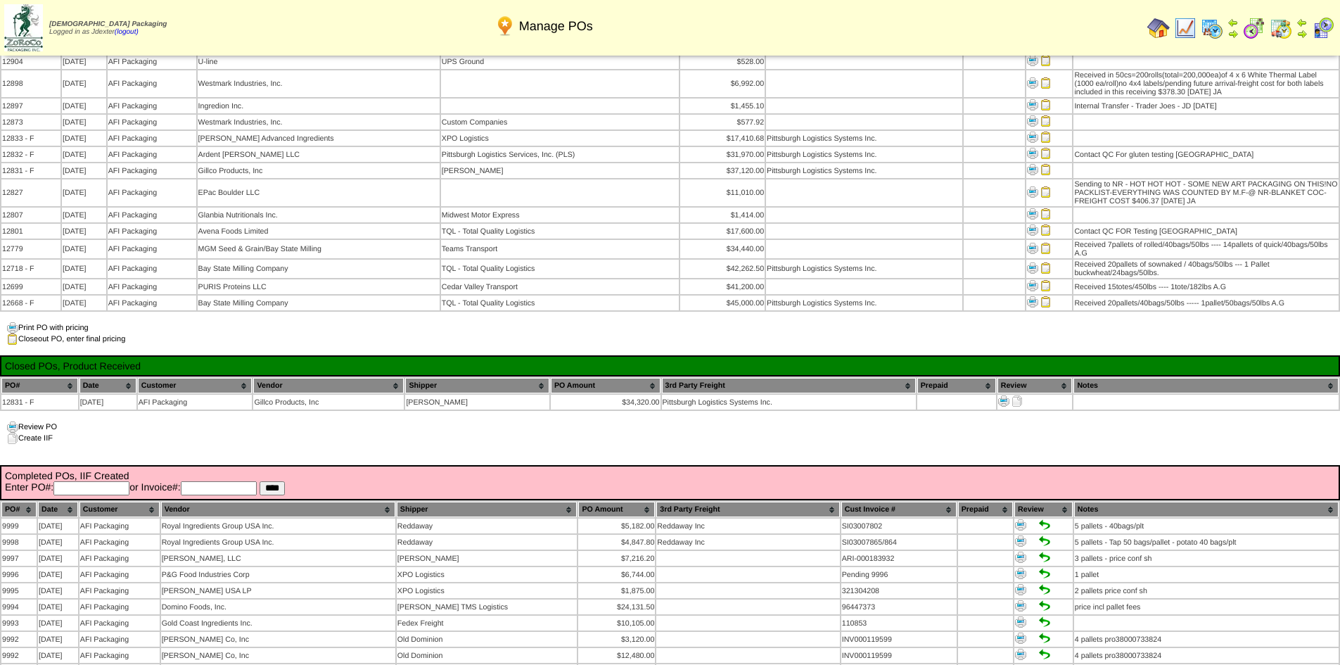
click at [84, 481] on input "text" at bounding box center [91, 488] width 76 height 14
type input "*****"
click at [260, 481] on input "****" at bounding box center [272, 488] width 25 height 14
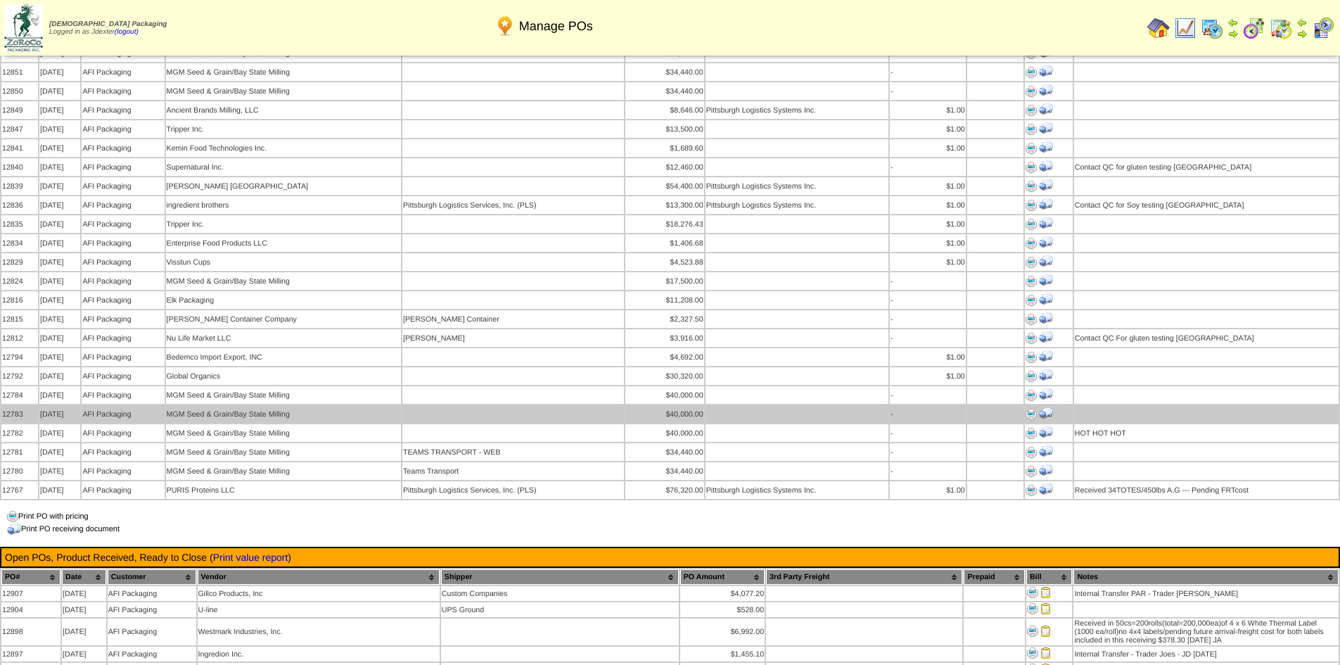
scroll to position [563, 0]
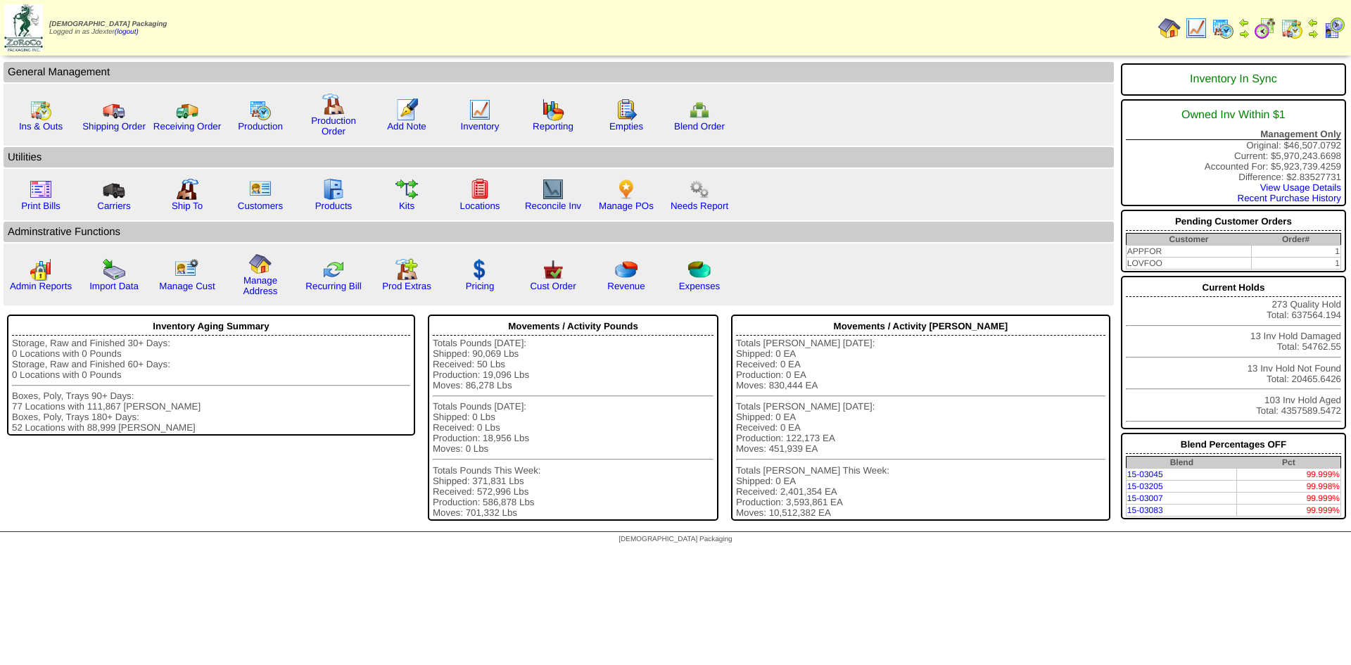
click at [1314, 28] on img at bounding box center [1312, 33] width 11 height 11
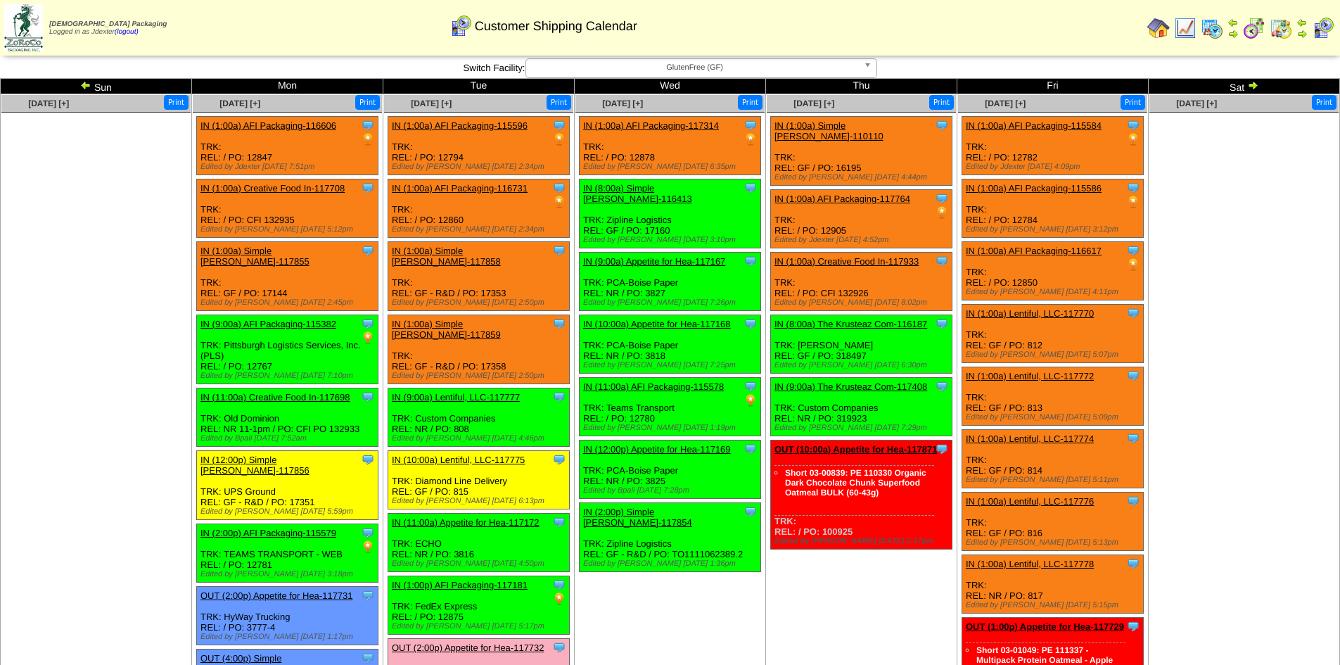
click at [779, 62] on span "GlutenFree (GF)" at bounding box center [695, 67] width 326 height 17
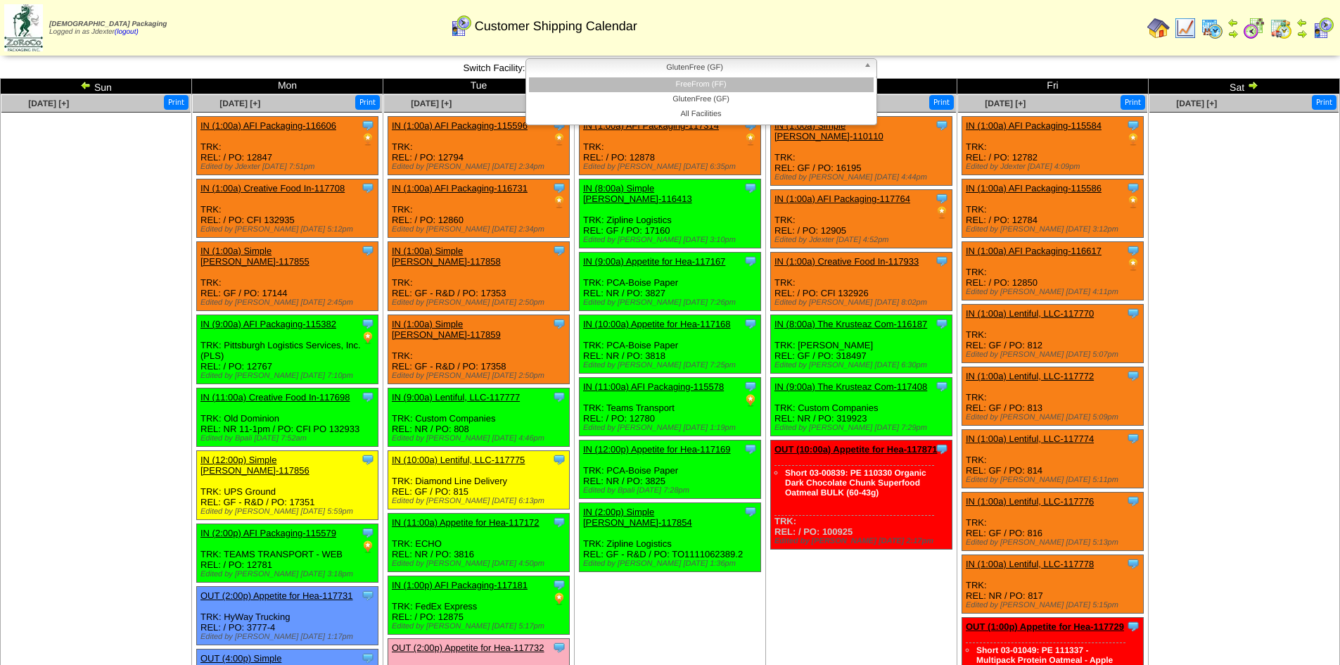
click at [747, 84] on li "FreeFrom (FF)" at bounding box center [701, 84] width 345 height 15
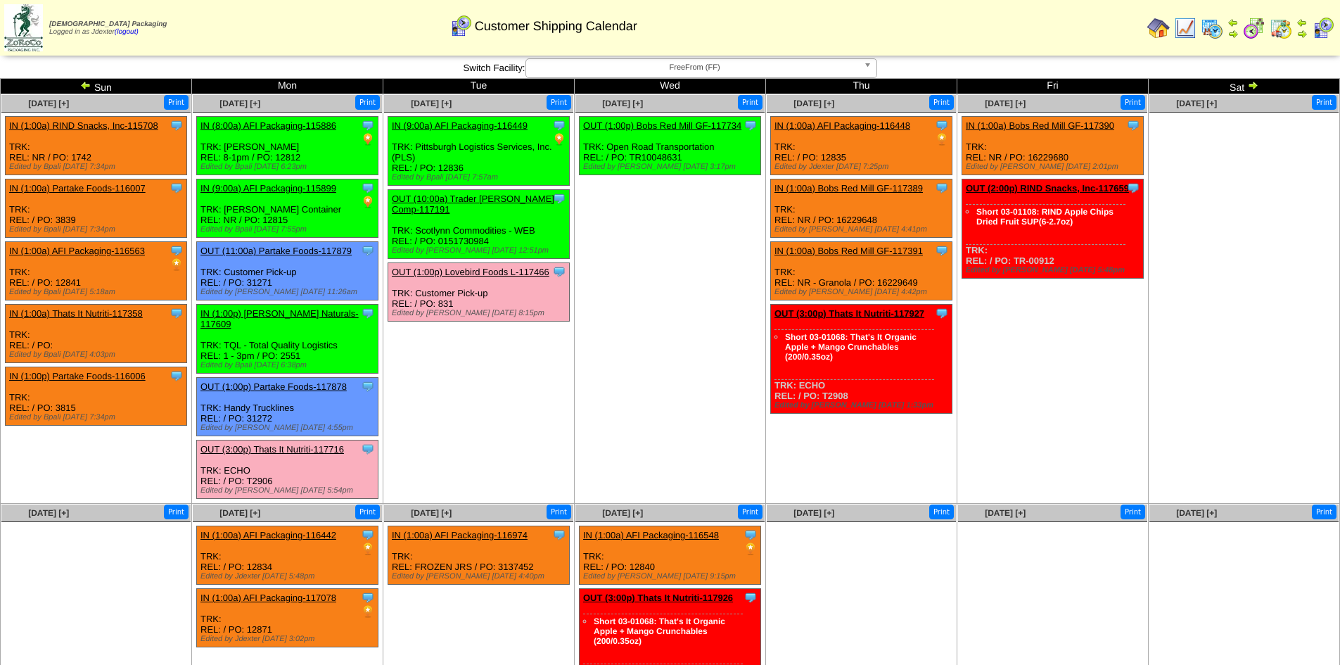
click at [1257, 87] on img at bounding box center [1253, 85] width 11 height 11
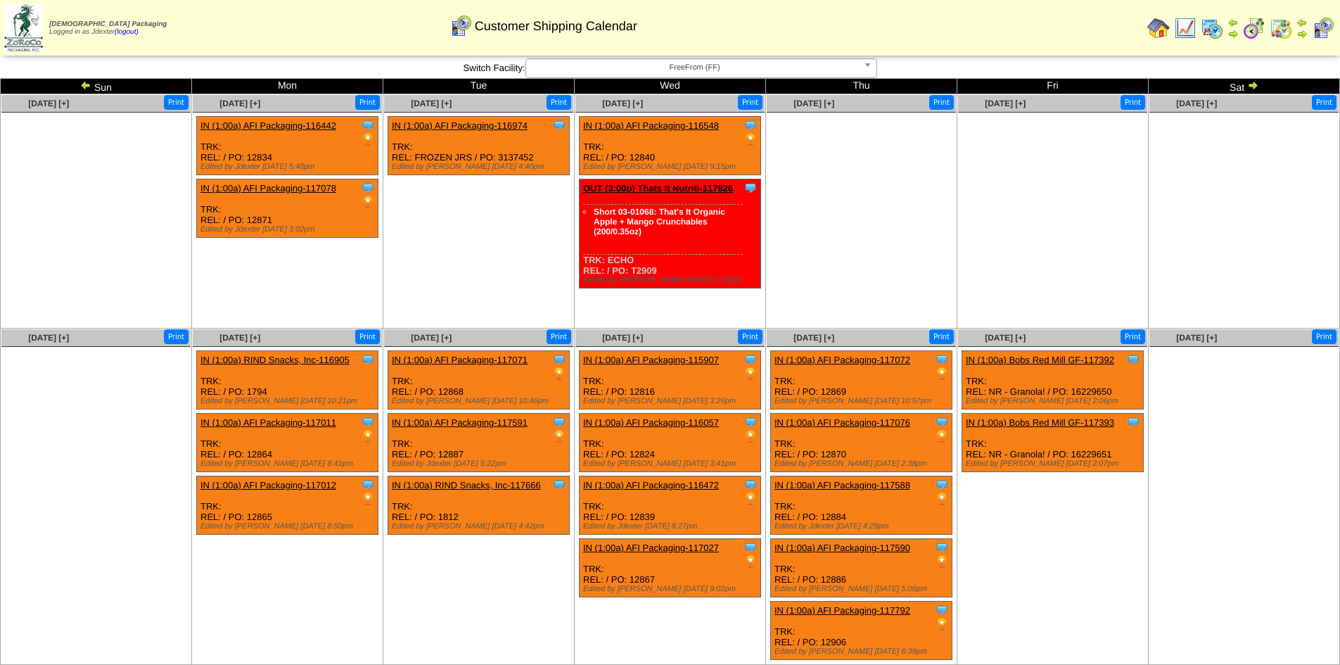
click at [1256, 84] on img at bounding box center [1253, 85] width 11 height 11
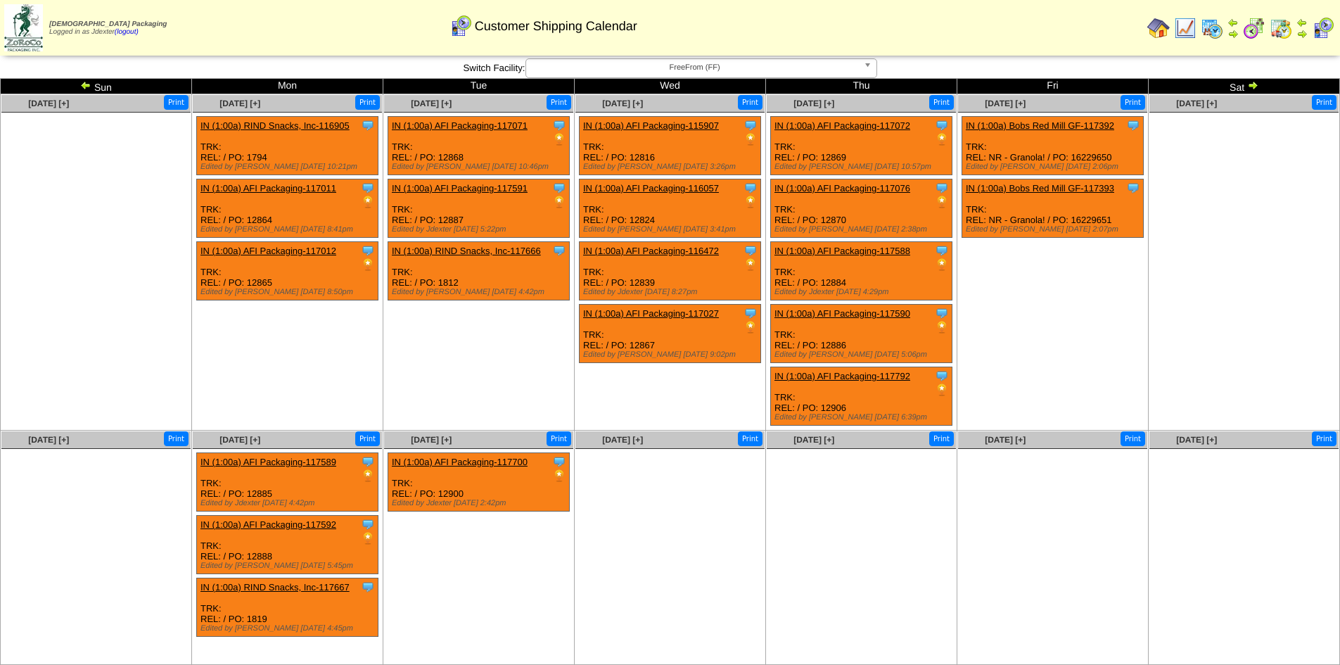
click at [1256, 84] on img at bounding box center [1253, 85] width 11 height 11
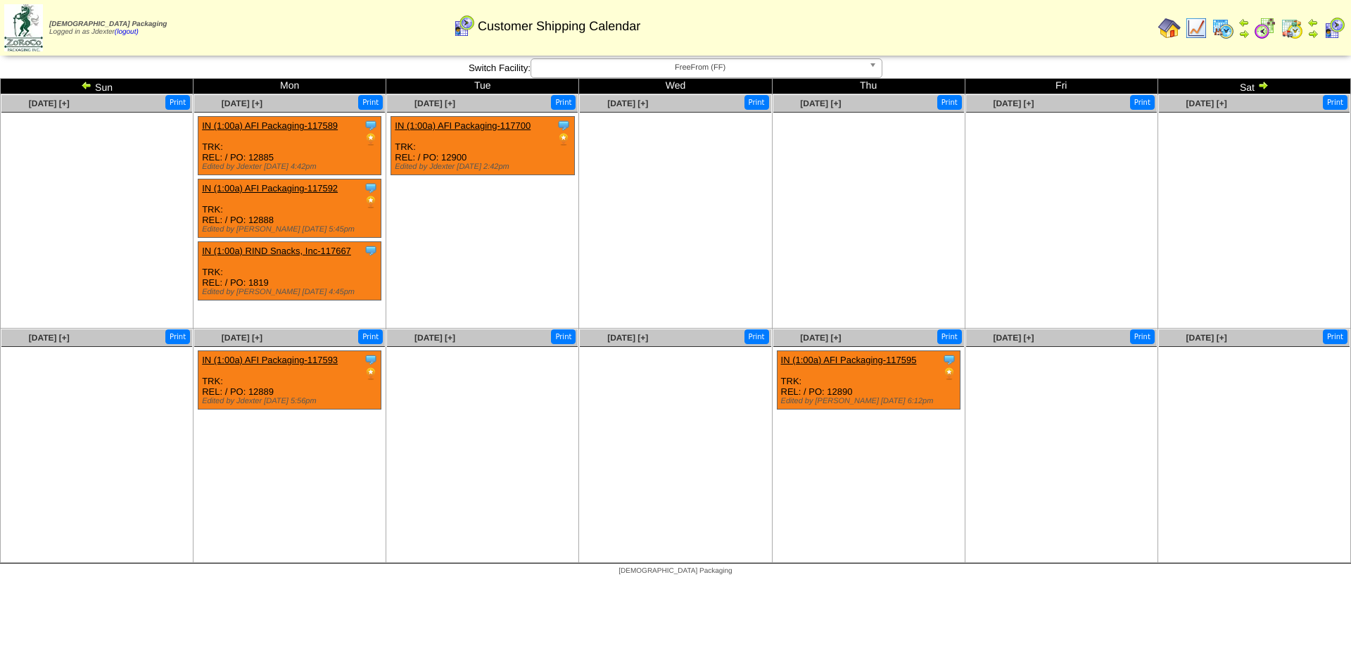
click at [863, 357] on link "IN (1:00a) AFI Packaging-117595" at bounding box center [849, 360] width 136 height 11
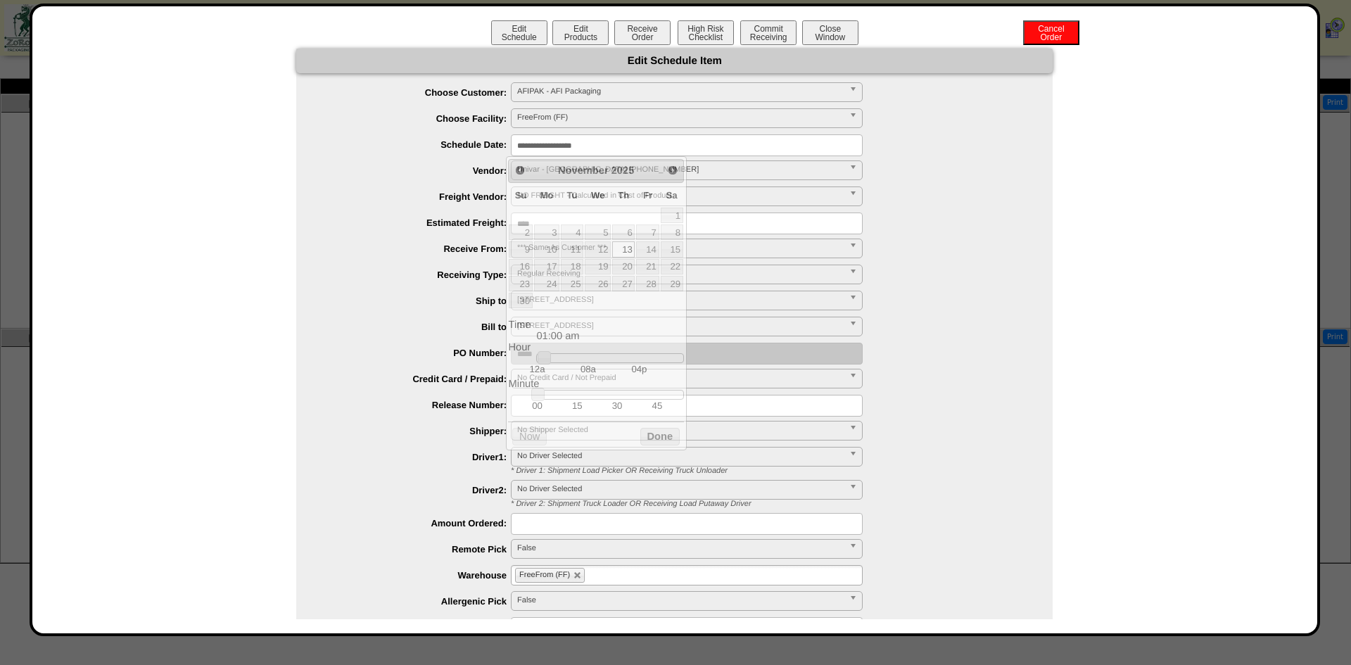
click at [579, 144] on input "**********" at bounding box center [687, 145] width 352 height 22
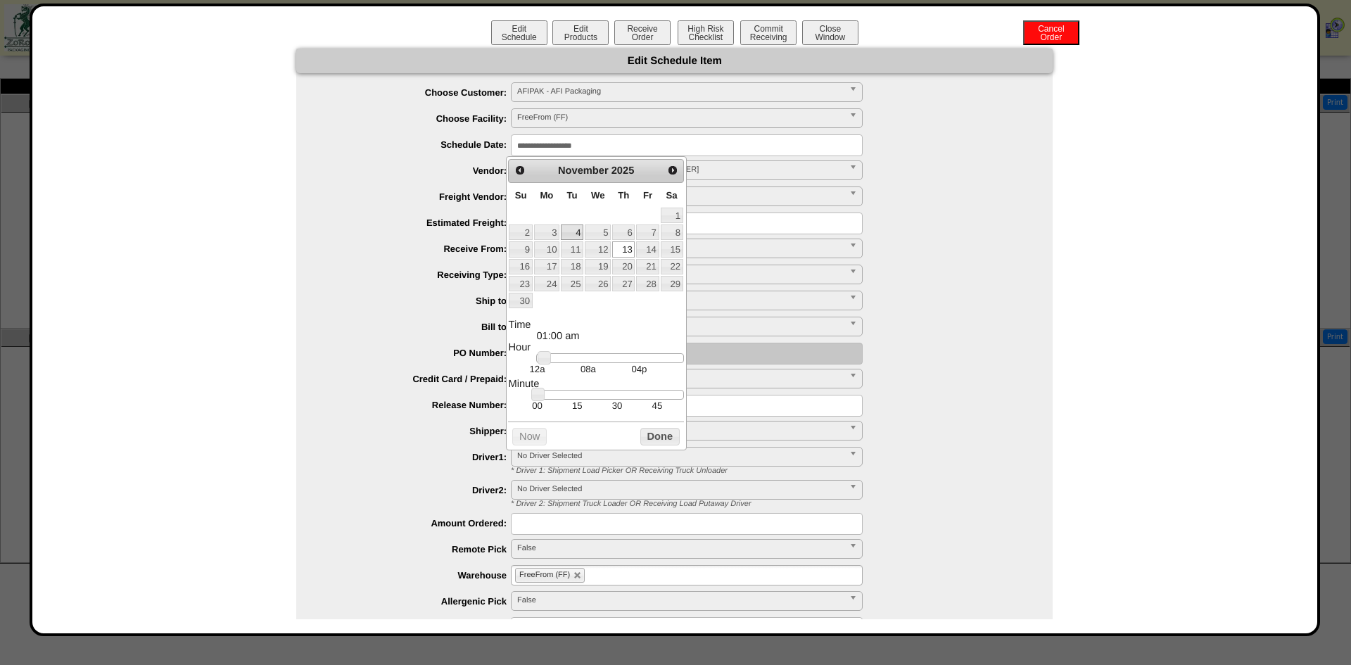
click at [578, 233] on link "4" at bounding box center [572, 231] width 23 height 15
type input "**********"
click at [649, 440] on button "Done" at bounding box center [659, 437] width 39 height 18
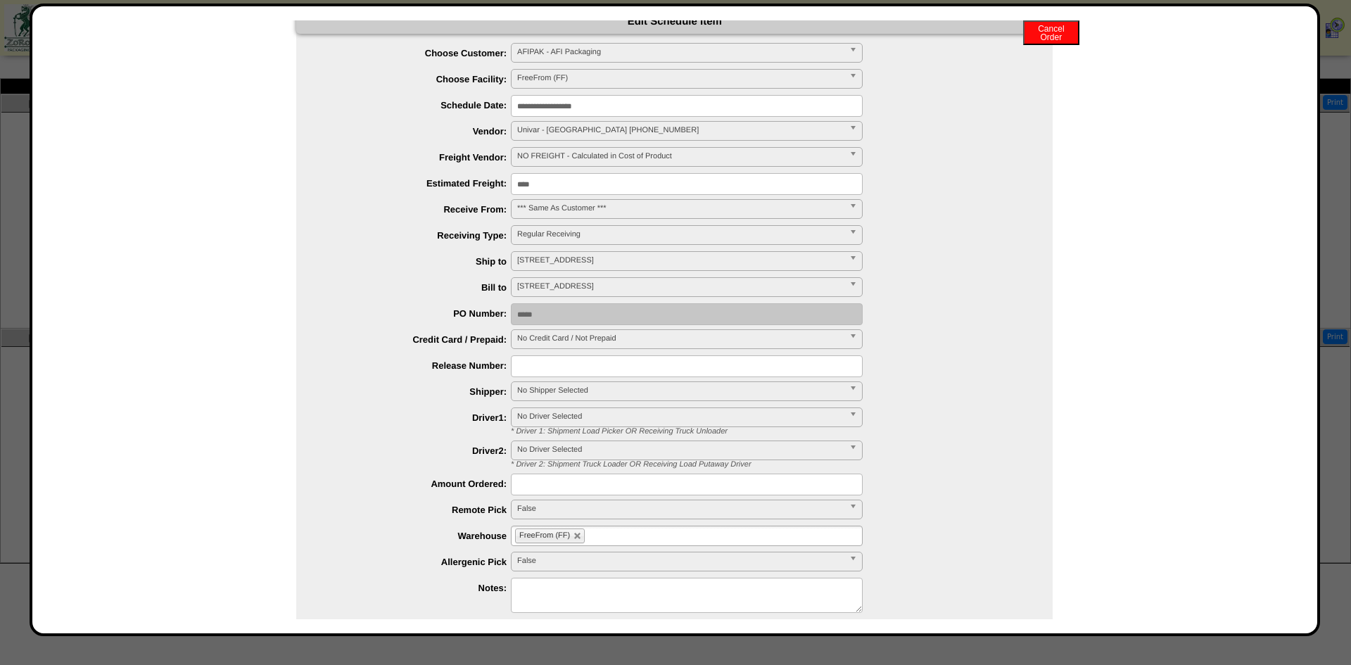
scroll to position [136, 0]
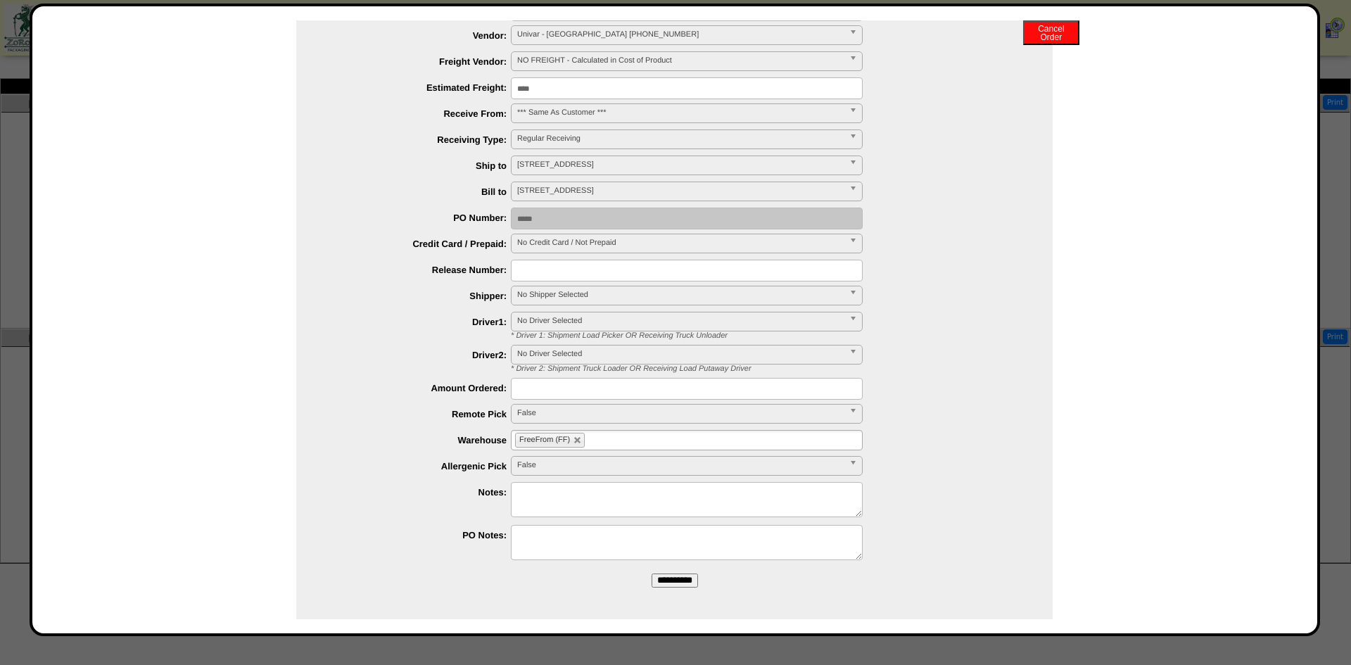
click at [664, 580] on input "**********" at bounding box center [675, 580] width 46 height 14
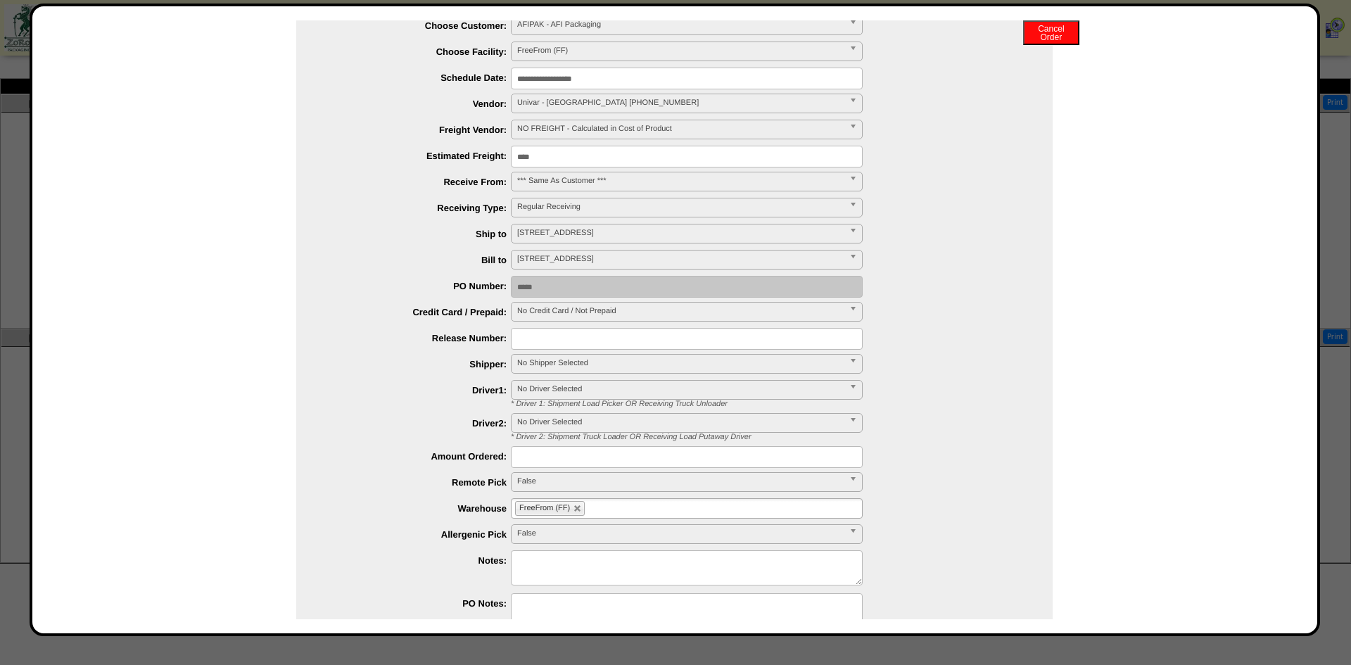
scroll to position [0, 0]
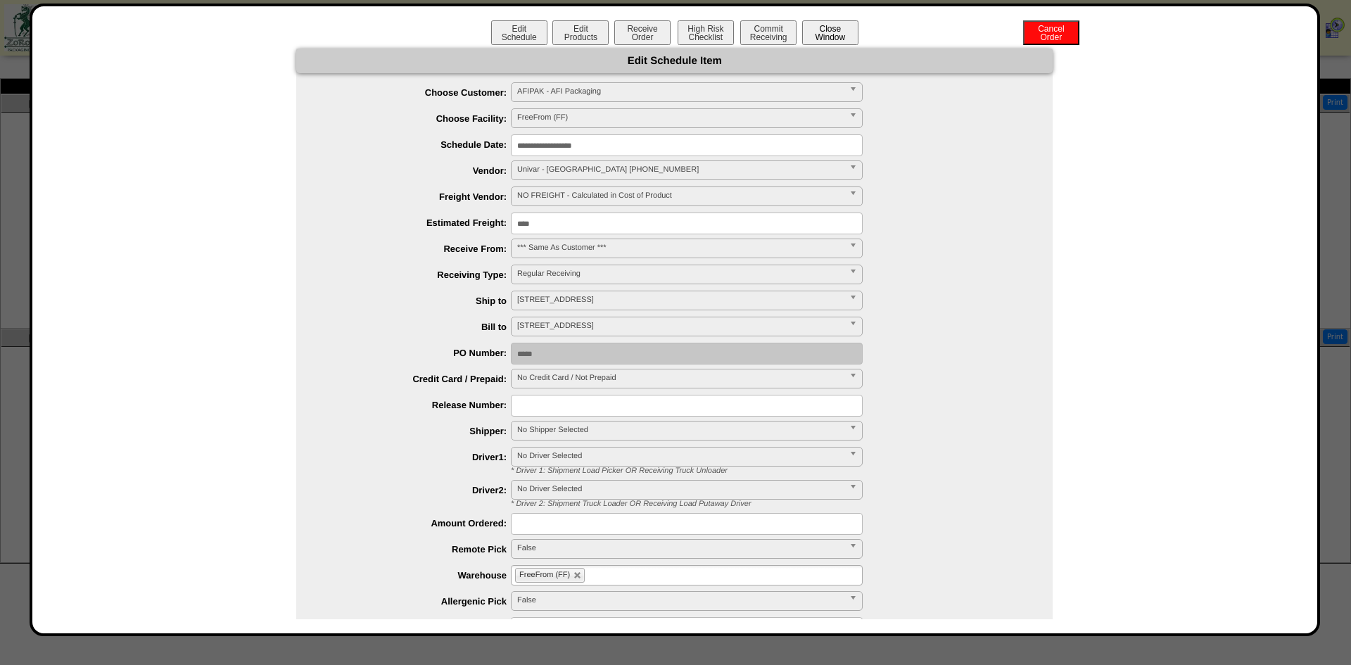
click at [849, 35] on button "Close Window" at bounding box center [830, 32] width 56 height 25
